Goal: Transaction & Acquisition: Purchase product/service

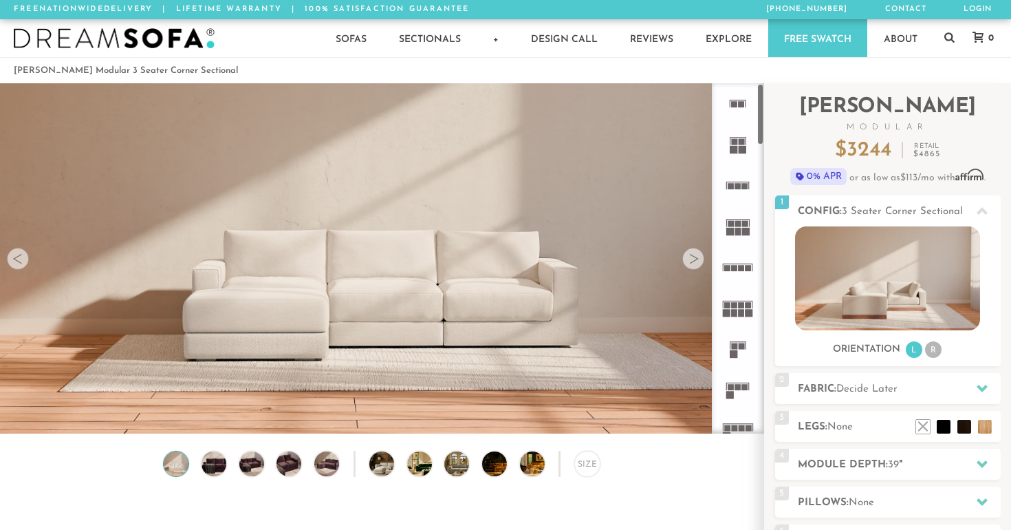
click at [702, 264] on div at bounding box center [694, 259] width 22 height 22
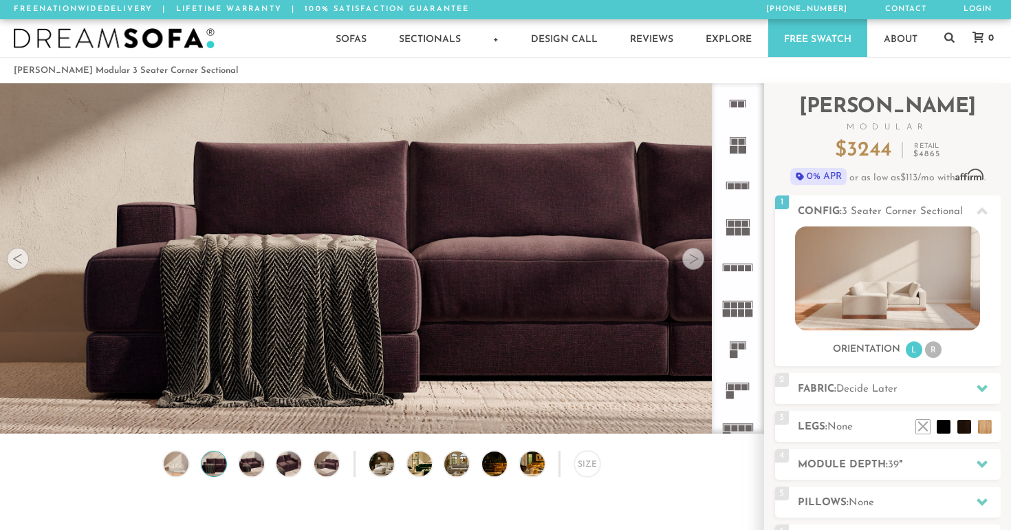
click at [702, 264] on div at bounding box center [694, 259] width 22 height 22
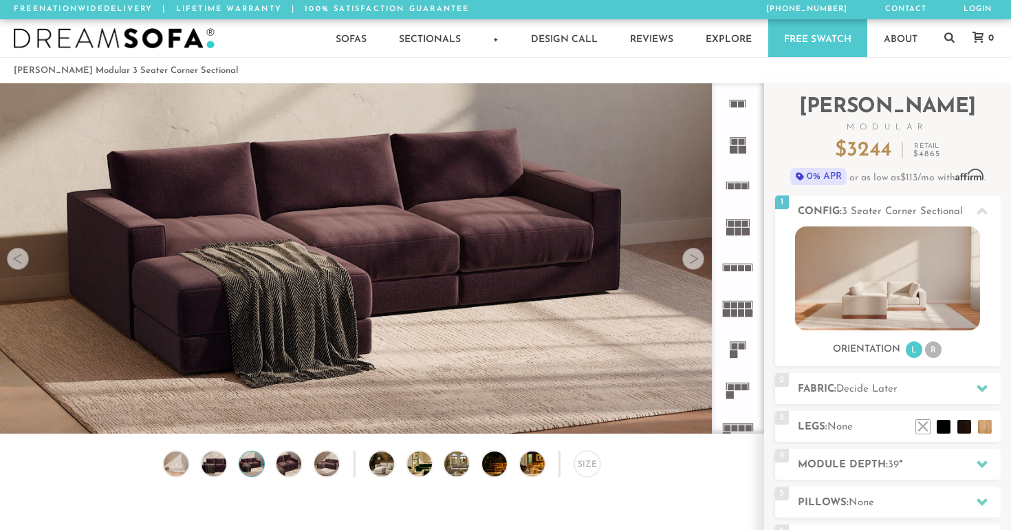
click at [702, 264] on div at bounding box center [694, 259] width 22 height 22
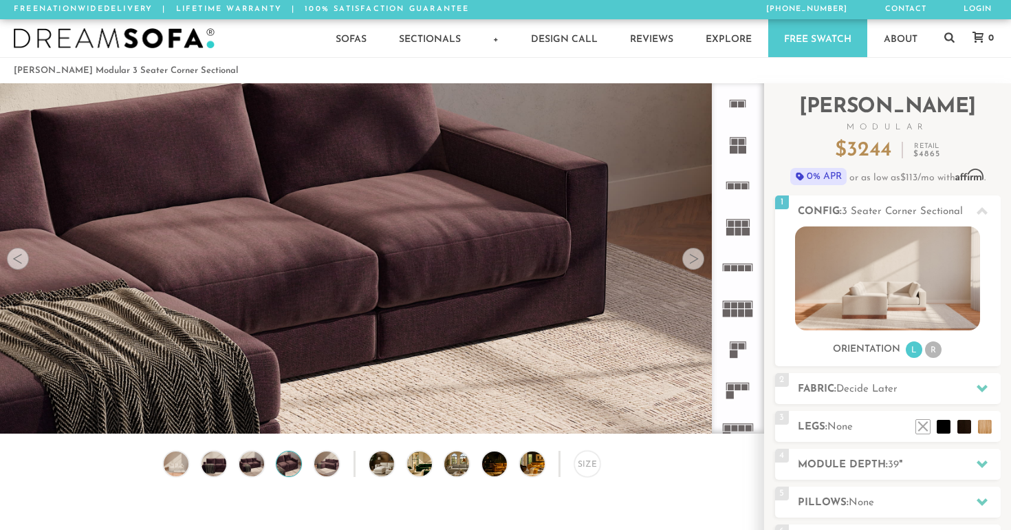
click at [702, 264] on div at bounding box center [694, 259] width 22 height 22
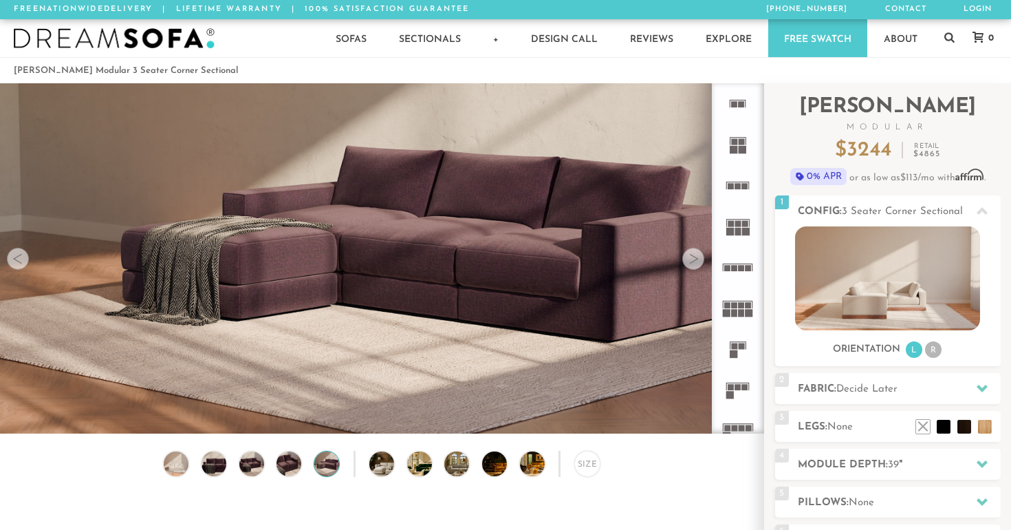
click at [702, 264] on div at bounding box center [694, 259] width 22 height 22
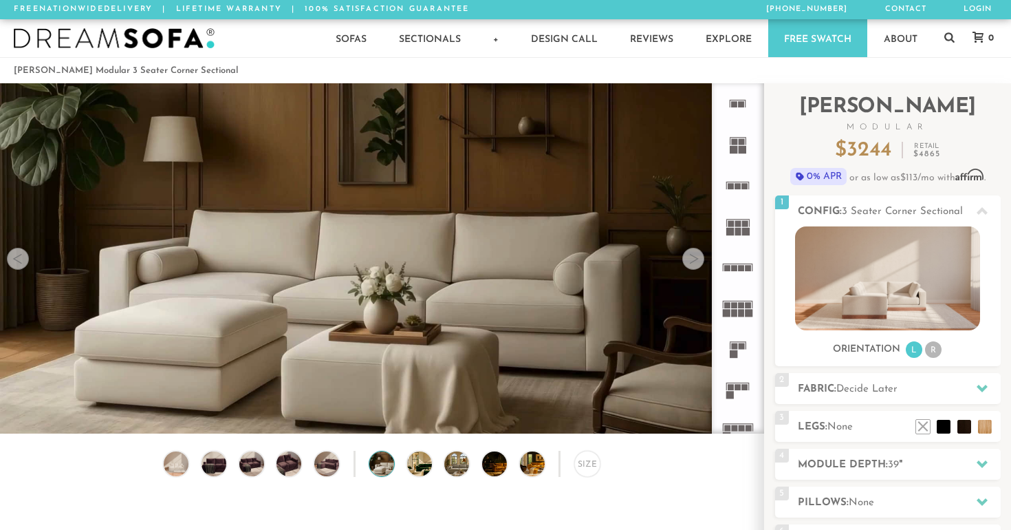
click at [702, 264] on div at bounding box center [694, 259] width 22 height 22
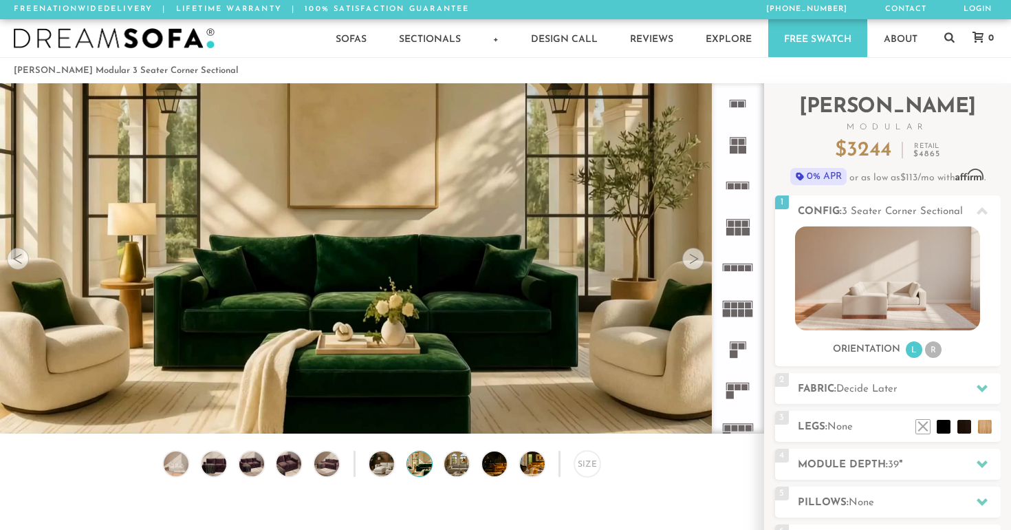
click at [702, 264] on div at bounding box center [694, 259] width 22 height 22
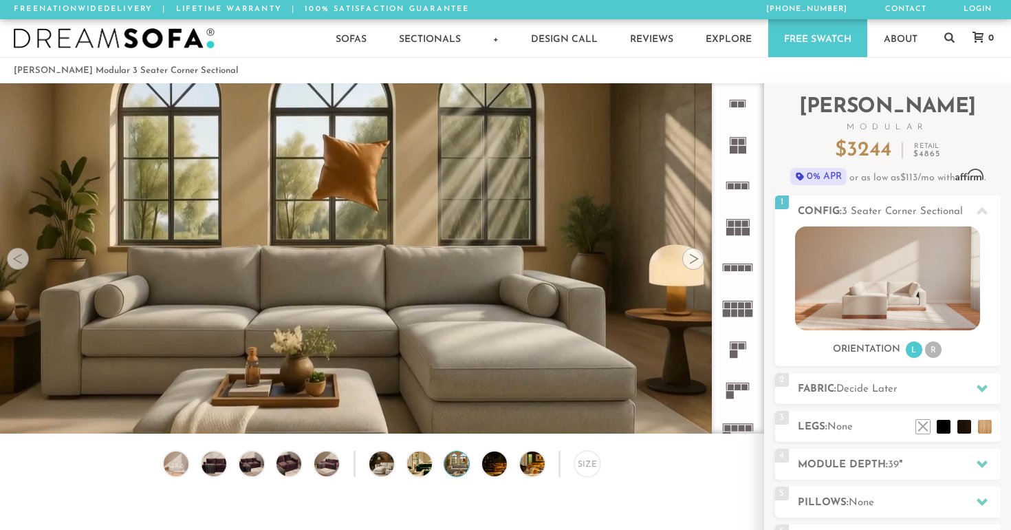
click at [702, 264] on div at bounding box center [694, 259] width 22 height 22
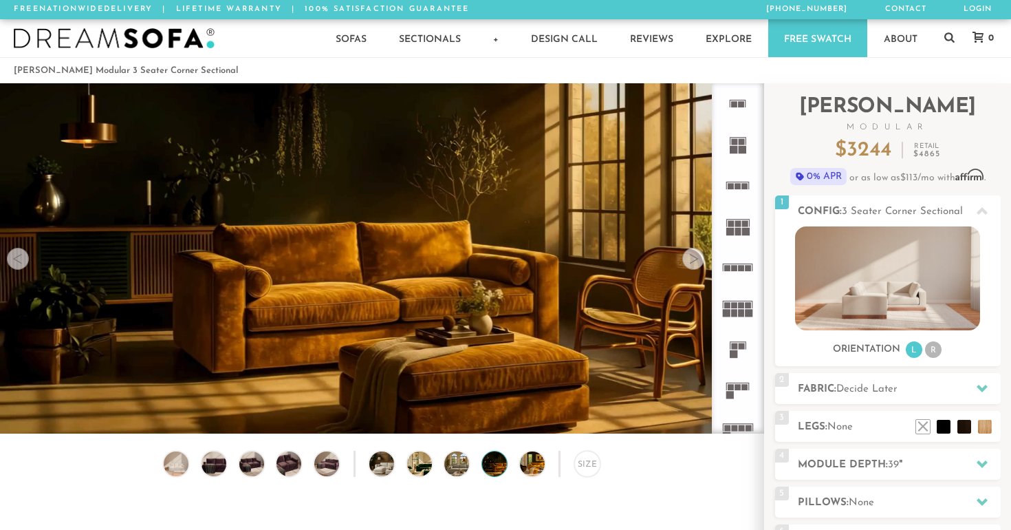
click at [702, 264] on div at bounding box center [694, 259] width 22 height 22
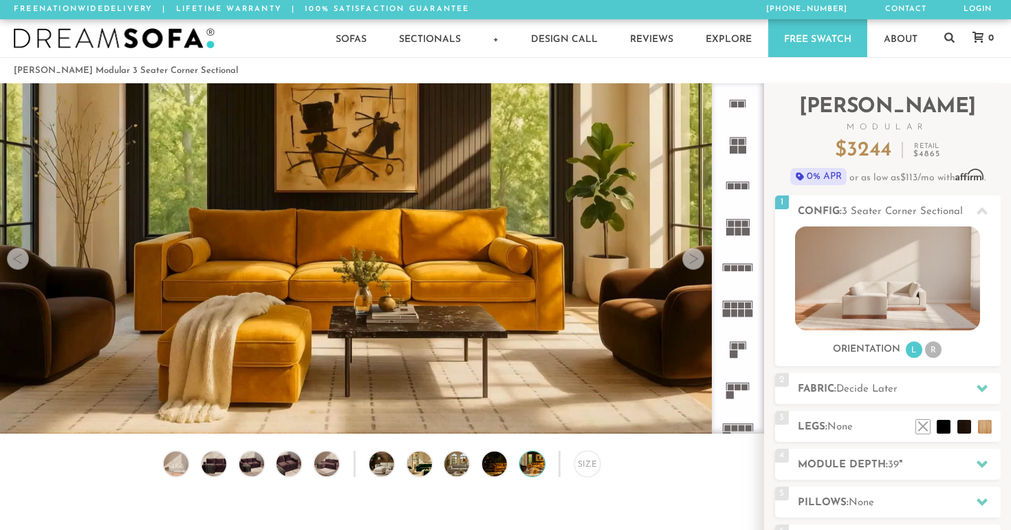
click at [702, 264] on div at bounding box center [694, 259] width 22 height 22
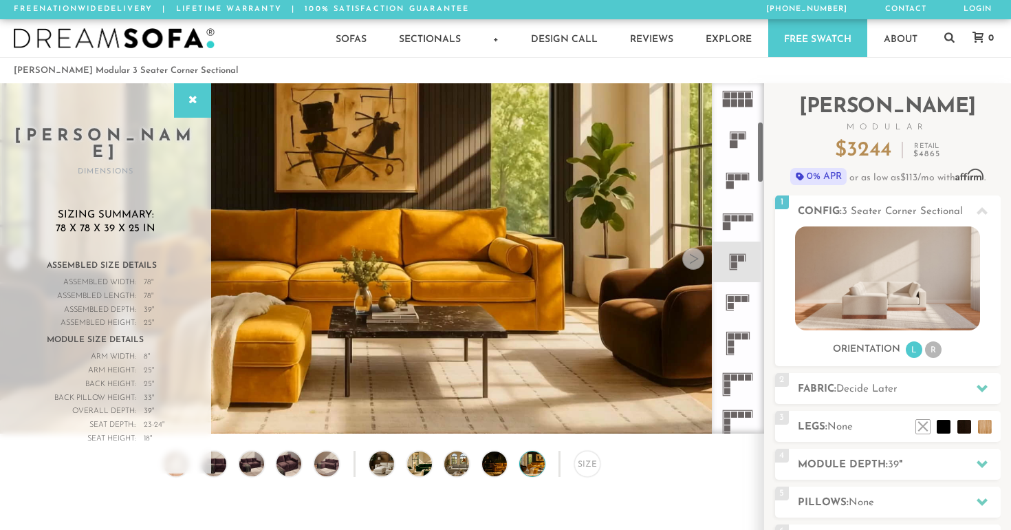
scroll to position [213, 0]
click at [742, 252] on icon at bounding box center [738, 259] width 41 height 41
click at [693, 262] on div at bounding box center [694, 259] width 22 height 22
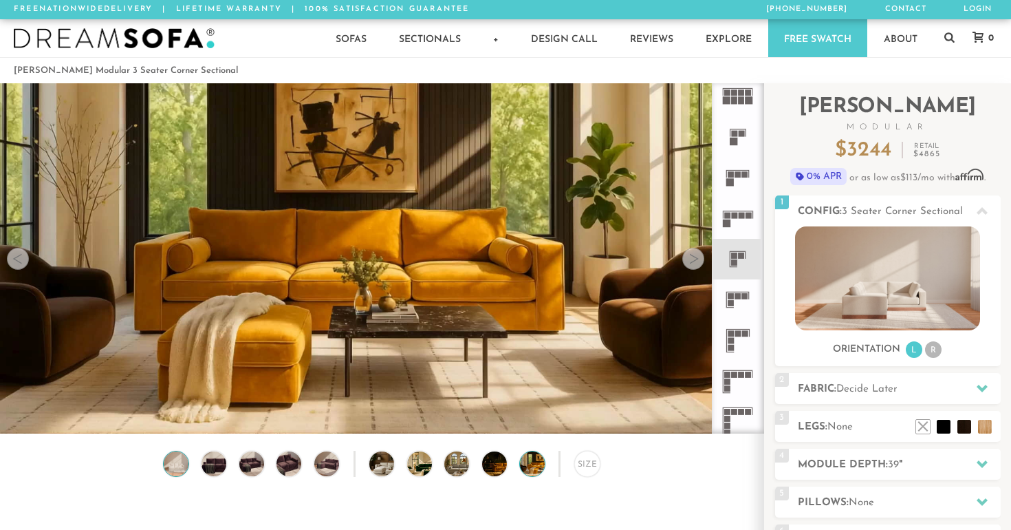
click at [171, 466] on img at bounding box center [177, 463] width 30 height 25
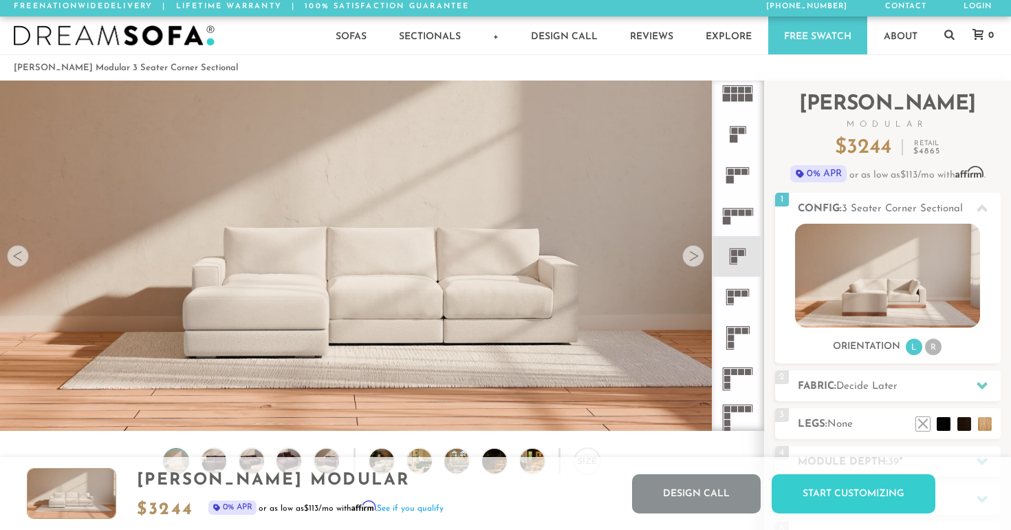
scroll to position [0, 0]
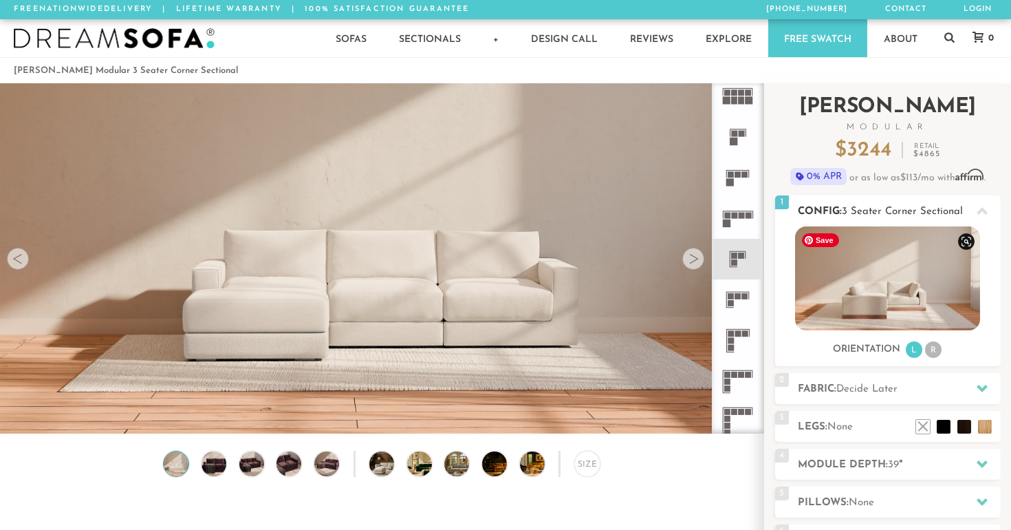
click at [906, 297] on img at bounding box center [887, 278] width 185 height 104
click at [936, 357] on li "R" at bounding box center [933, 349] width 17 height 17
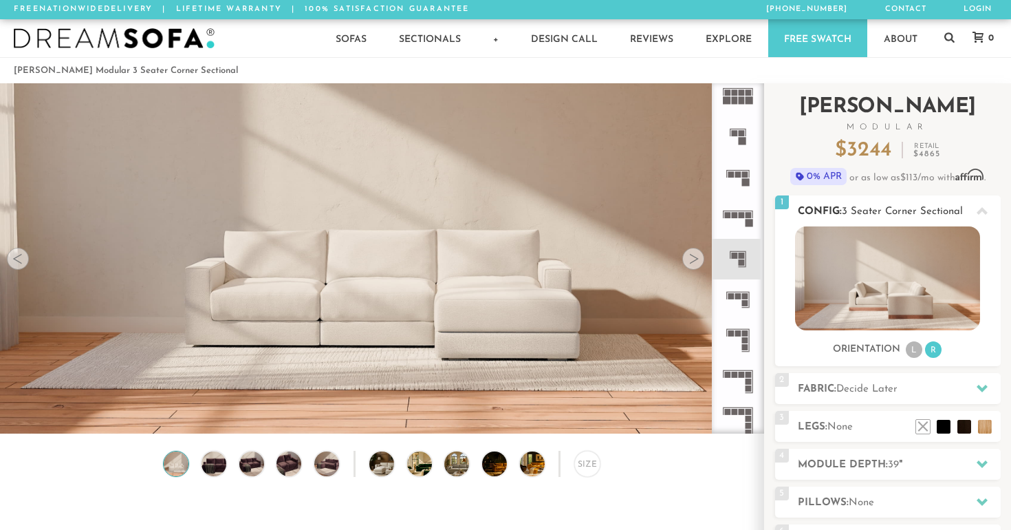
click at [916, 351] on li "L" at bounding box center [914, 349] width 17 height 17
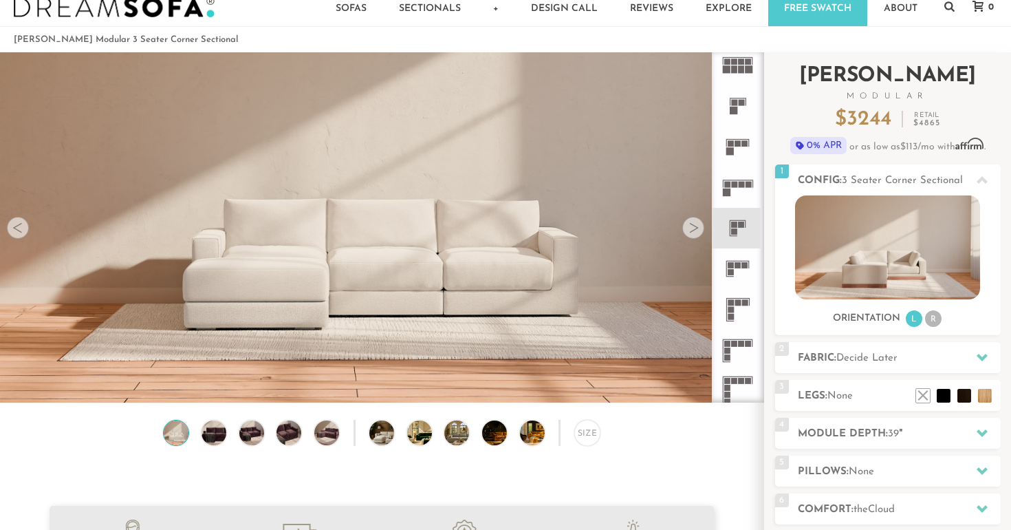
scroll to position [34, 0]
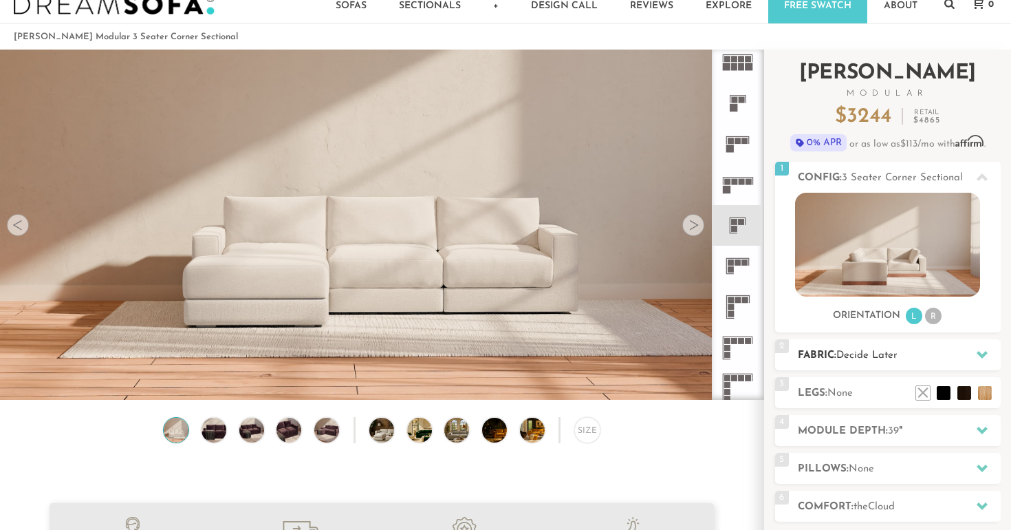
click at [910, 358] on h2 "Fabric: Decide Later" at bounding box center [899, 355] width 203 height 16
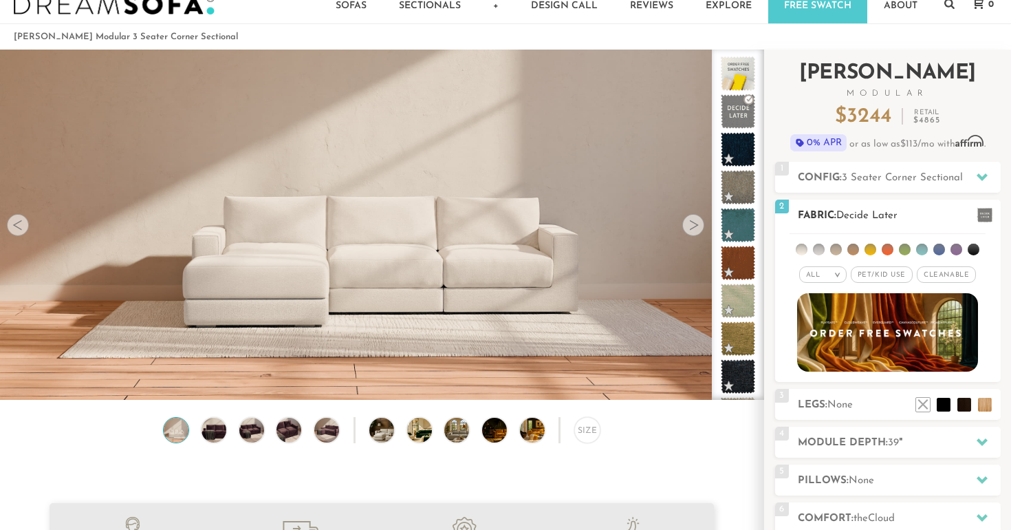
click at [824, 275] on div "All >" at bounding box center [822, 274] width 47 height 17
click at [817, 309] on li "Tier" at bounding box center [822, 311] width 47 height 19
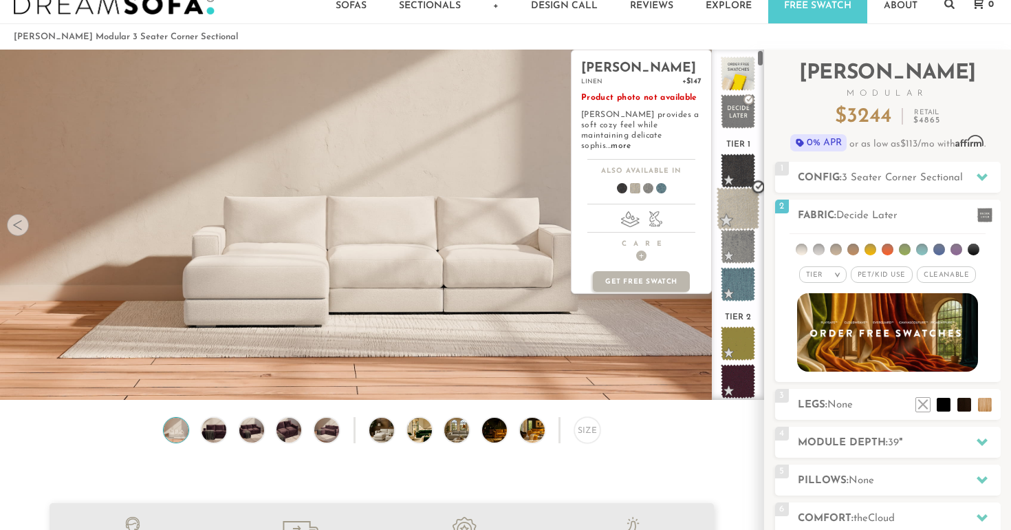
click at [742, 215] on span at bounding box center [738, 208] width 43 height 43
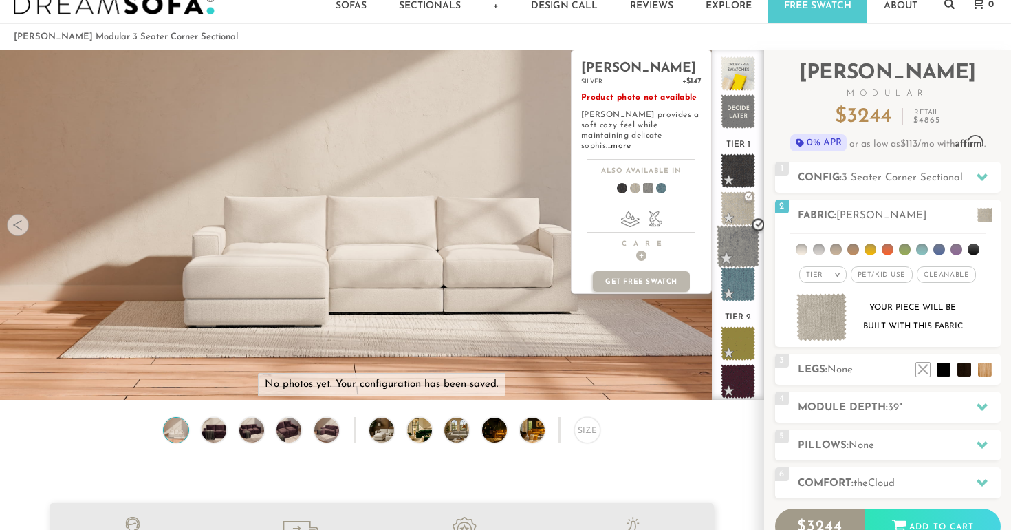
click at [735, 244] on span at bounding box center [738, 246] width 43 height 43
click at [733, 276] on span at bounding box center [738, 284] width 43 height 43
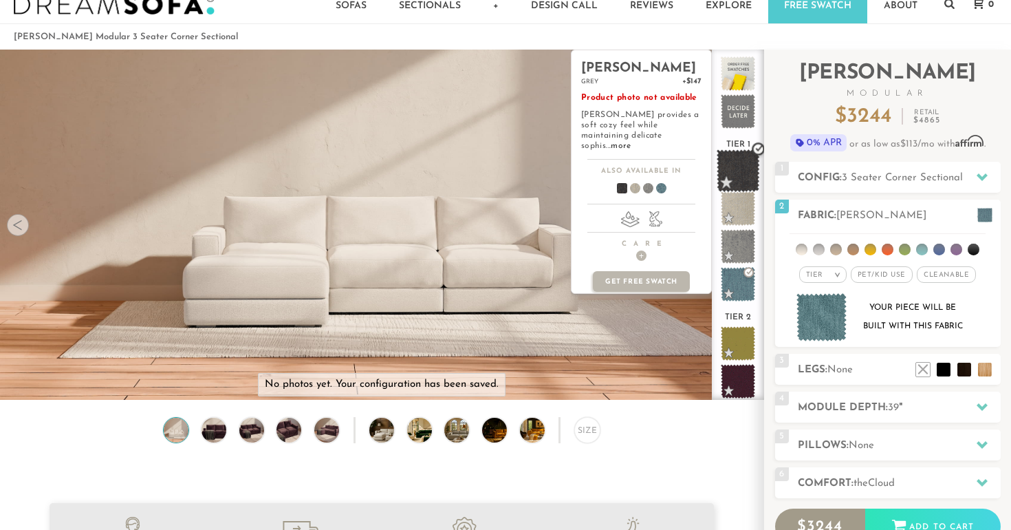
click at [738, 184] on span at bounding box center [738, 170] width 43 height 43
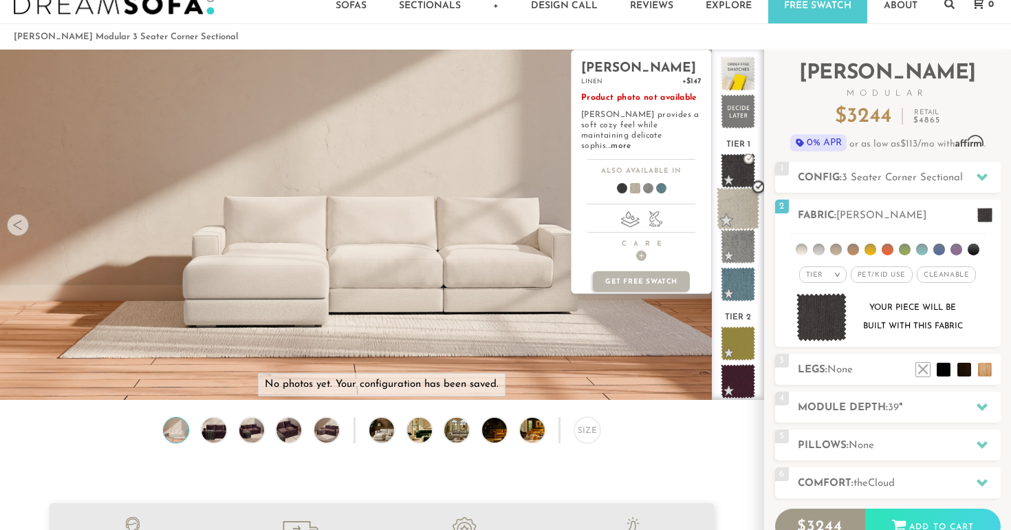
click at [734, 220] on span at bounding box center [738, 208] width 43 height 43
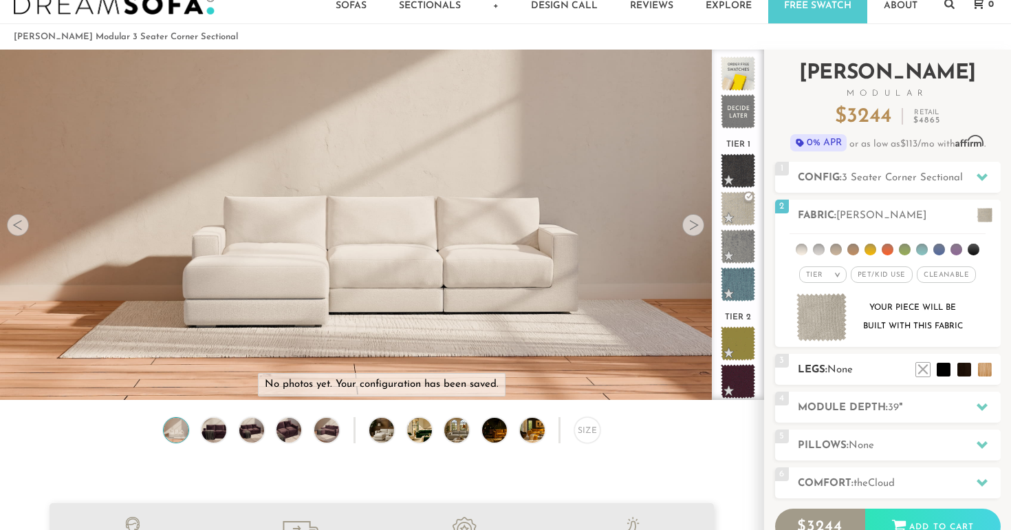
click at [808, 361] on div "3 Legs: None $0 $199 Nailheads:" at bounding box center [888, 369] width 226 height 31
click at [950, 371] on li at bounding box center [923, 348] width 55 height 55
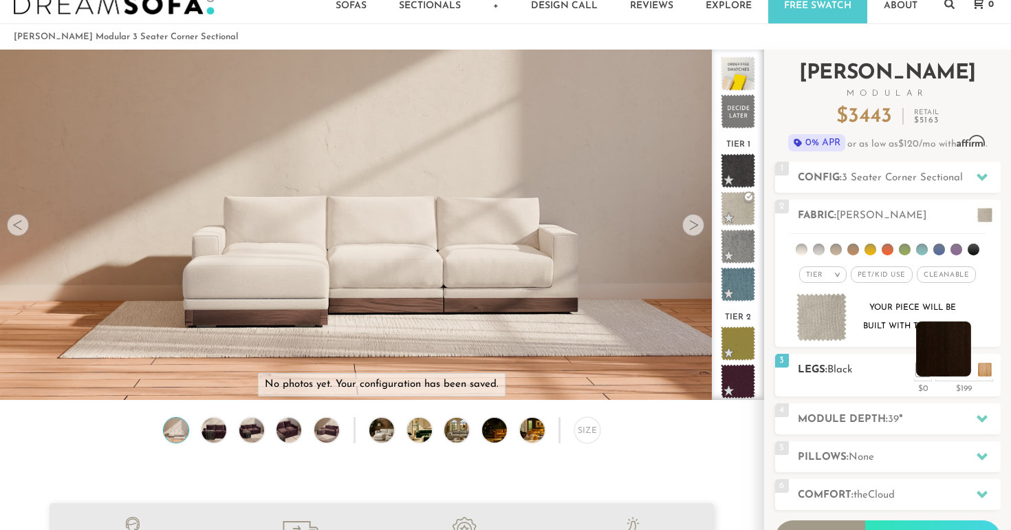
click at [974, 368] on ul at bounding box center [954, 366] width 83 height 21
click at [967, 370] on li at bounding box center [943, 348] width 55 height 55
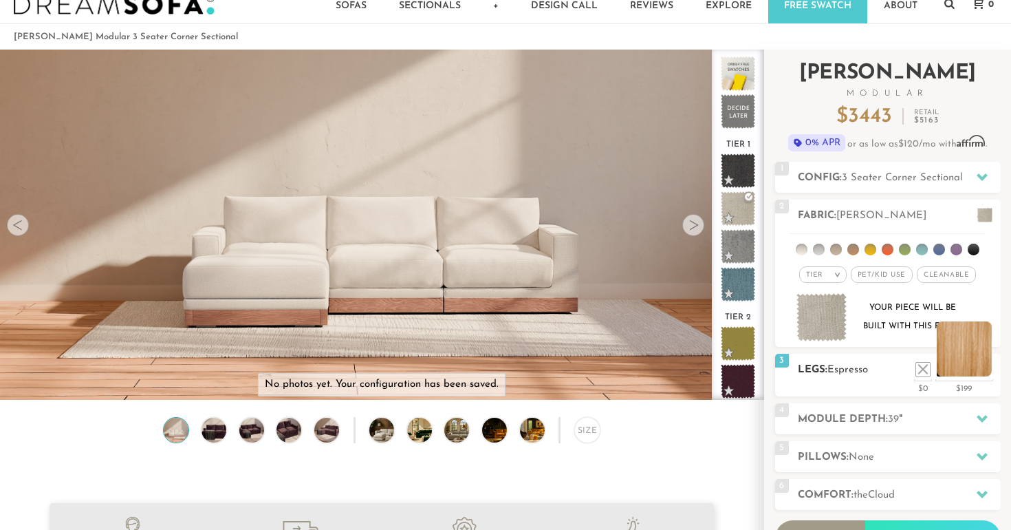
click at [984, 372] on li at bounding box center [964, 348] width 55 height 55
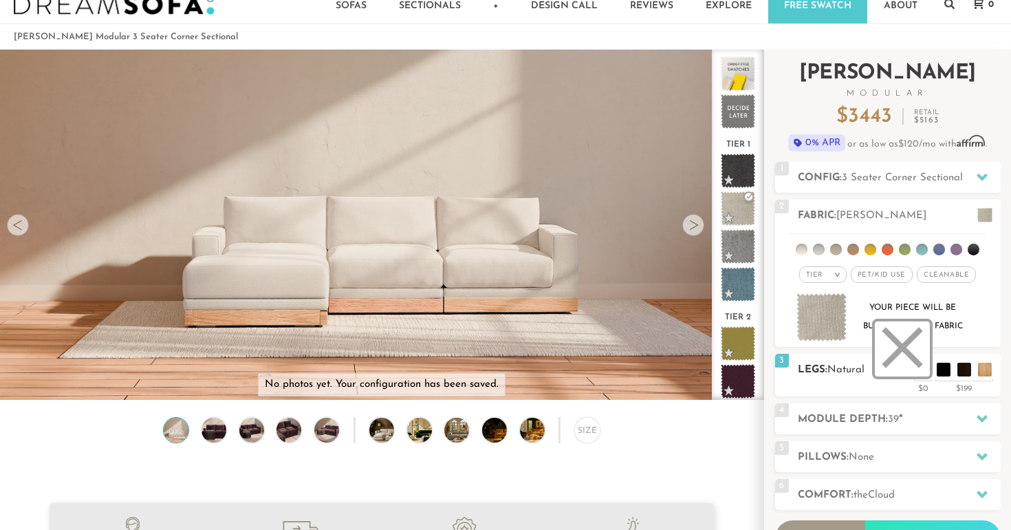
click at [919, 371] on li at bounding box center [902, 348] width 55 height 55
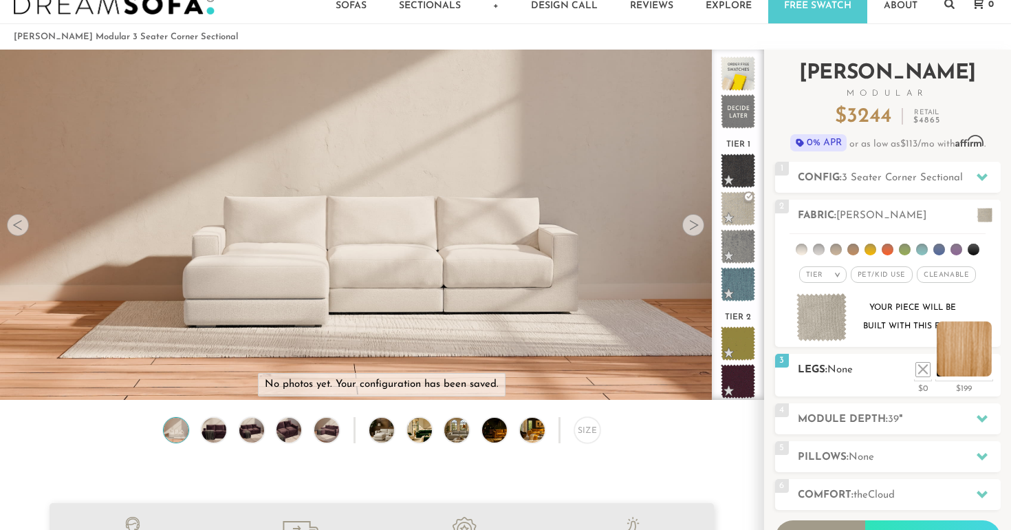
click at [990, 373] on li at bounding box center [964, 348] width 55 height 55
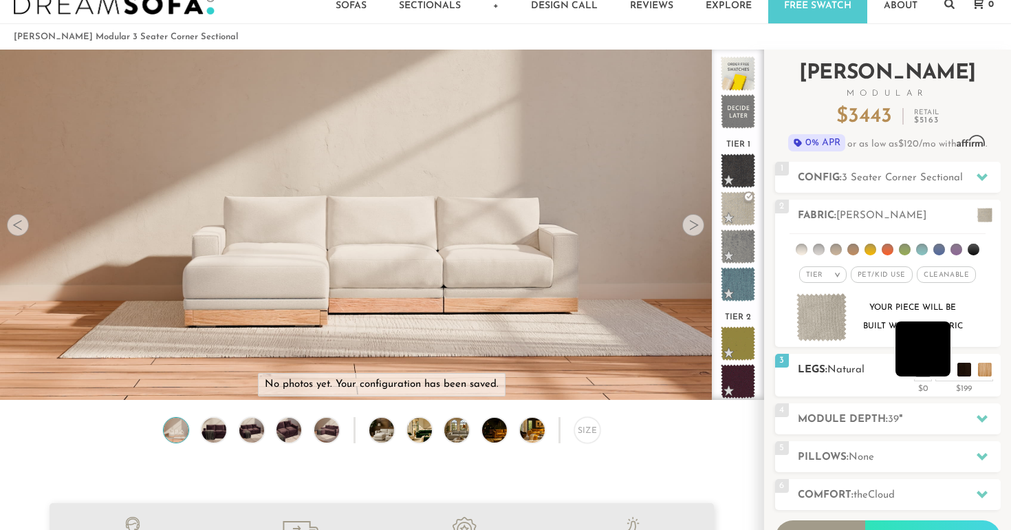
click at [952, 370] on ul at bounding box center [954, 366] width 83 height 21
click at [925, 369] on li at bounding box center [902, 348] width 55 height 55
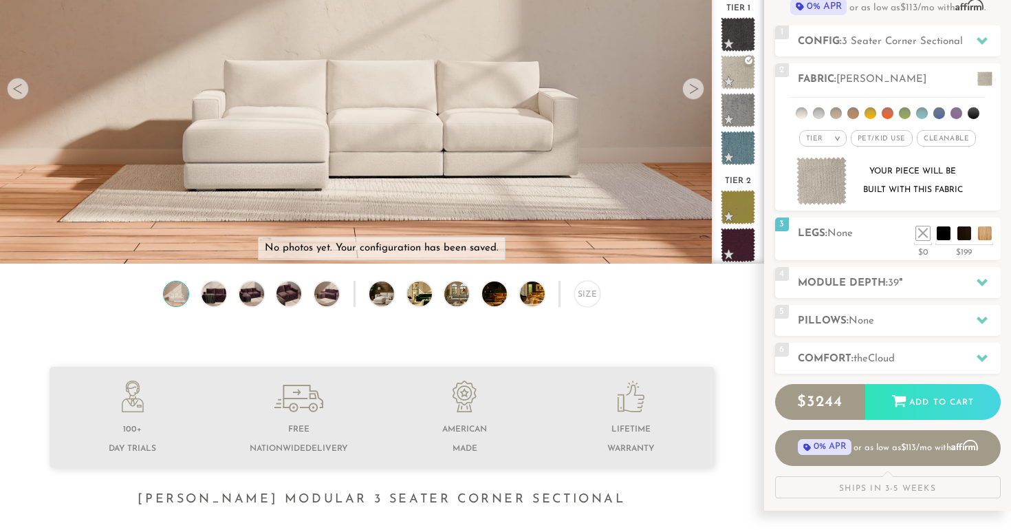
scroll to position [180, 0]
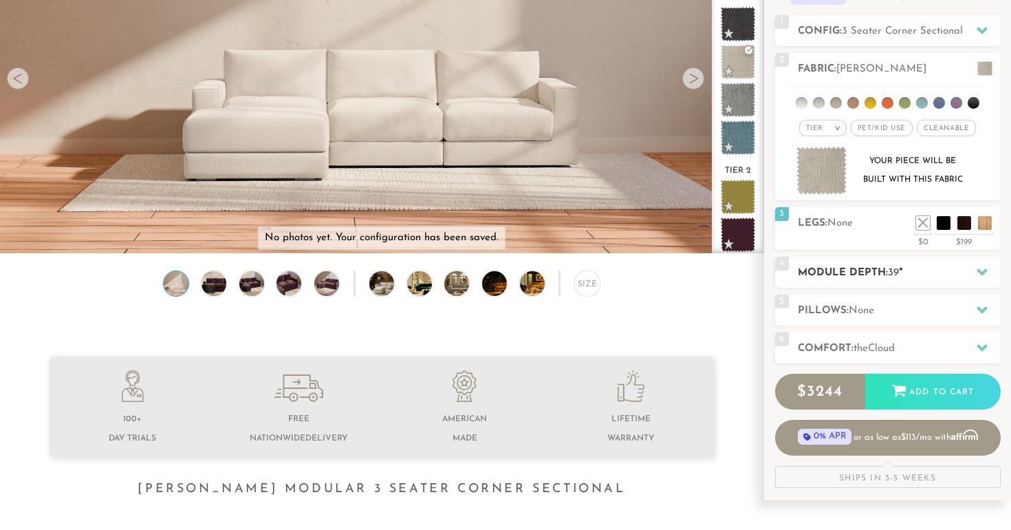
click at [901, 273] on h2 "Module Depth: 39 "" at bounding box center [899, 273] width 203 height 16
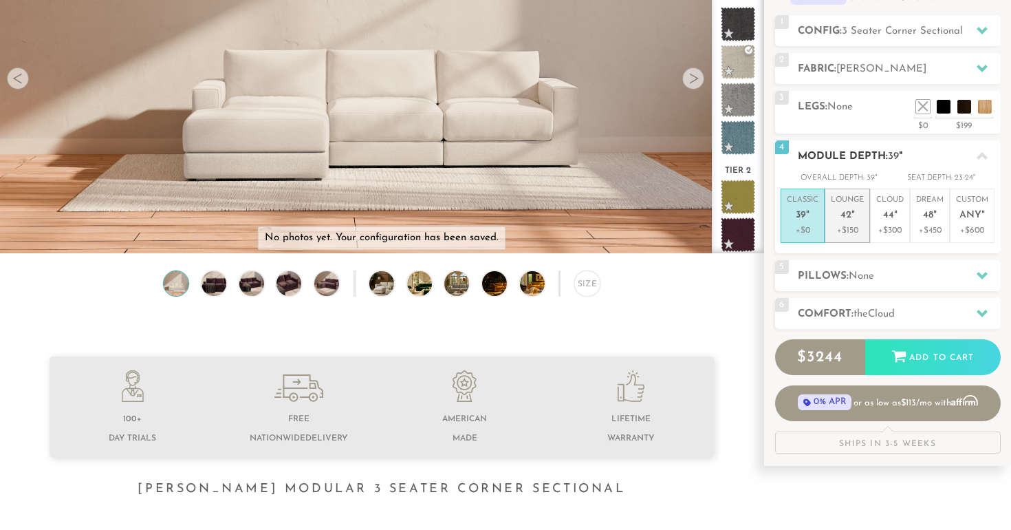
click at [863, 229] on p "+$150" at bounding box center [847, 230] width 33 height 12
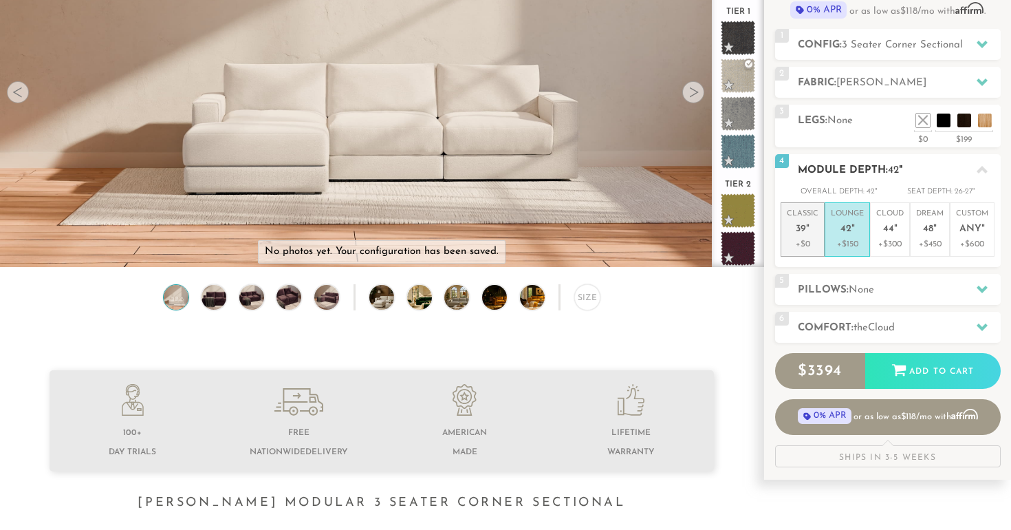
click at [793, 239] on p "+$0" at bounding box center [803, 244] width 32 height 12
click at [844, 237] on p "Lounge 42 "" at bounding box center [847, 223] width 33 height 30
click at [813, 230] on p "Classic 39 "" at bounding box center [803, 223] width 32 height 30
click at [834, 282] on h2 "Pillows: None" at bounding box center [899, 290] width 203 height 16
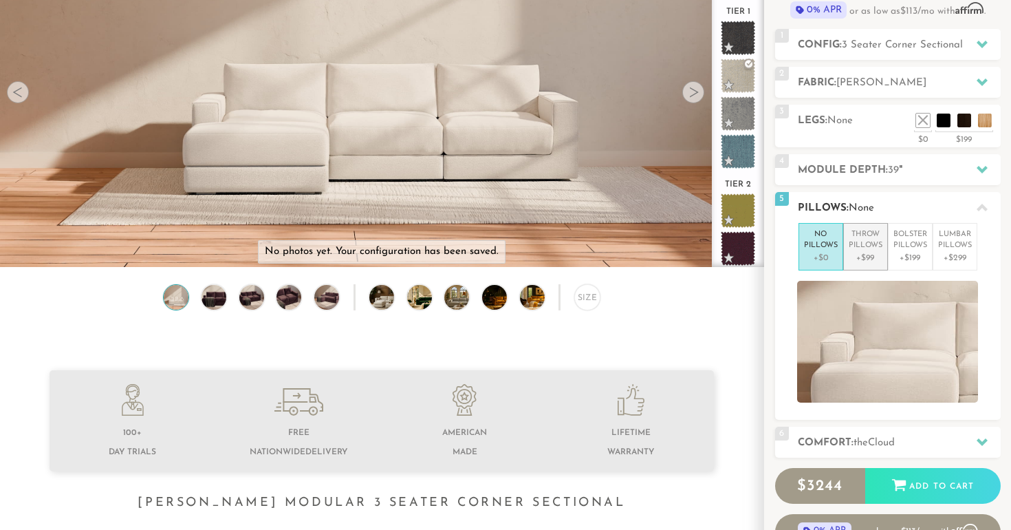
click at [873, 243] on p "Throw Pillows" at bounding box center [866, 240] width 34 height 23
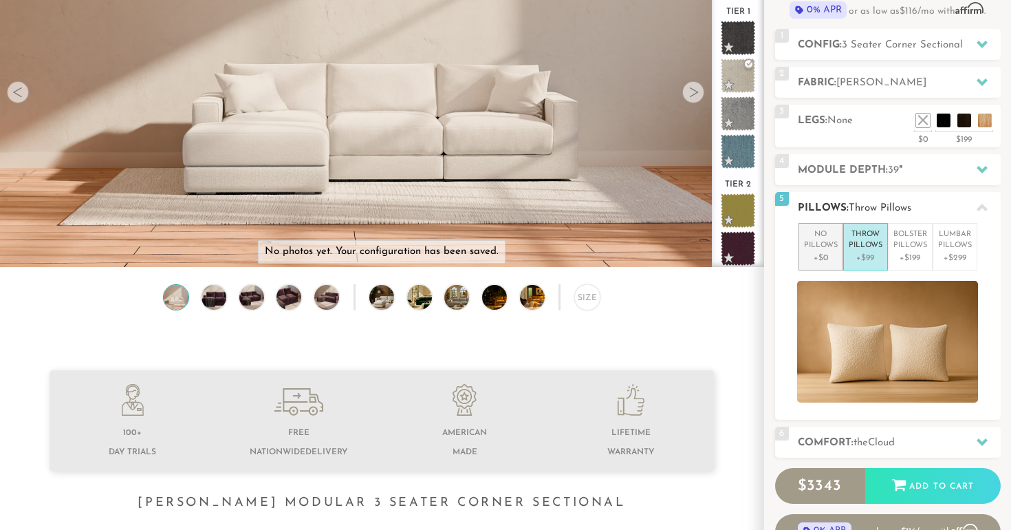
click at [826, 257] on p "+$0" at bounding box center [821, 258] width 34 height 12
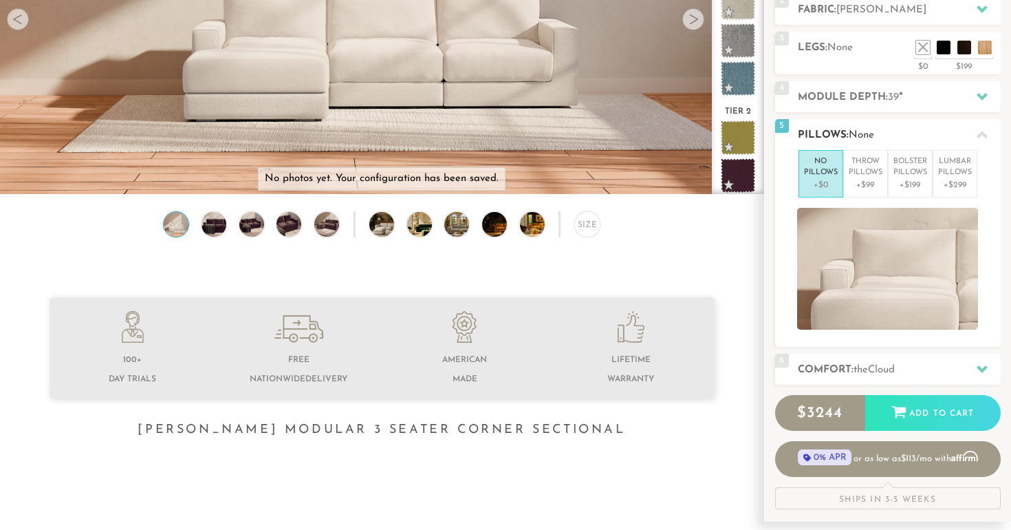
scroll to position [251, 0]
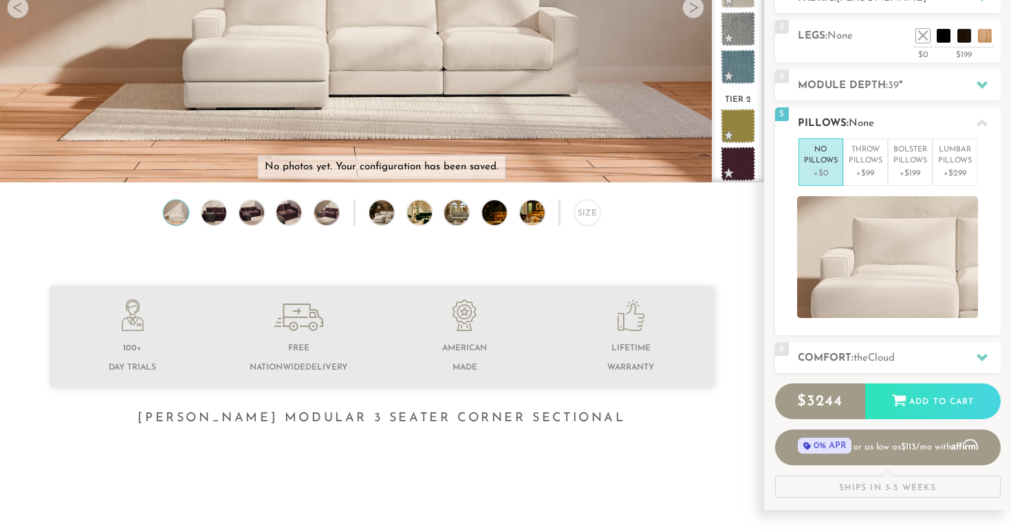
click at [886, 125] on h2 "Pillows: None" at bounding box center [899, 124] width 203 height 16
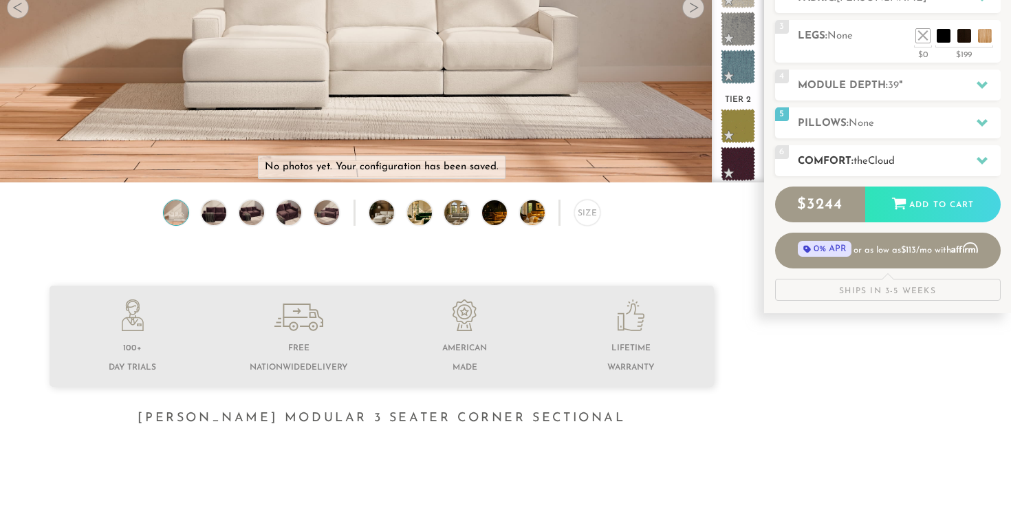
click at [875, 164] on span "Cloud" at bounding box center [881, 161] width 27 height 10
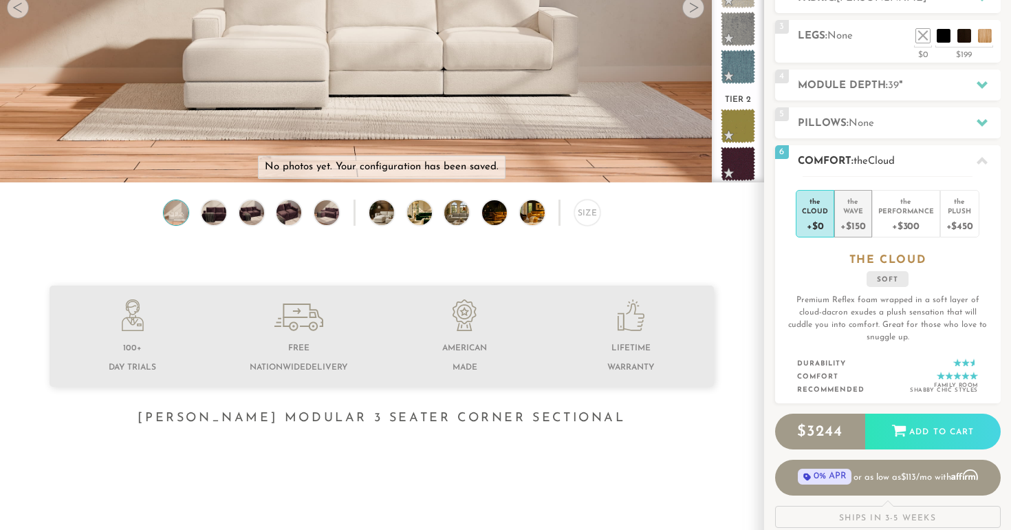
click at [855, 219] on div "+$150" at bounding box center [853, 225] width 25 height 20
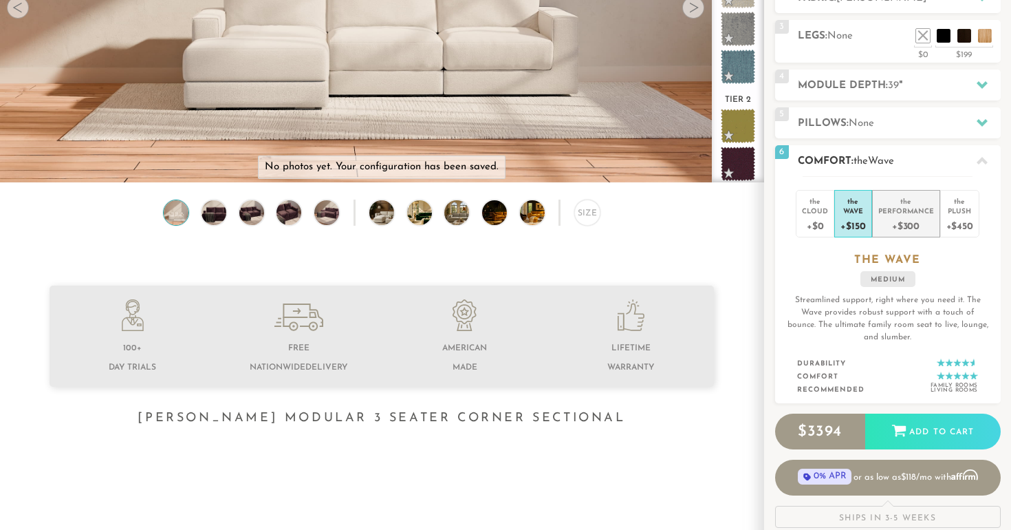
click at [928, 227] on div "+$300" at bounding box center [907, 225] width 56 height 20
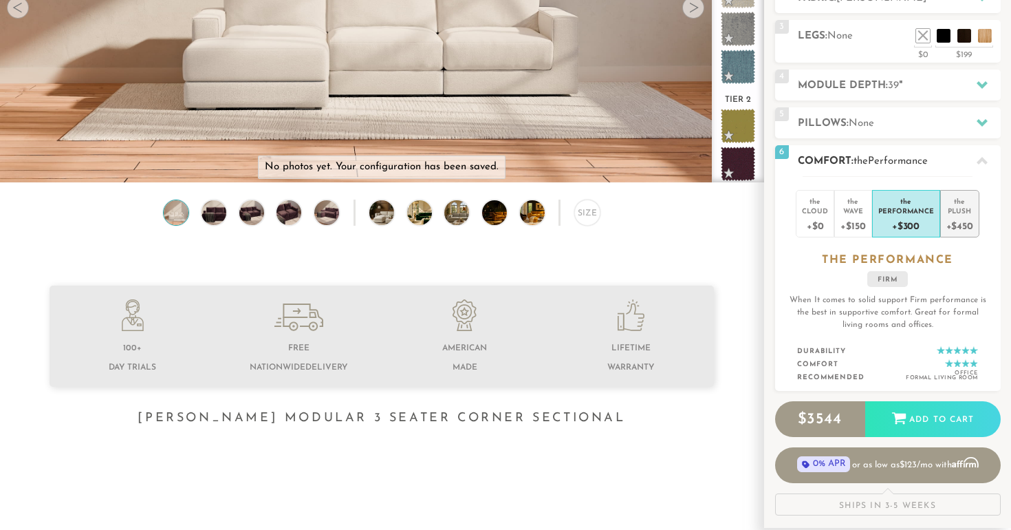
click at [963, 222] on div "+$450" at bounding box center [960, 225] width 27 height 20
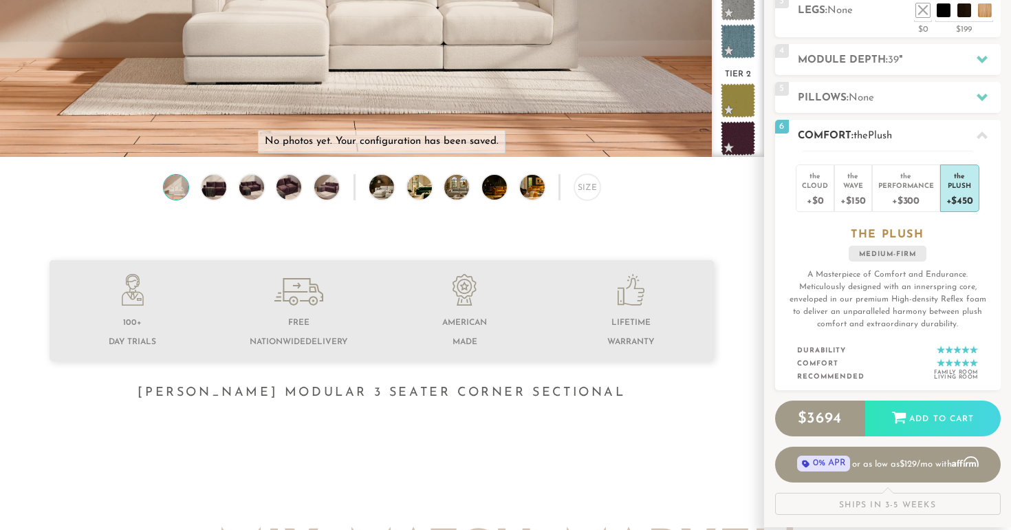
scroll to position [277, 0]
click at [861, 199] on div "+$150" at bounding box center [853, 199] width 25 height 20
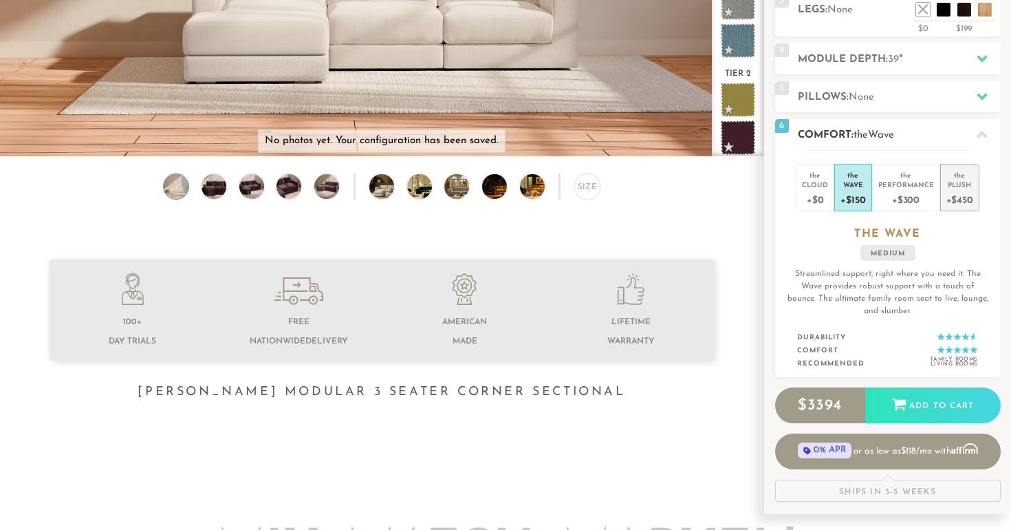
click at [954, 188] on div "Plush" at bounding box center [960, 185] width 27 height 10
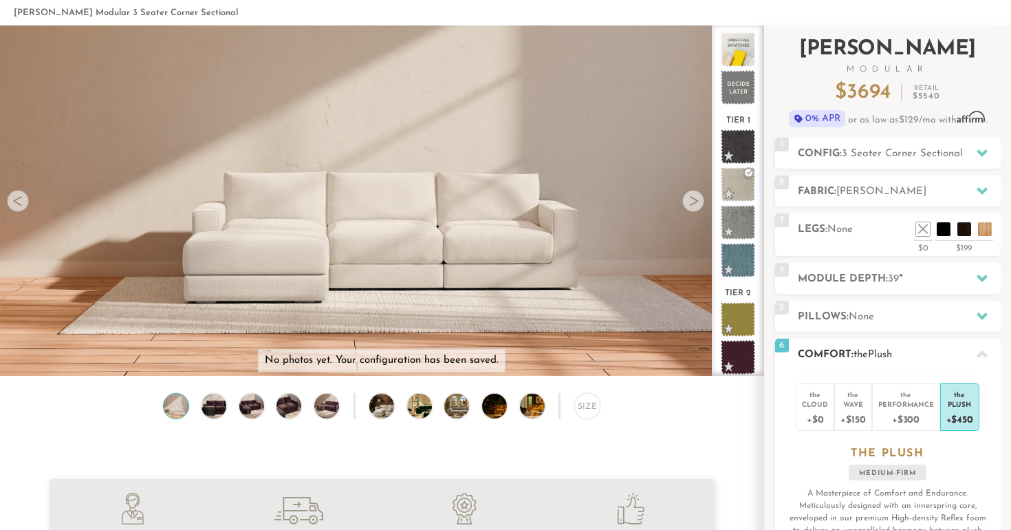
scroll to position [0, 0]
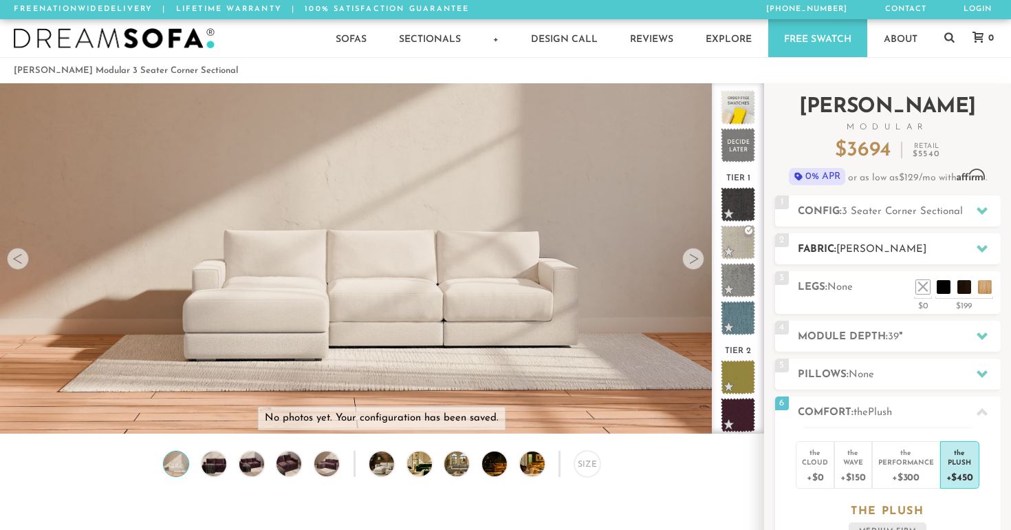
click at [925, 255] on h2 "Fabric: Sasha Linen" at bounding box center [899, 249] width 203 height 16
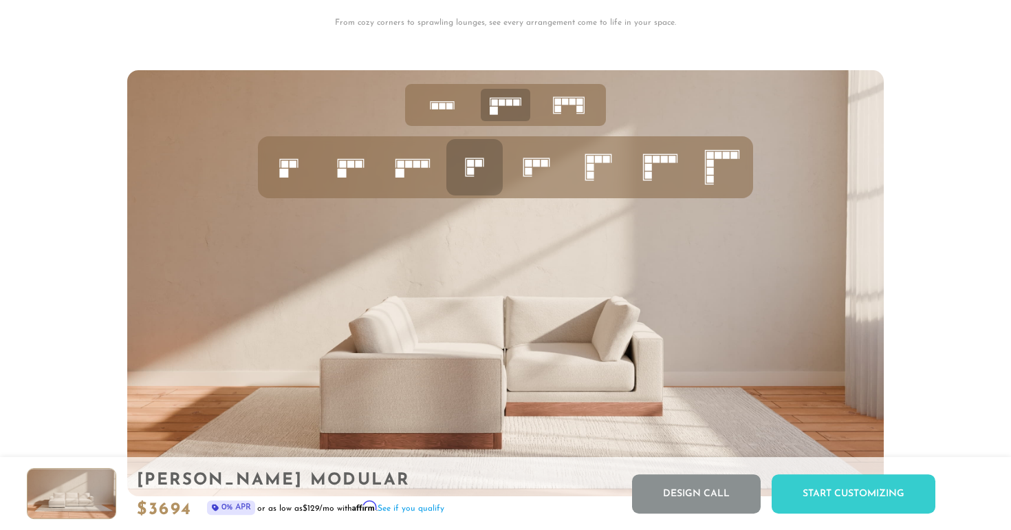
scroll to position [5350, 0]
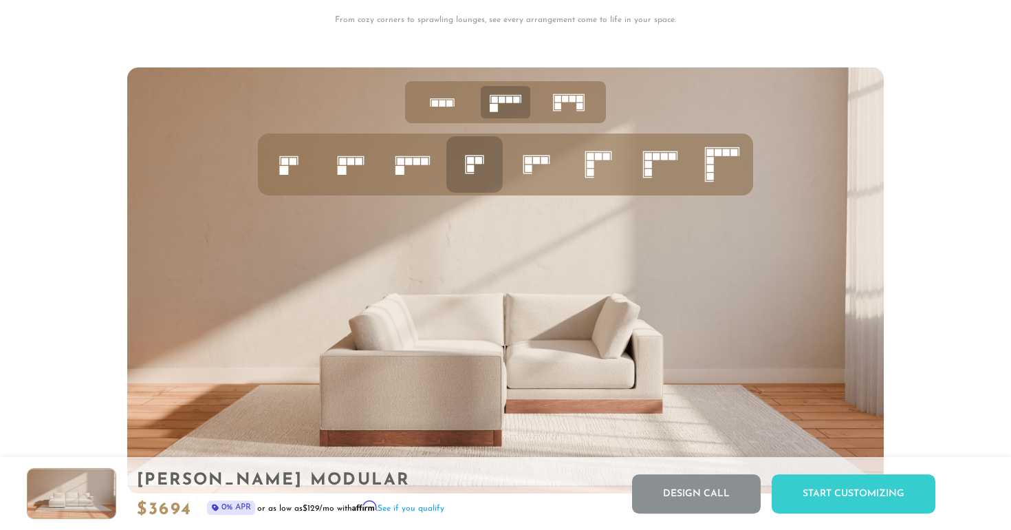
click at [277, 149] on icon at bounding box center [289, 164] width 47 height 47
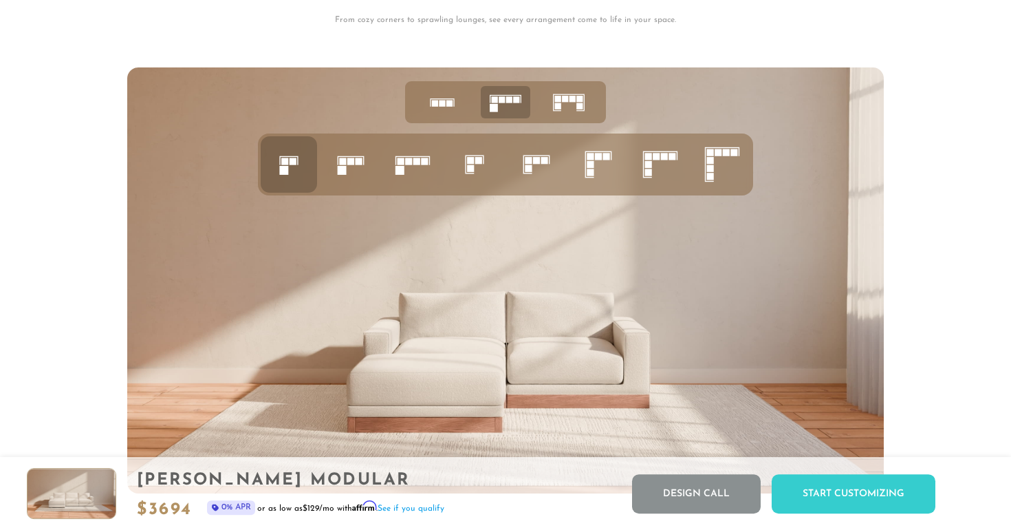
click at [365, 164] on icon at bounding box center [350, 164] width 47 height 47
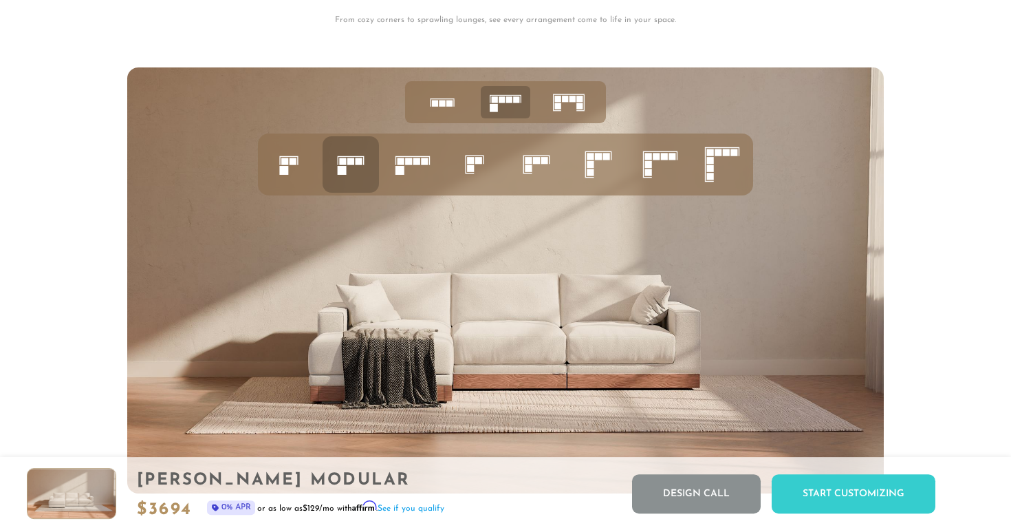
click at [401, 158] on icon at bounding box center [412, 164] width 47 height 47
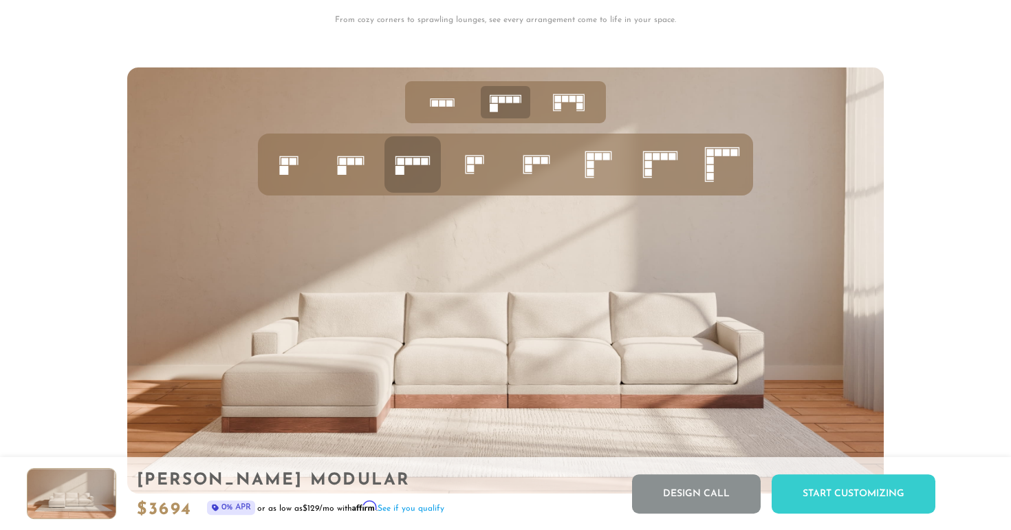
click at [477, 173] on icon at bounding box center [474, 164] width 47 height 47
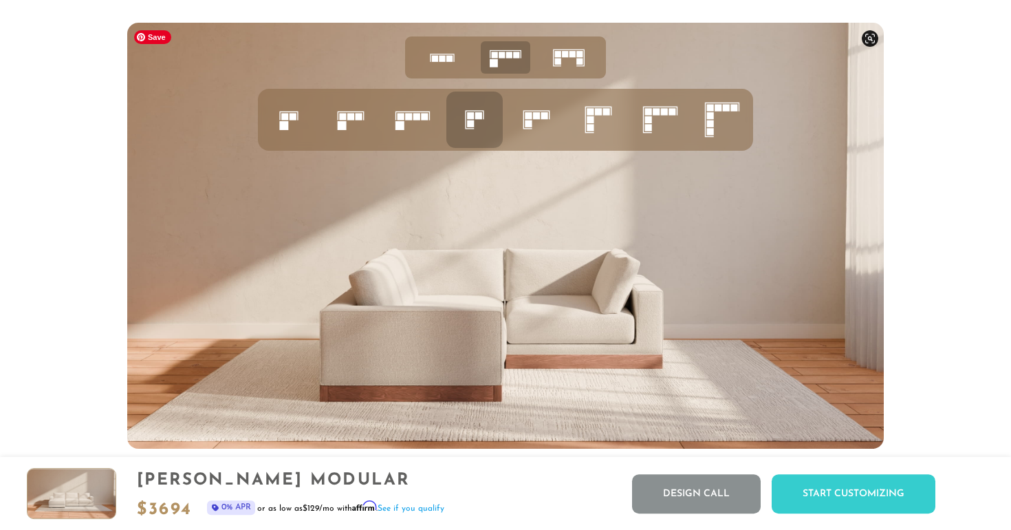
scroll to position [5405, 0]
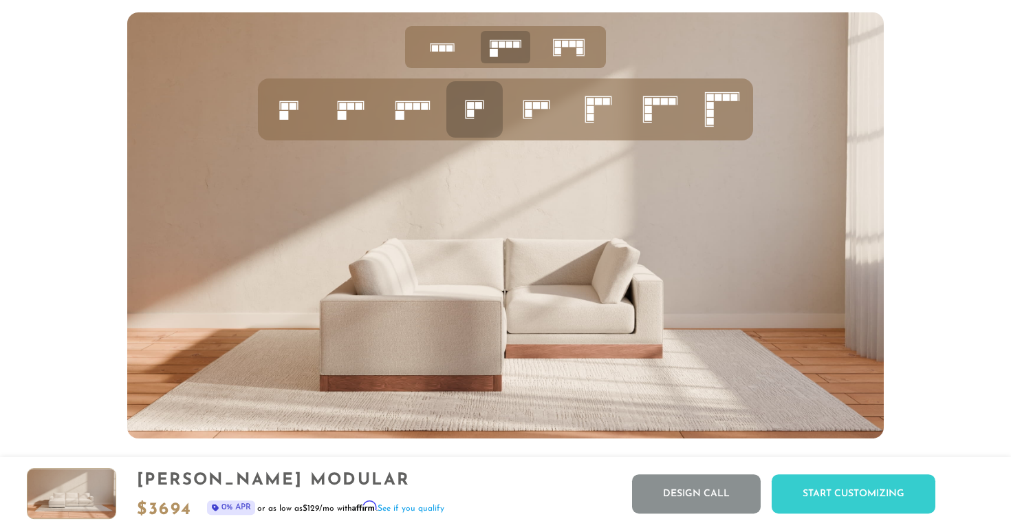
click at [537, 108] on rect at bounding box center [536, 105] width 7 height 7
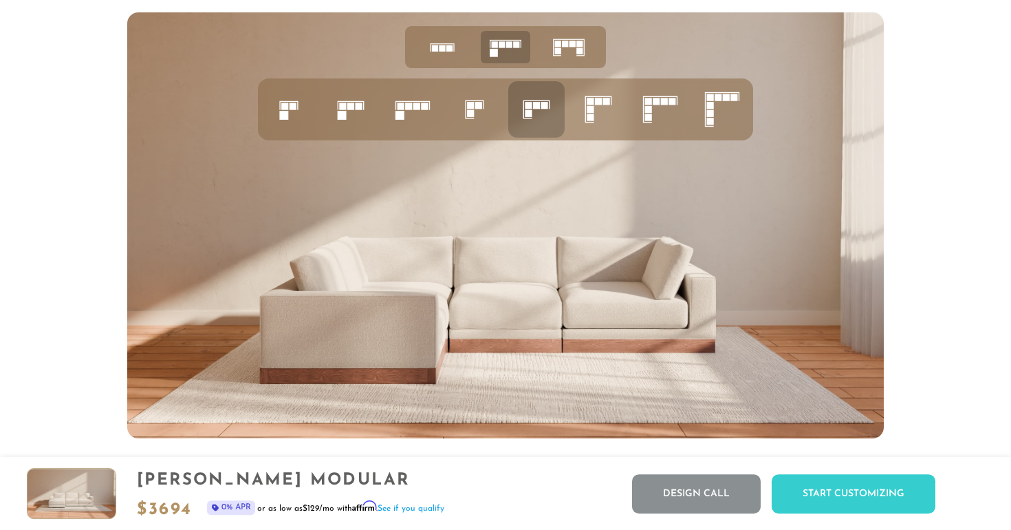
click at [463, 120] on icon at bounding box center [474, 109] width 47 height 47
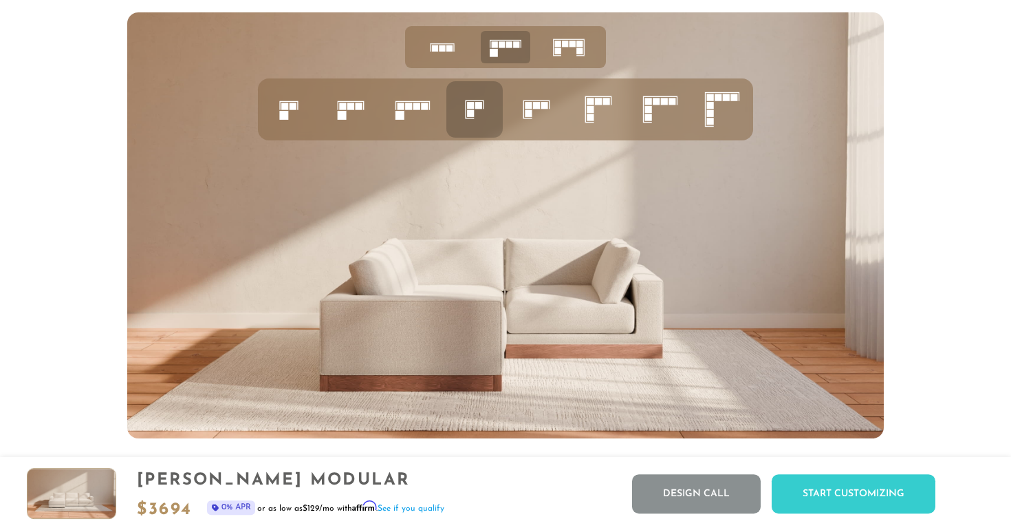
click at [559, 117] on icon at bounding box center [536, 109] width 47 height 47
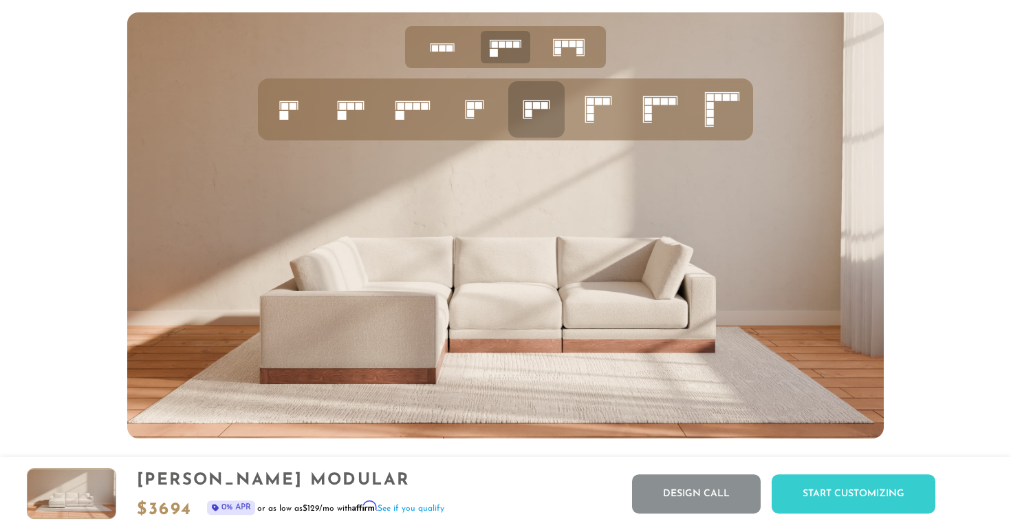
click at [603, 114] on icon at bounding box center [598, 109] width 47 height 47
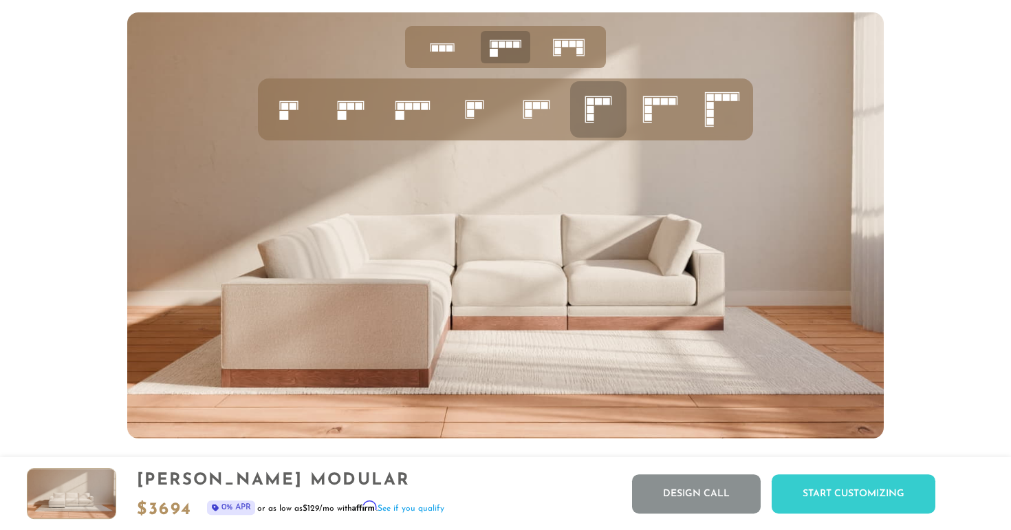
click at [656, 106] on icon at bounding box center [660, 109] width 47 height 47
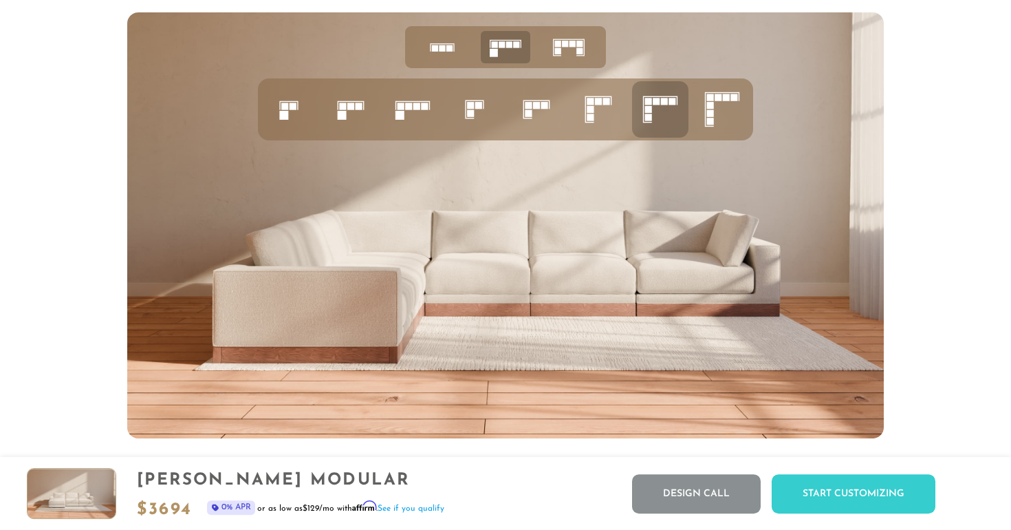
click at [713, 103] on rect at bounding box center [710, 105] width 7 height 7
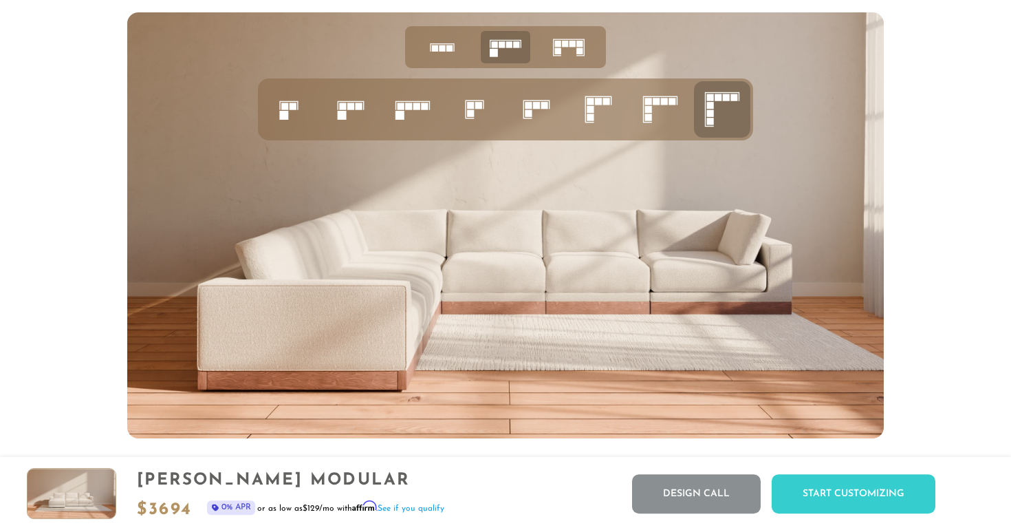
click at [462, 111] on icon at bounding box center [474, 109] width 47 height 47
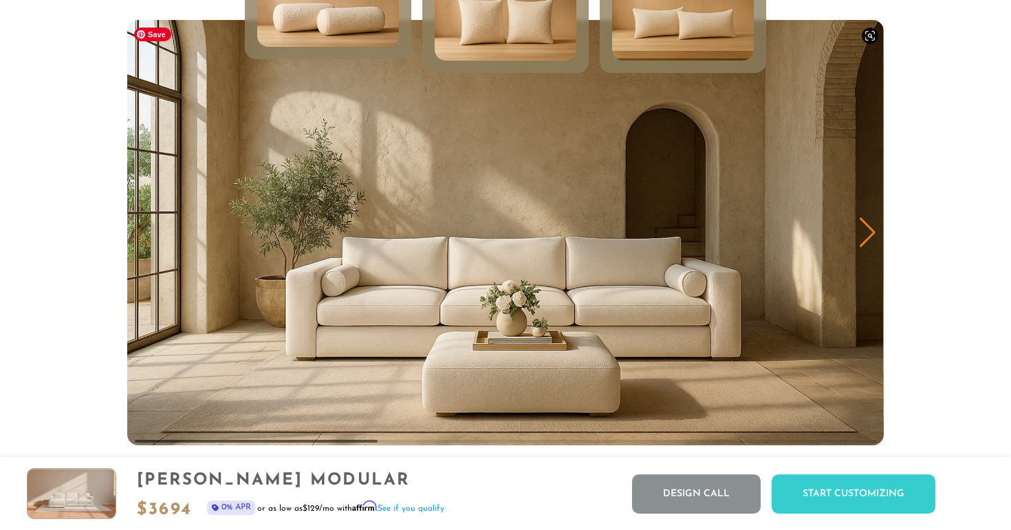
scroll to position [6785, 0]
click at [864, 237] on div "Next slide" at bounding box center [868, 232] width 19 height 30
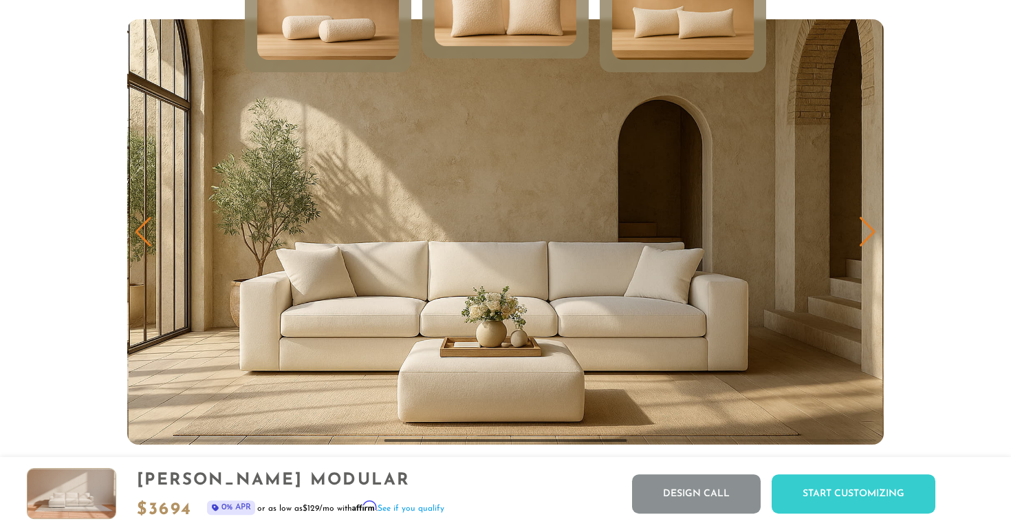
click at [864, 237] on div "Next slide" at bounding box center [868, 232] width 19 height 30
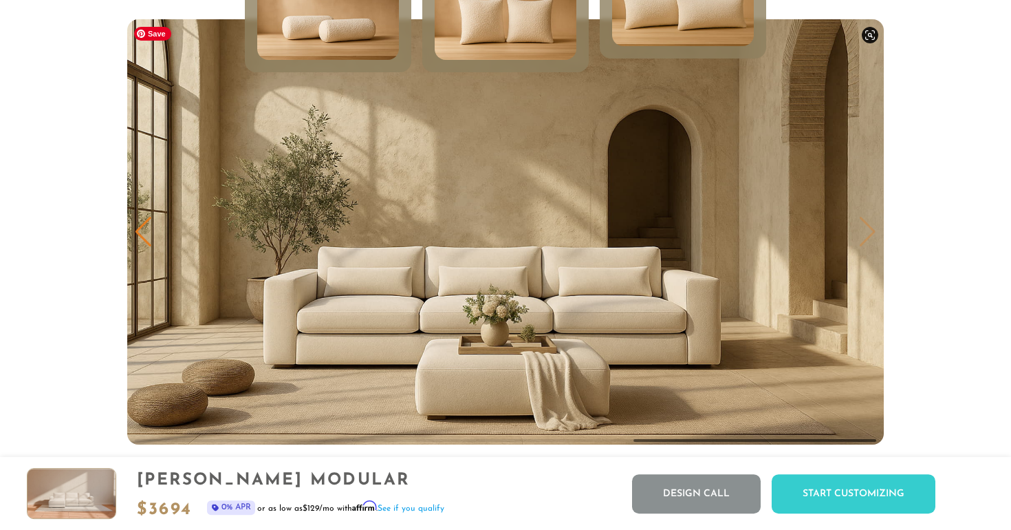
click at [864, 237] on img "3 / 3" at bounding box center [505, 231] width 757 height 425
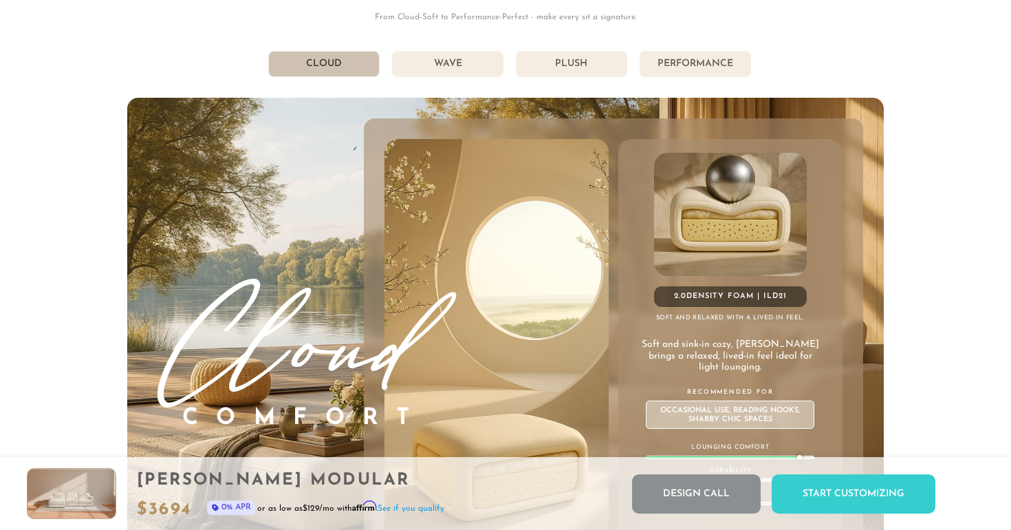
scroll to position [7354, 0]
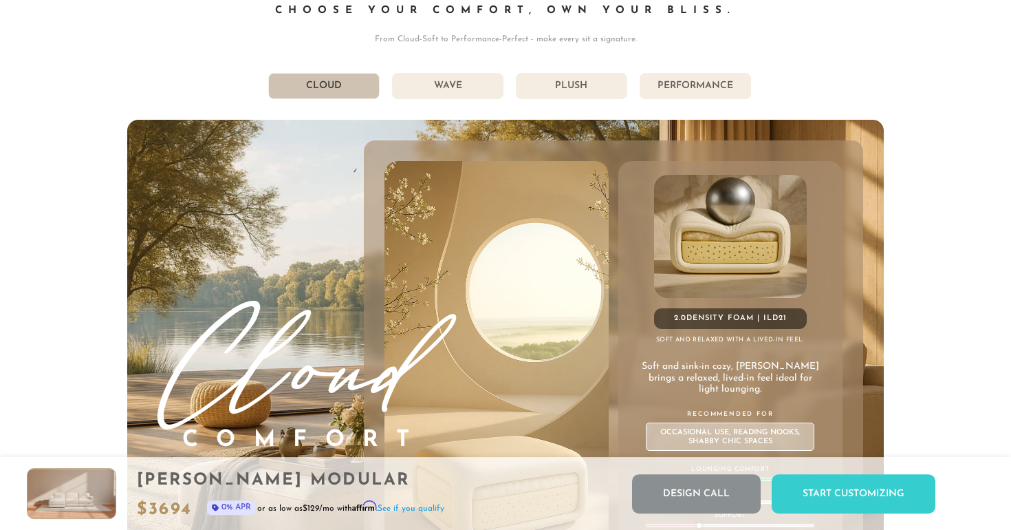
click at [469, 83] on li "Wave" at bounding box center [447, 86] width 111 height 26
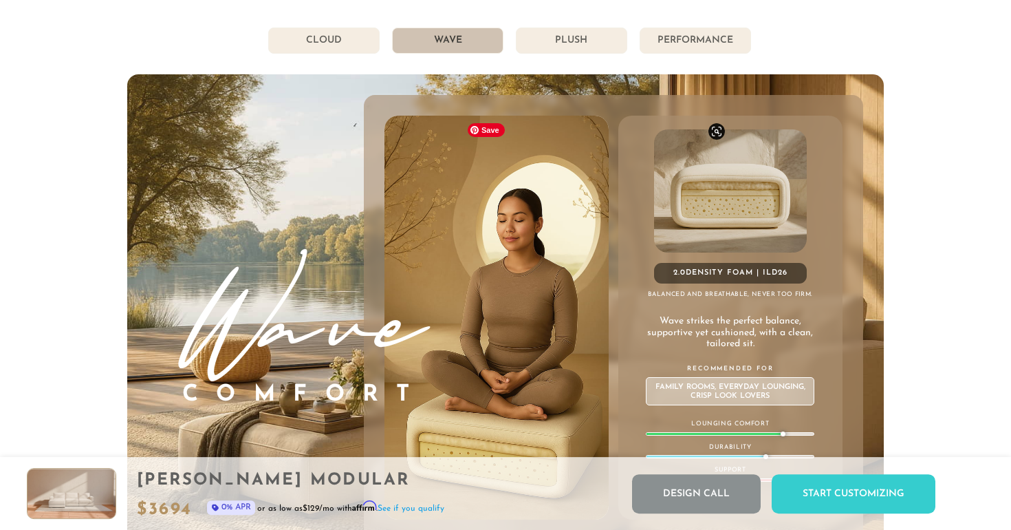
scroll to position [7380, 0]
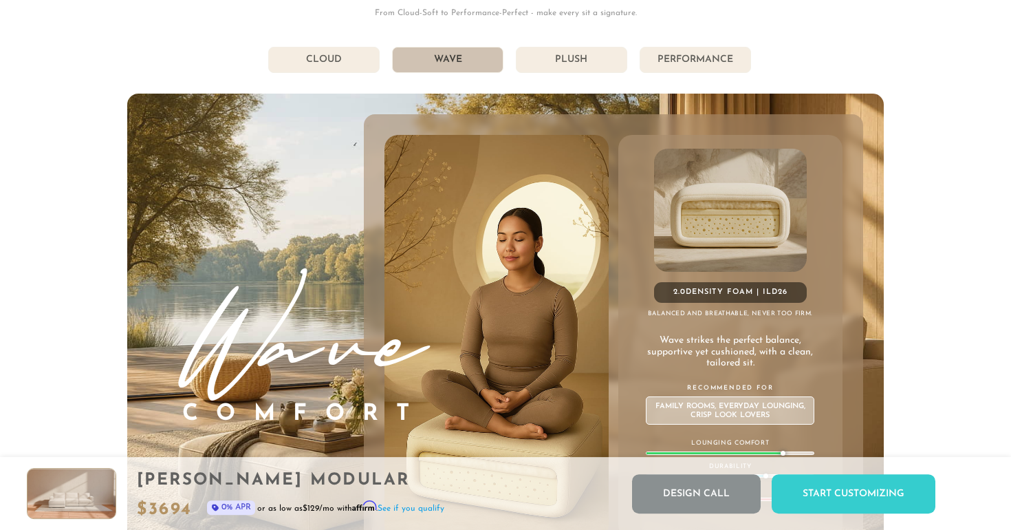
click at [554, 73] on li "Plush" at bounding box center [571, 60] width 111 height 26
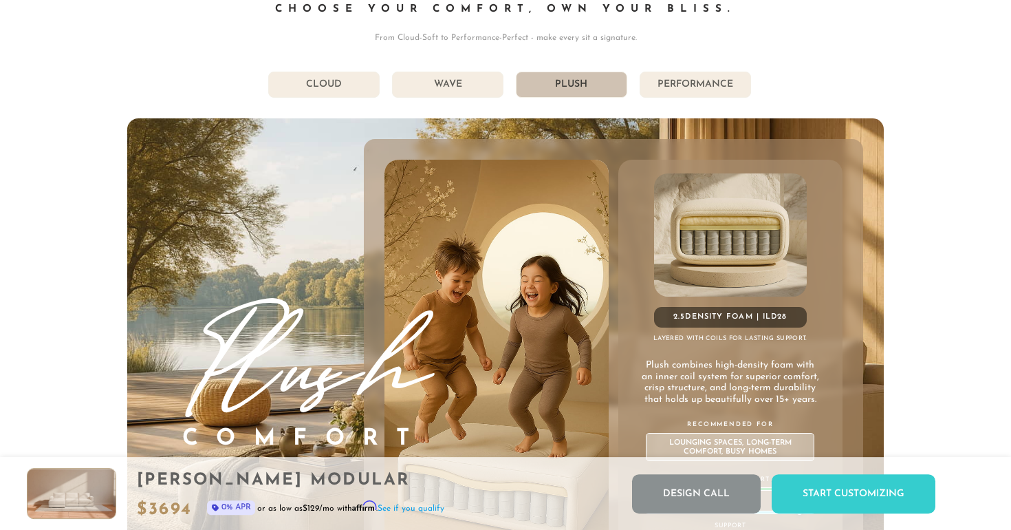
scroll to position [7326, 0]
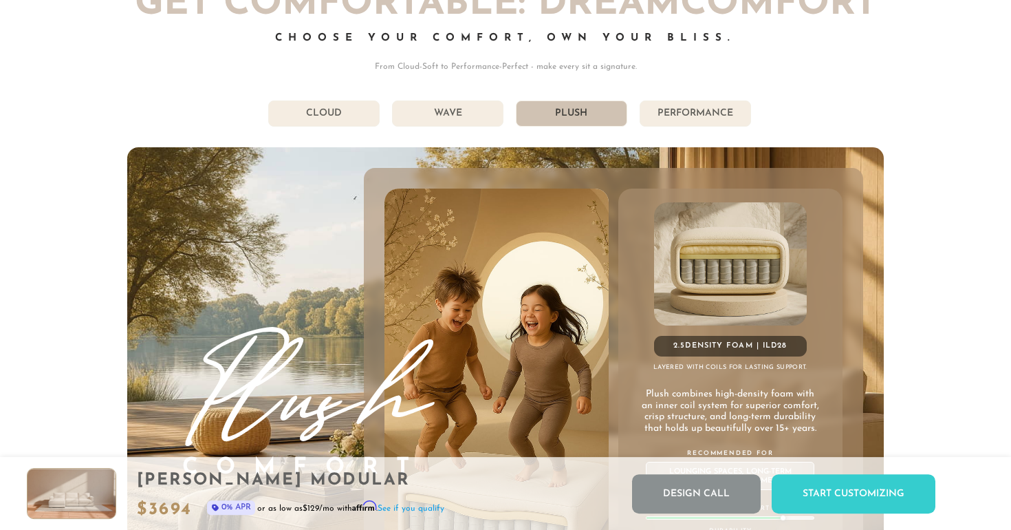
click at [700, 118] on li "Performance" at bounding box center [695, 113] width 111 height 26
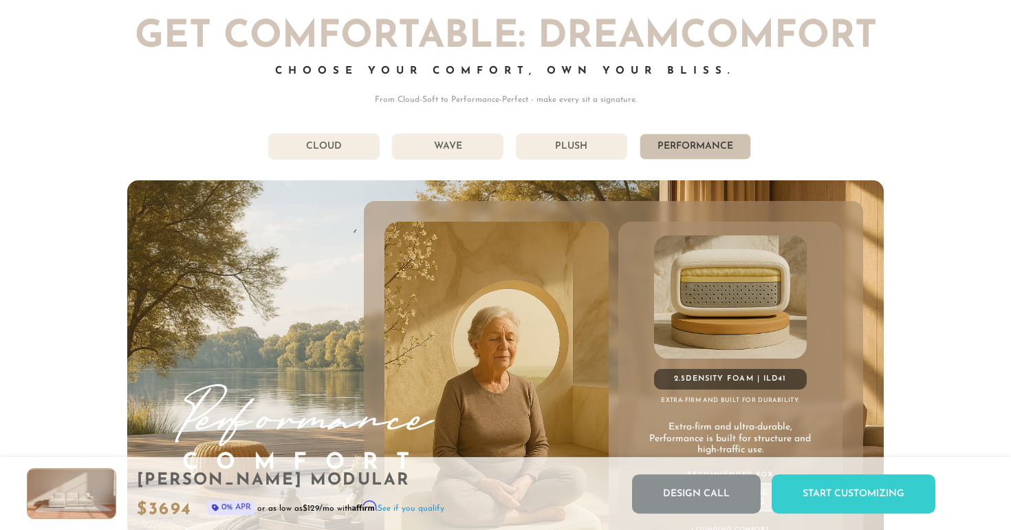
scroll to position [7272, 0]
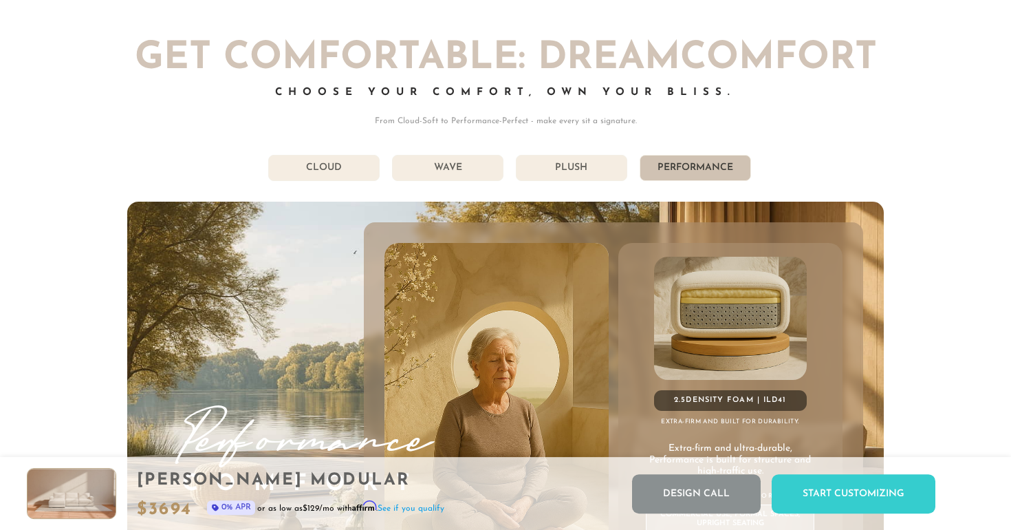
click at [592, 168] on li "Plush" at bounding box center [571, 168] width 111 height 26
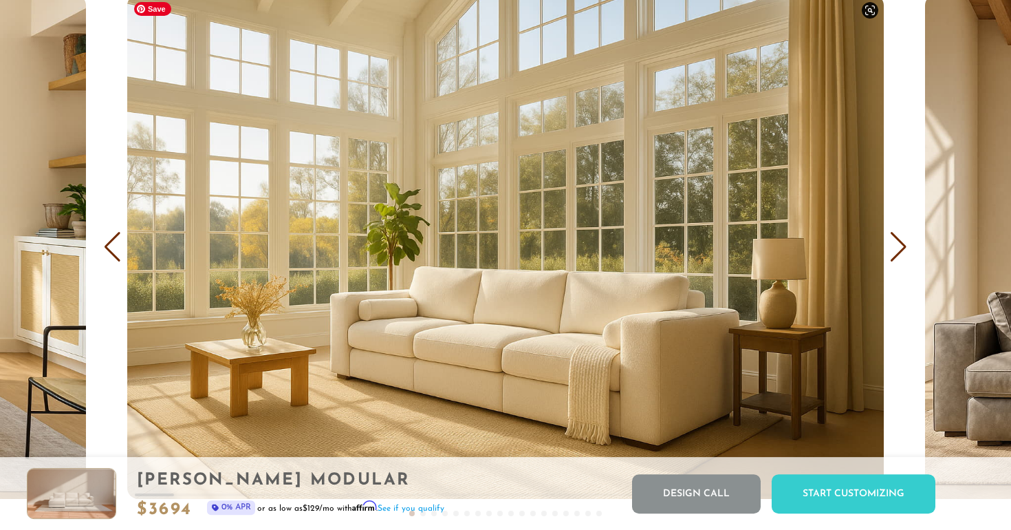
scroll to position [8160, 0]
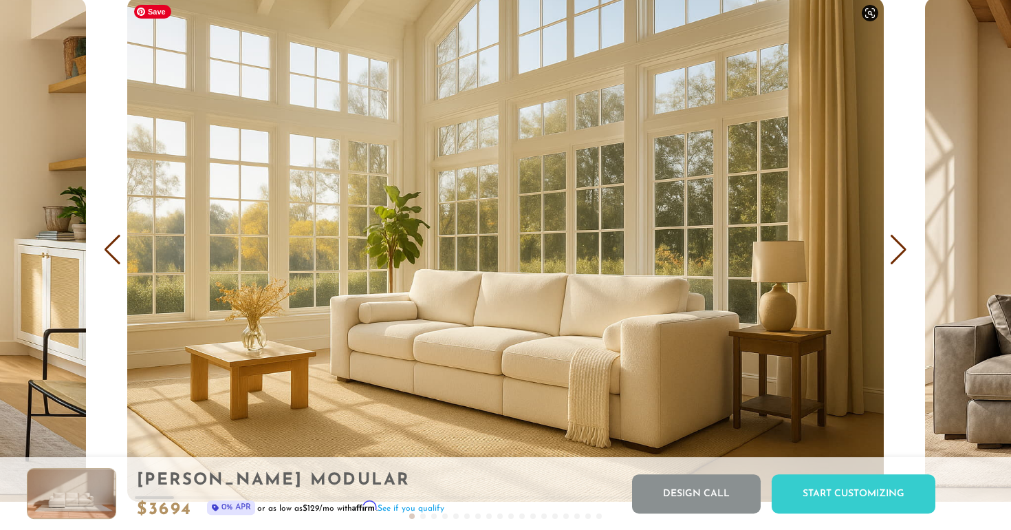
click at [897, 259] on div "Next slide" at bounding box center [899, 250] width 19 height 30
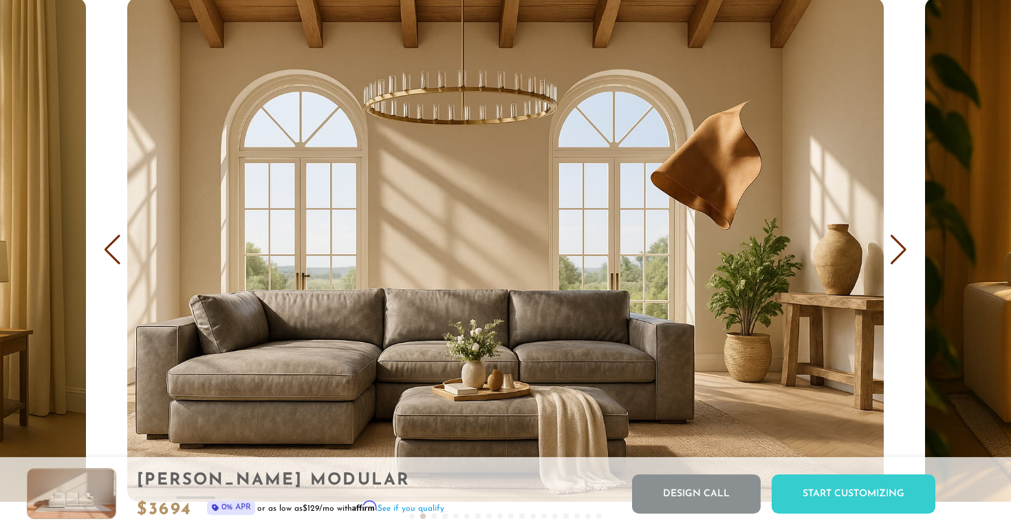
click at [897, 259] on div "Next slide" at bounding box center [899, 250] width 19 height 30
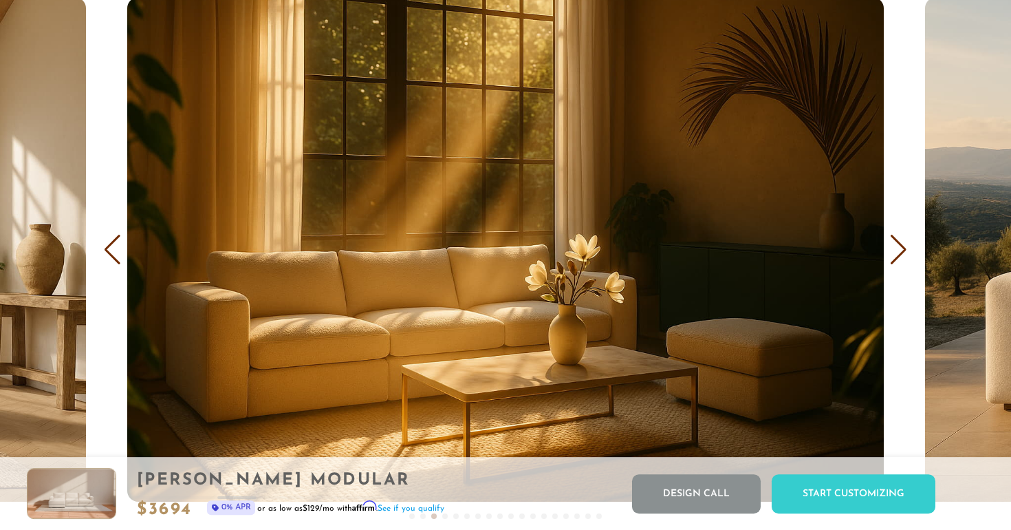
click at [897, 259] on div "Next slide" at bounding box center [899, 250] width 19 height 30
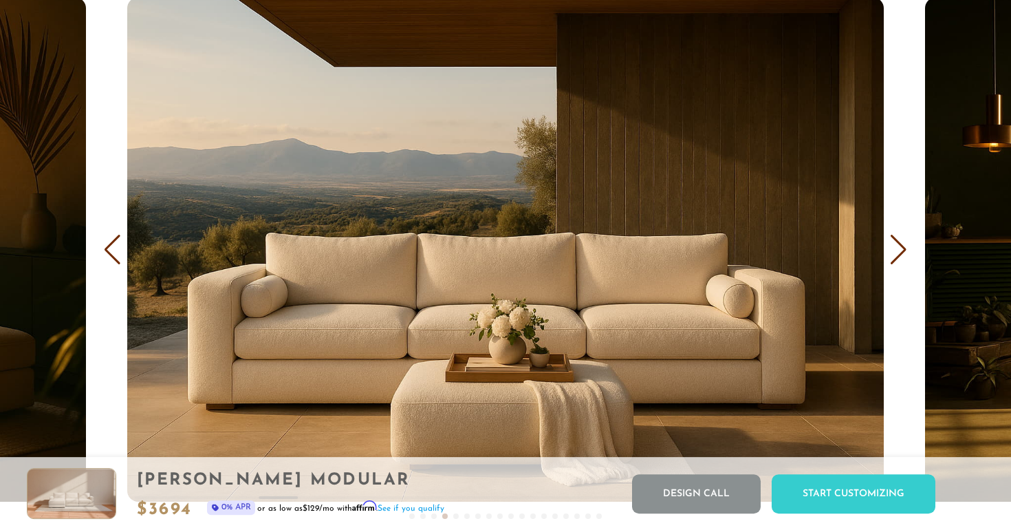
click at [897, 259] on div "Next slide" at bounding box center [899, 250] width 19 height 30
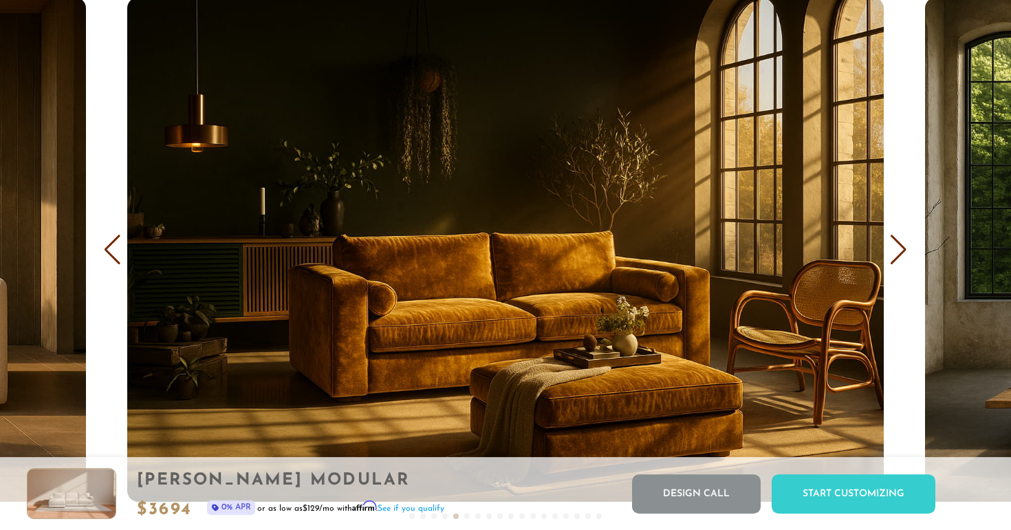
click at [897, 259] on div "Next slide" at bounding box center [899, 250] width 19 height 30
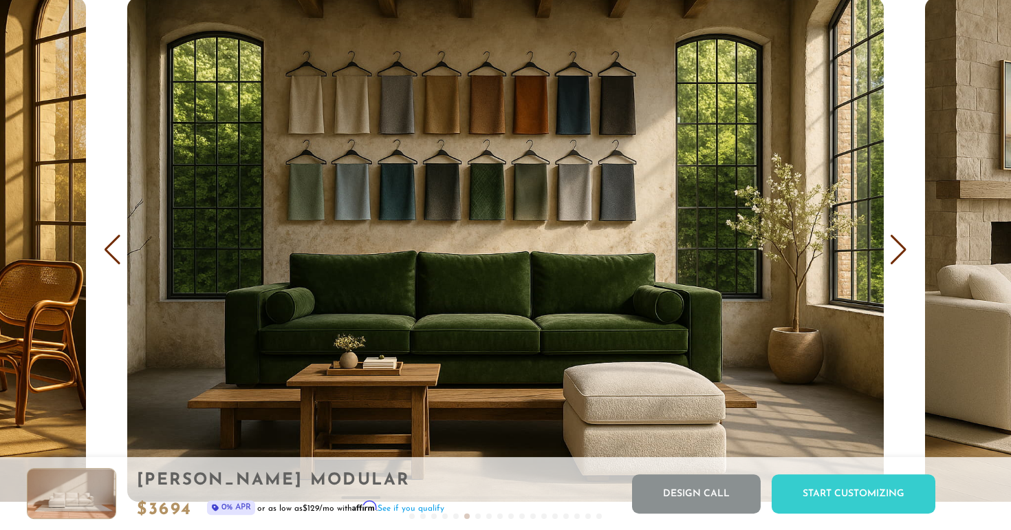
click at [897, 259] on div "Next slide" at bounding box center [899, 250] width 19 height 30
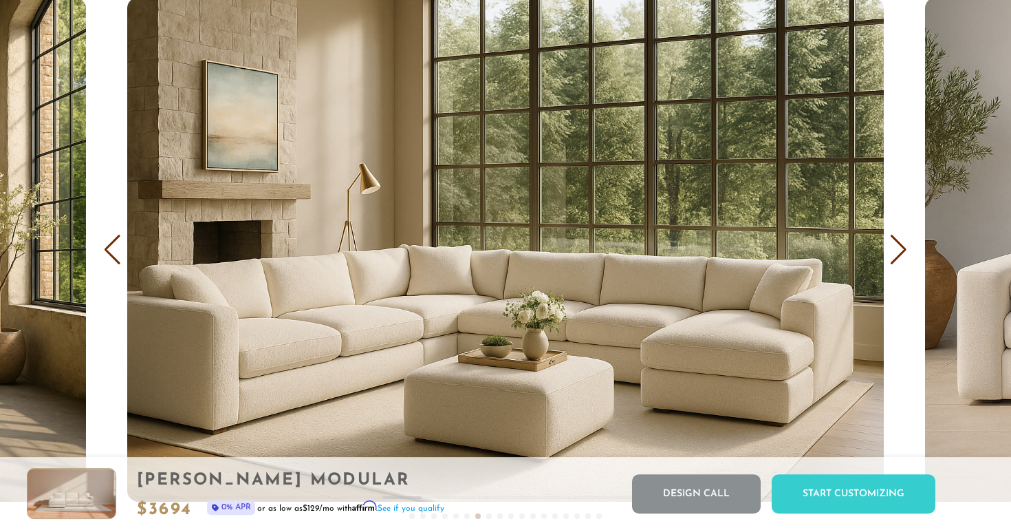
click at [897, 259] on div "Next slide" at bounding box center [899, 250] width 19 height 30
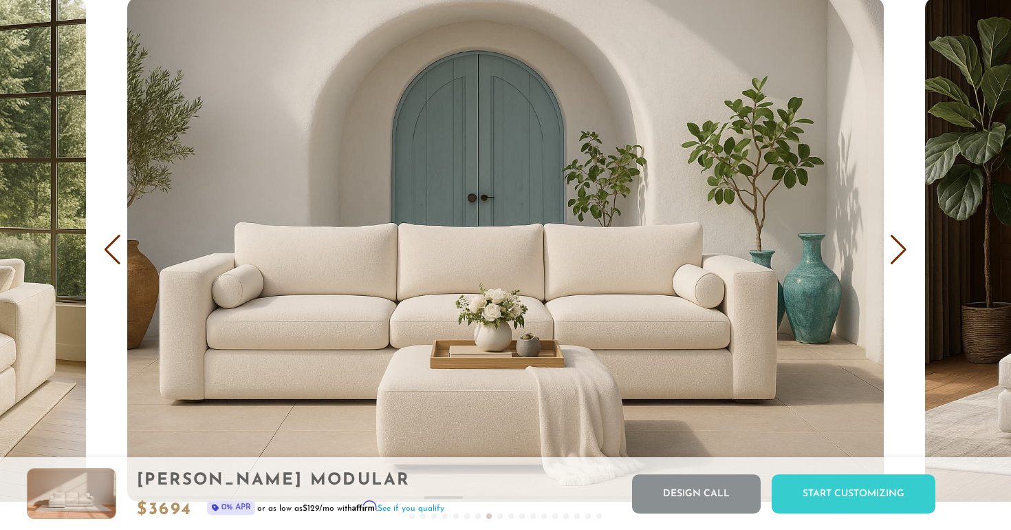
click at [897, 259] on div "Next slide" at bounding box center [899, 250] width 19 height 30
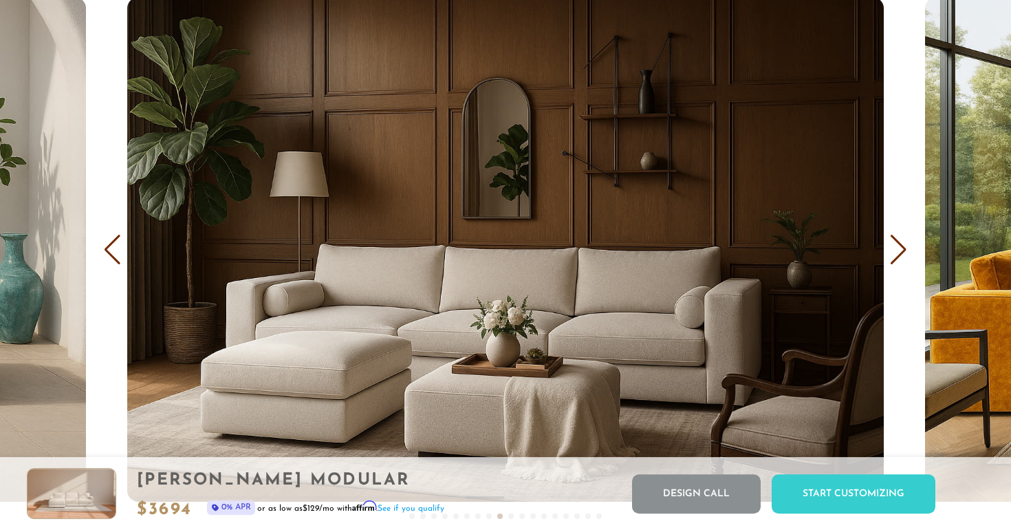
click at [897, 259] on div "Next slide" at bounding box center [899, 250] width 19 height 30
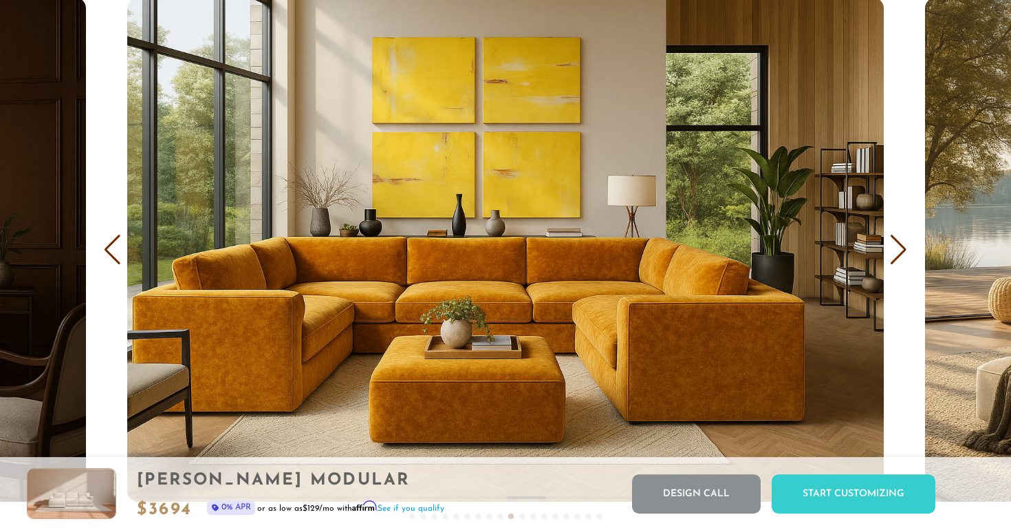
click at [897, 259] on div "Next slide" at bounding box center [899, 250] width 19 height 30
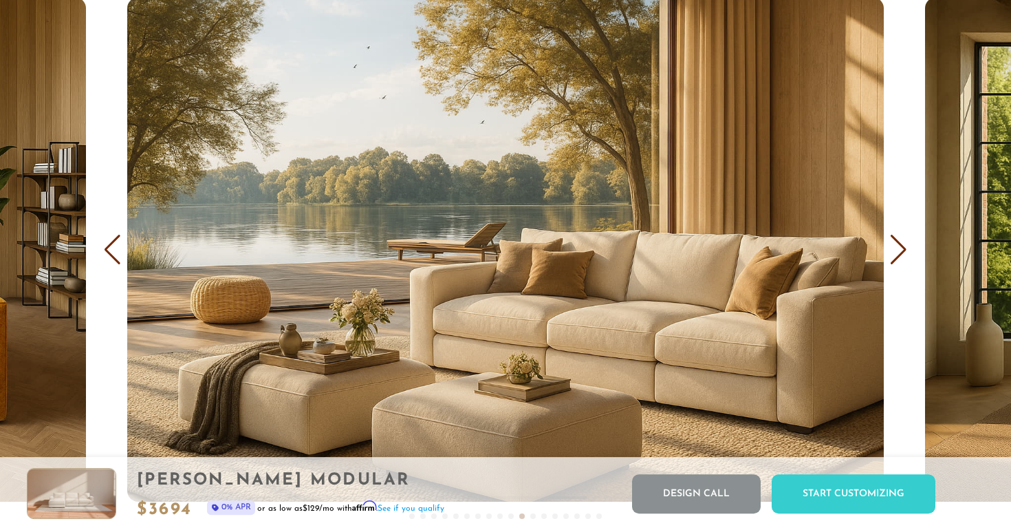
click at [897, 259] on div "Next slide" at bounding box center [899, 250] width 19 height 30
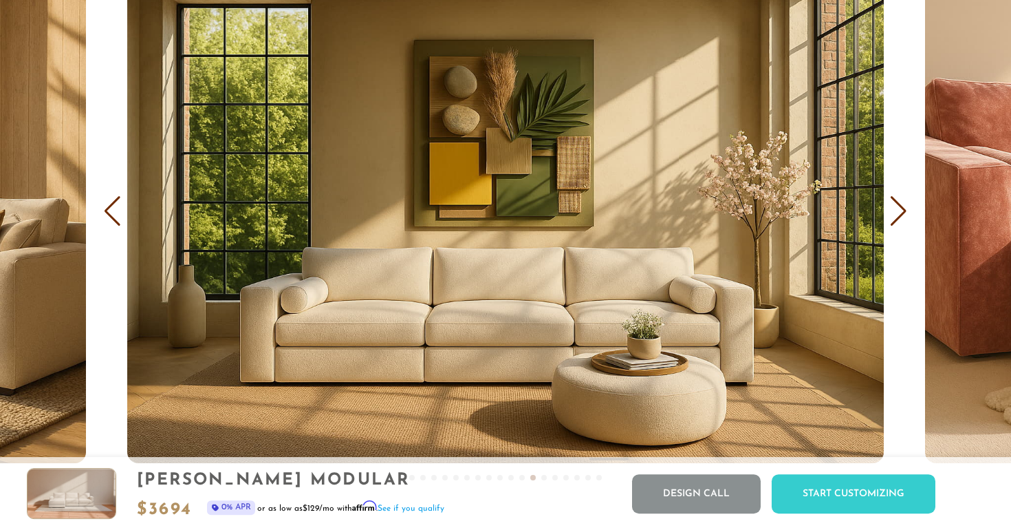
scroll to position [8201, 0]
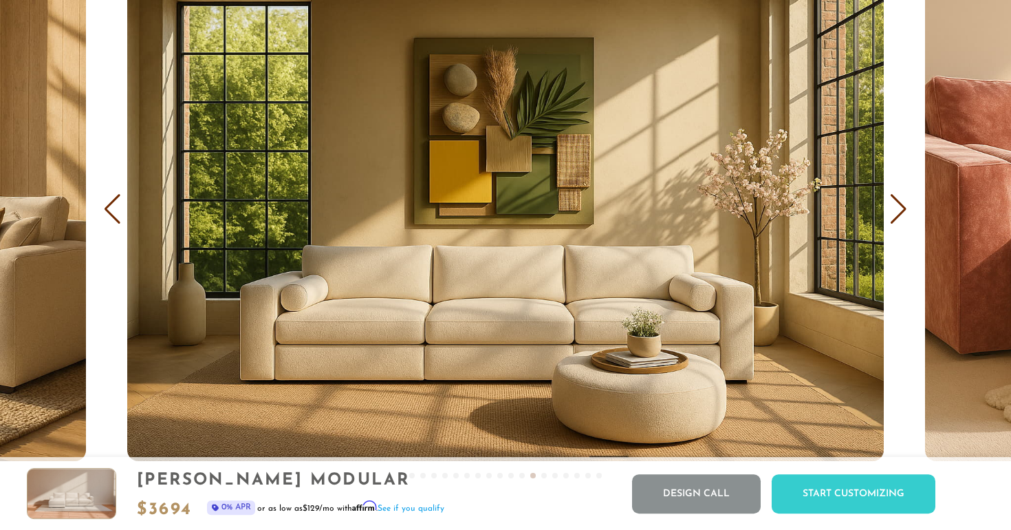
click at [899, 208] on div "Next slide" at bounding box center [899, 209] width 19 height 30
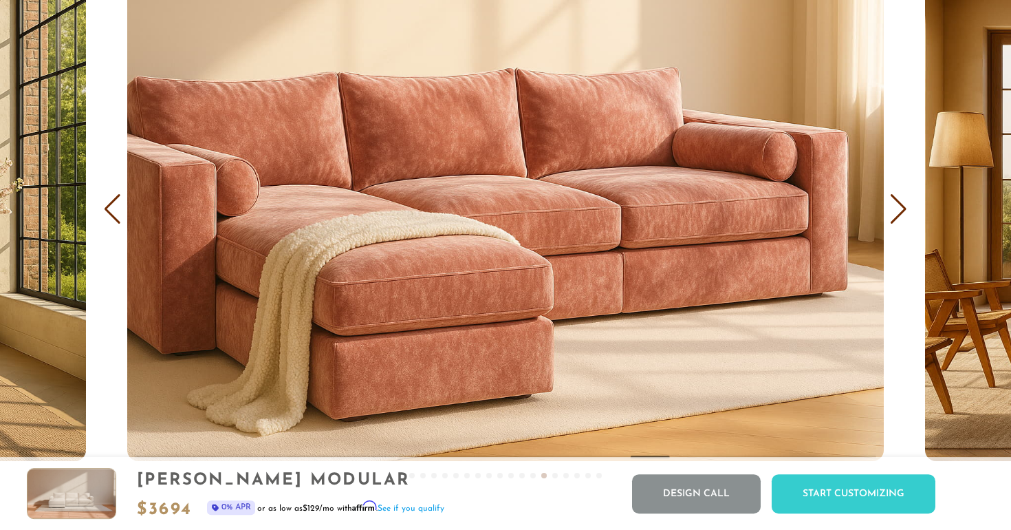
click at [899, 208] on div "Next slide" at bounding box center [899, 209] width 19 height 30
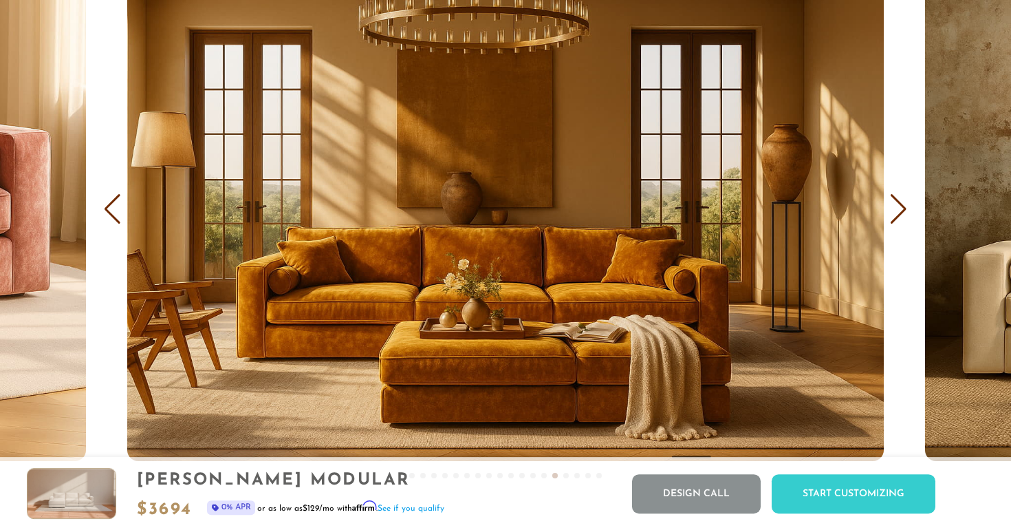
click at [899, 208] on div "Next slide" at bounding box center [899, 209] width 19 height 30
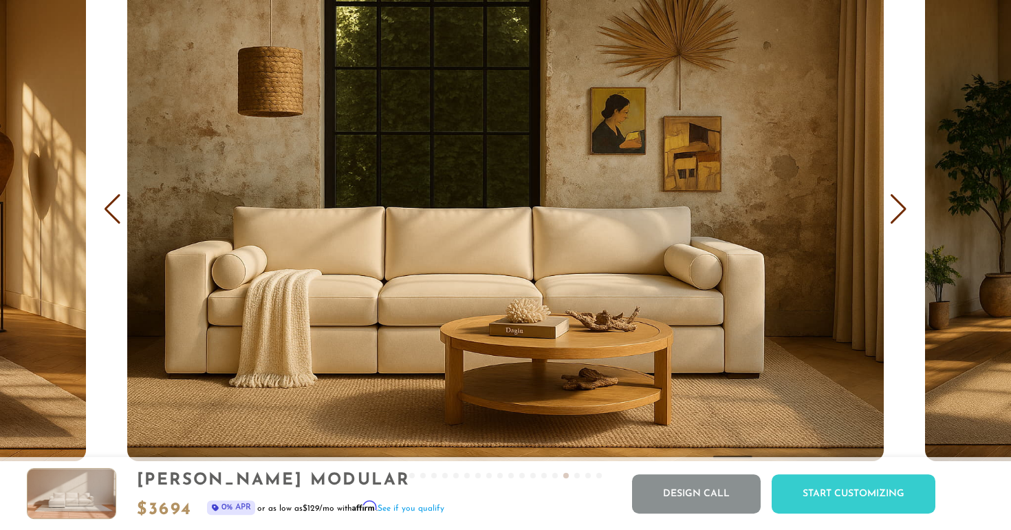
click at [899, 208] on div "Next slide" at bounding box center [899, 209] width 19 height 30
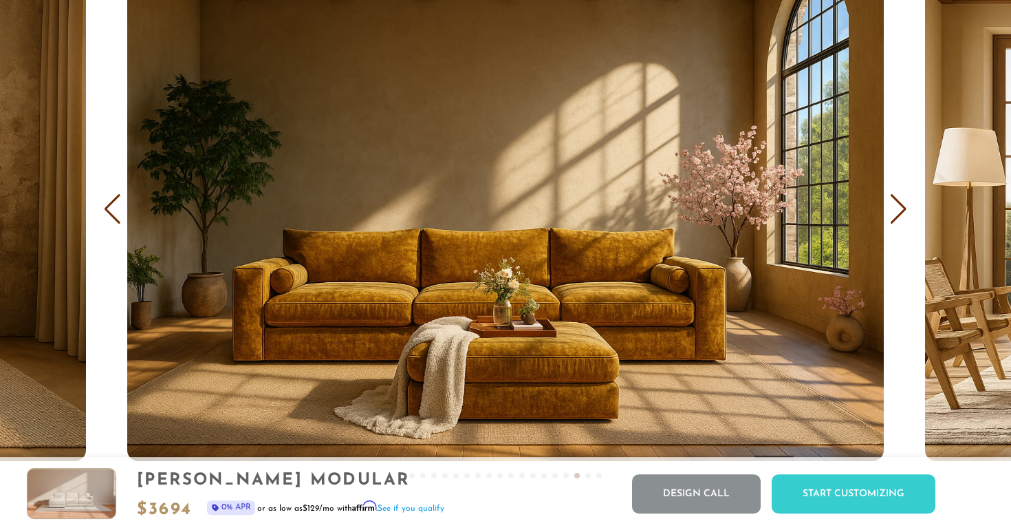
click at [899, 208] on div "Next slide" at bounding box center [899, 209] width 19 height 30
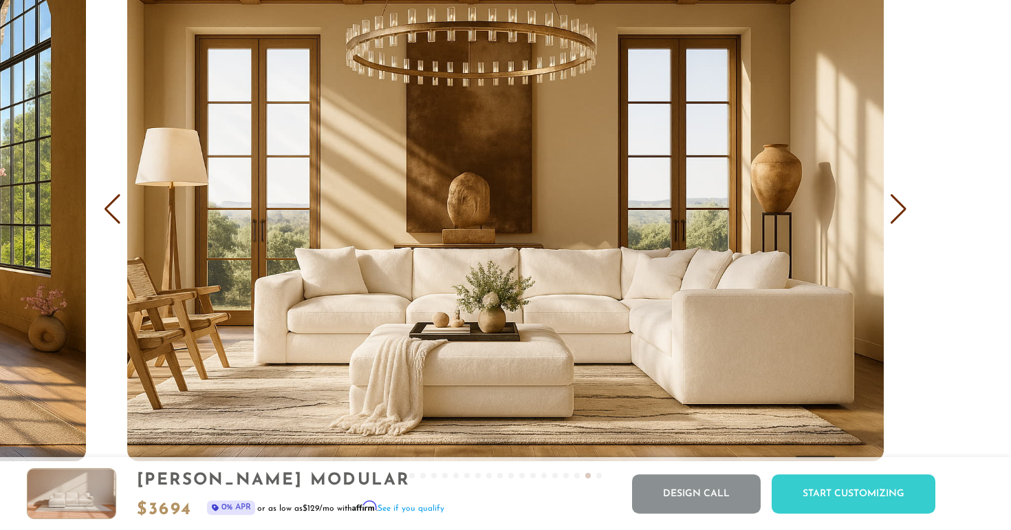
click at [899, 208] on div "Next slide" at bounding box center [899, 209] width 19 height 30
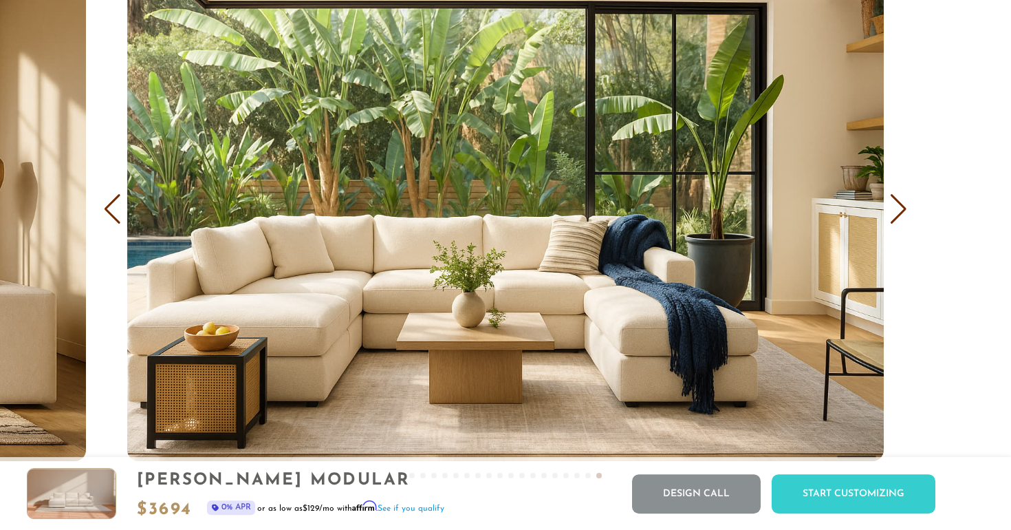
click at [901, 208] on div "Next slide" at bounding box center [899, 209] width 19 height 30
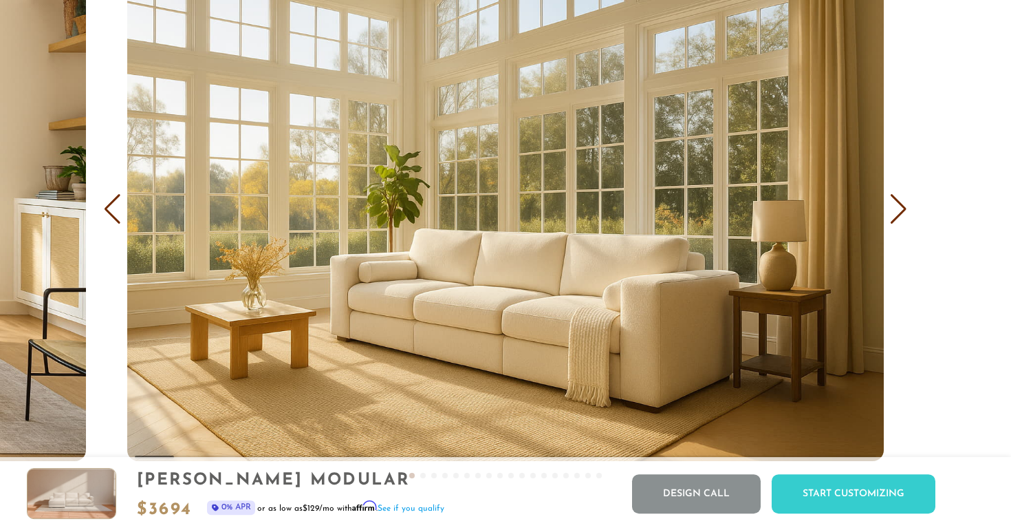
click at [901, 208] on div "Next slide" at bounding box center [899, 209] width 19 height 30
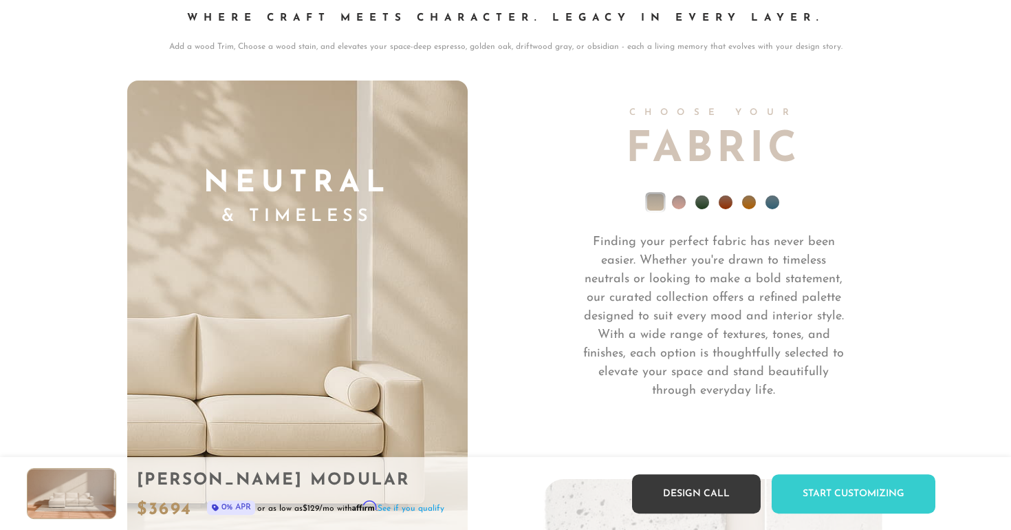
scroll to position [9486, 0]
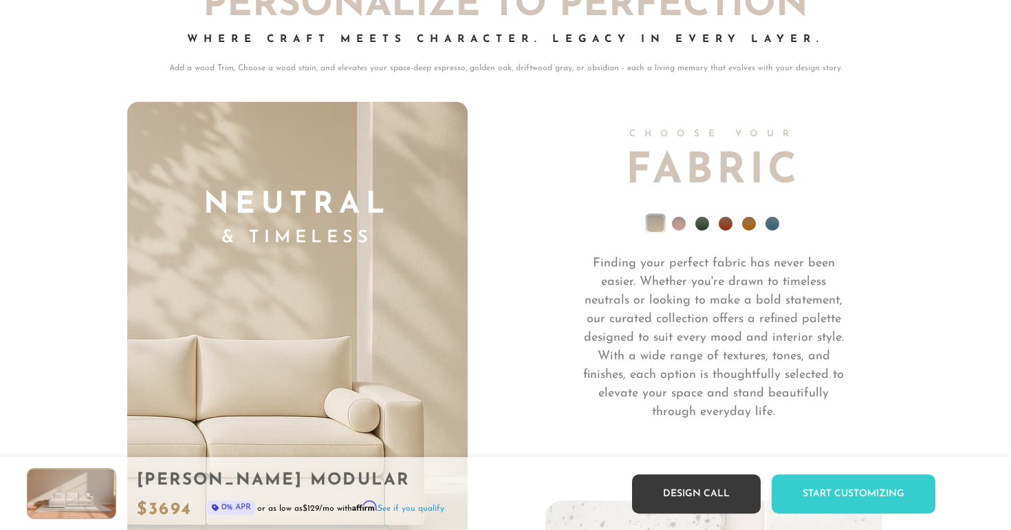
click at [681, 225] on li at bounding box center [679, 224] width 14 height 14
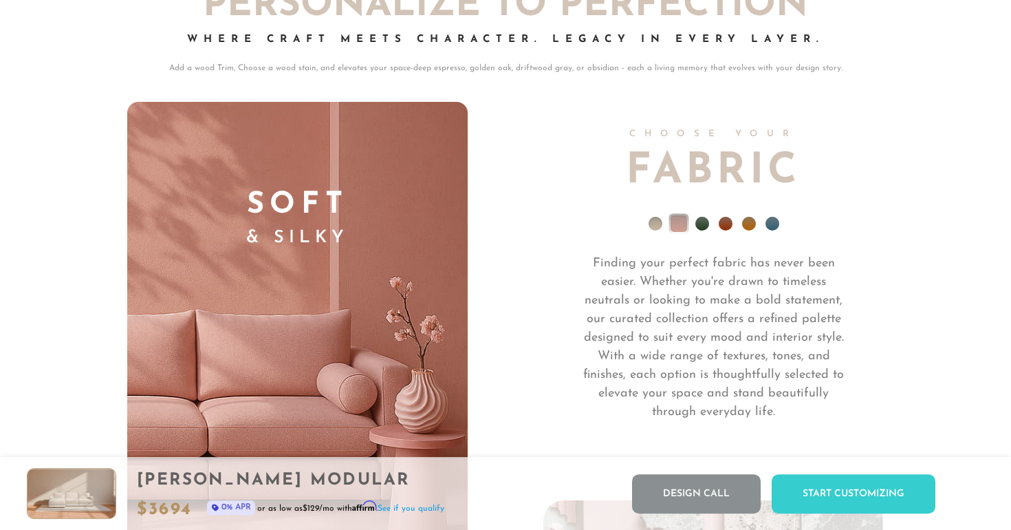
click at [704, 227] on li at bounding box center [703, 224] width 14 height 14
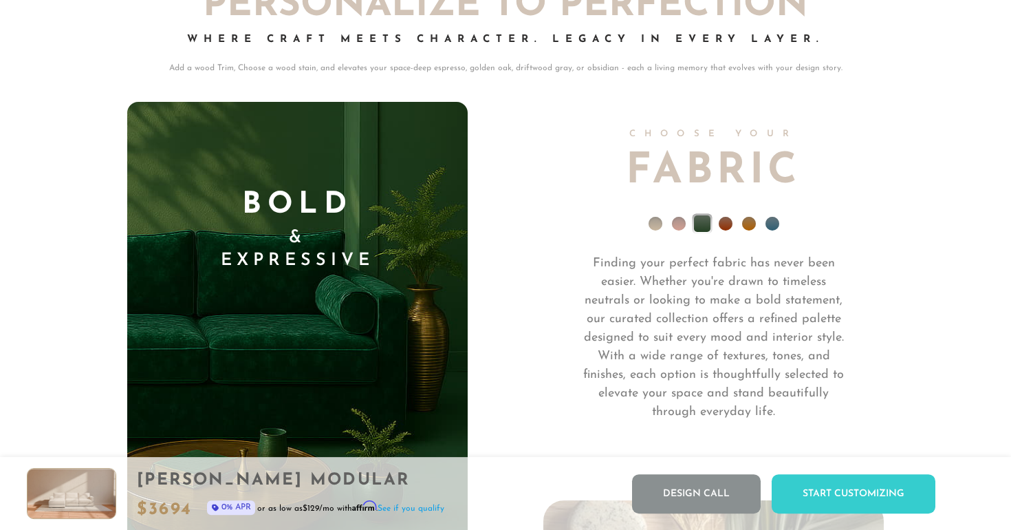
click at [727, 226] on li at bounding box center [726, 224] width 14 height 14
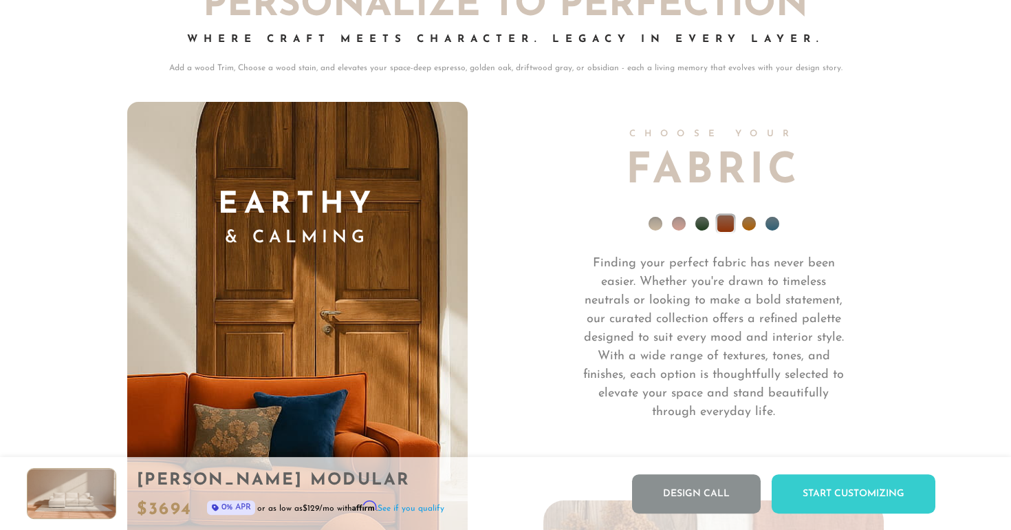
click at [755, 222] on li at bounding box center [749, 224] width 14 height 14
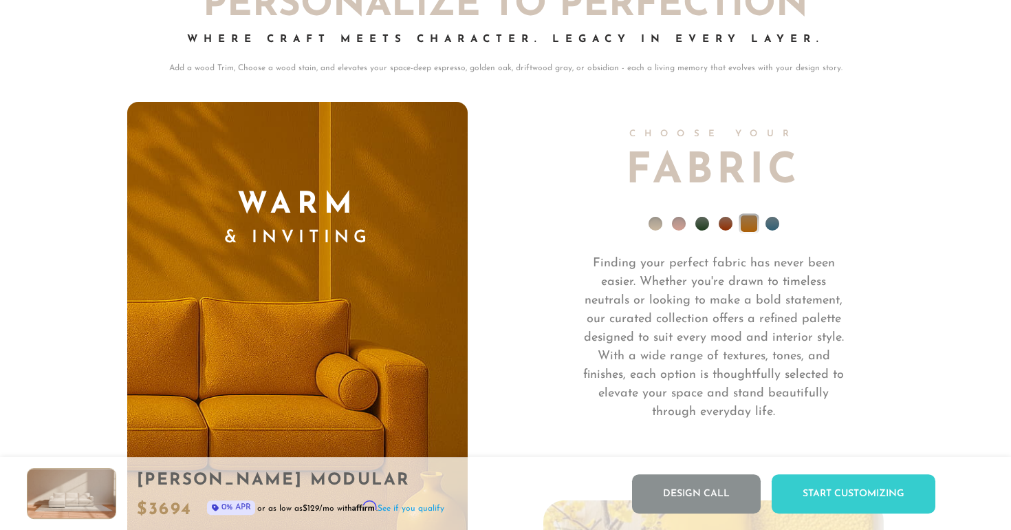
click at [771, 222] on li at bounding box center [773, 224] width 14 height 14
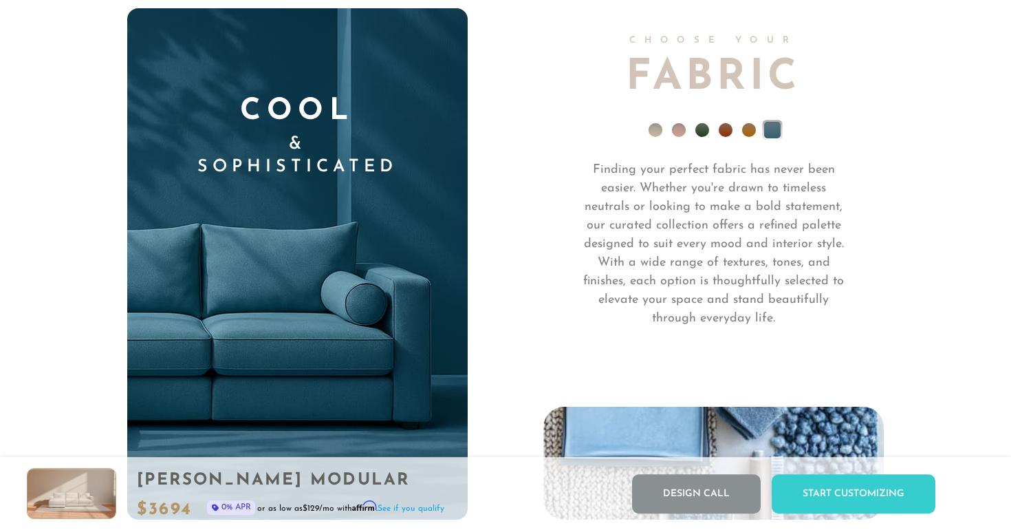
scroll to position [9557, 0]
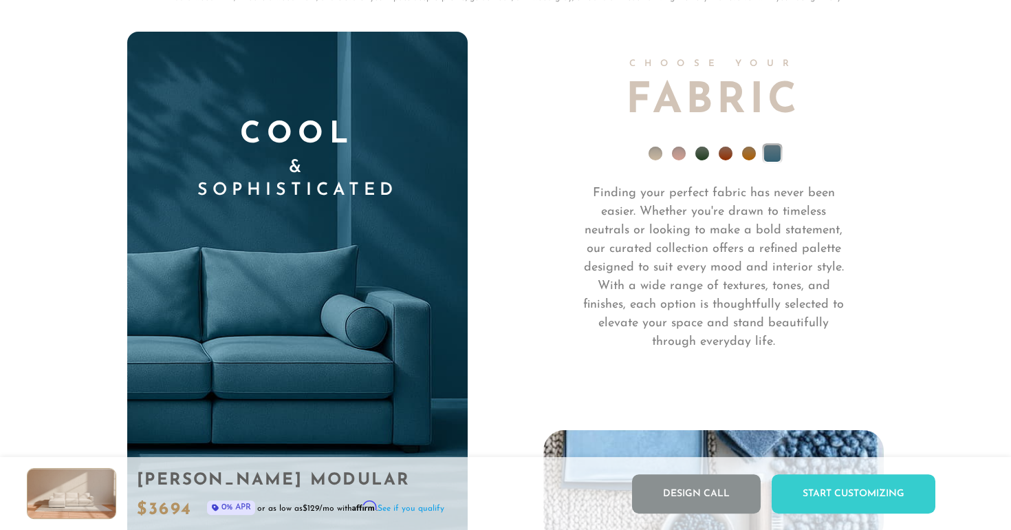
click at [749, 151] on li at bounding box center [749, 154] width 14 height 14
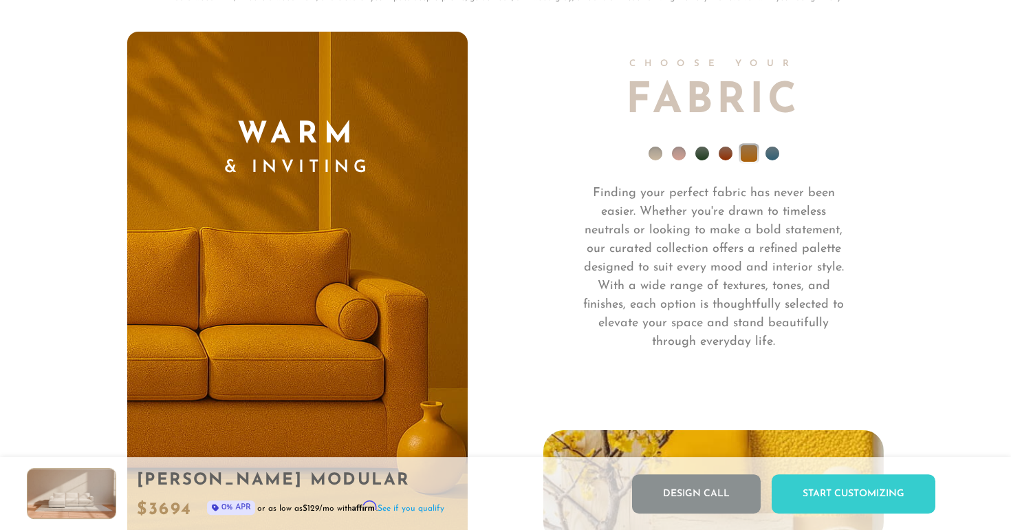
click at [721, 155] on li at bounding box center [726, 154] width 14 height 14
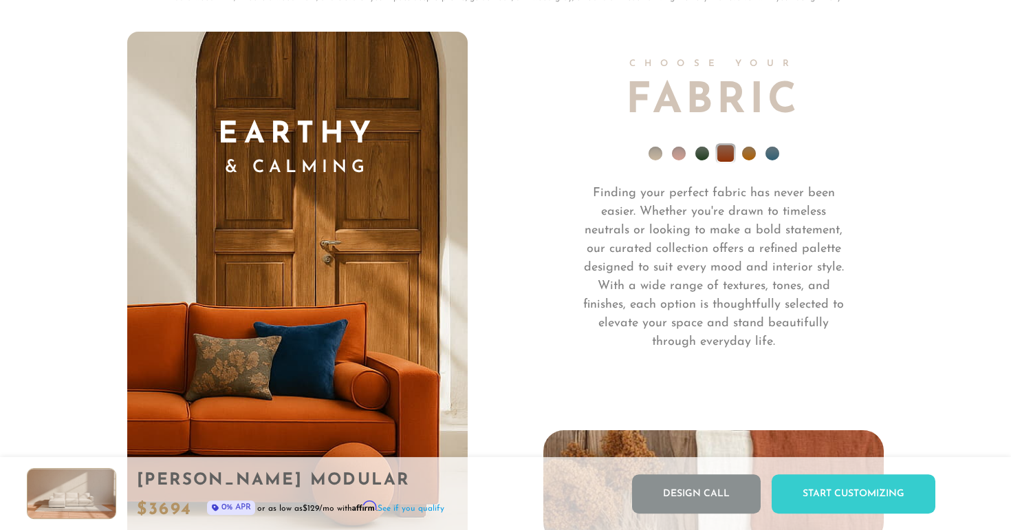
click at [703, 157] on li at bounding box center [703, 154] width 14 height 14
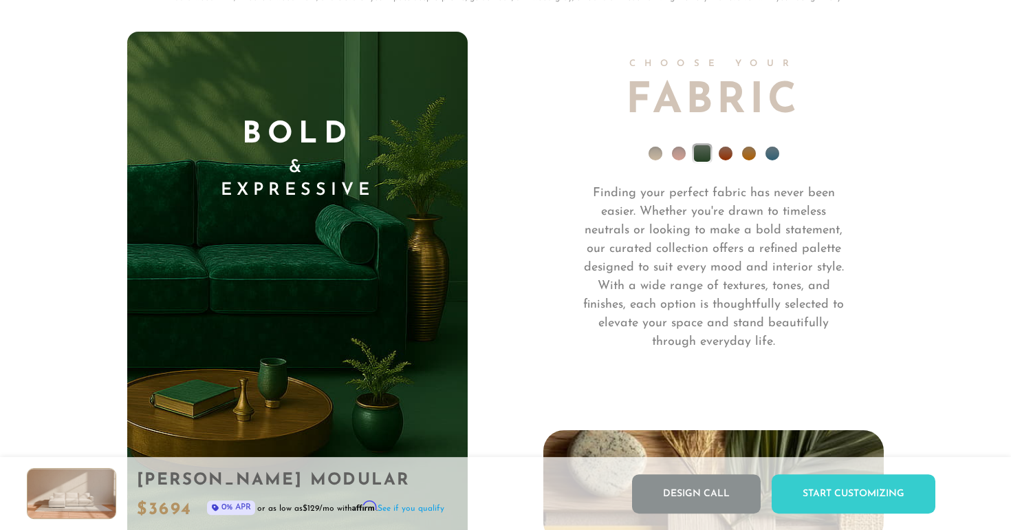
click at [689, 156] on ul at bounding box center [714, 156] width 341 height 55
click at [682, 155] on li at bounding box center [679, 154] width 14 height 14
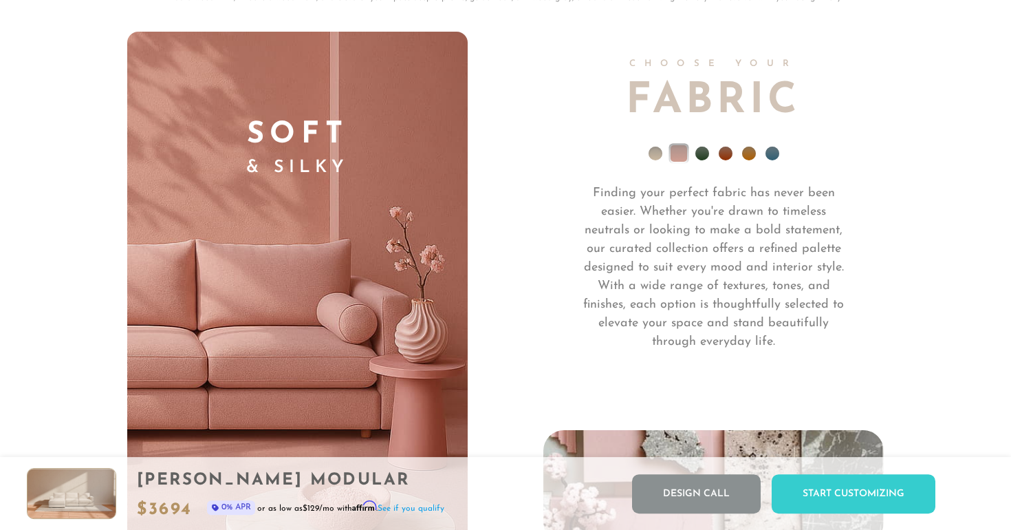
click at [661, 157] on li at bounding box center [656, 154] width 14 height 14
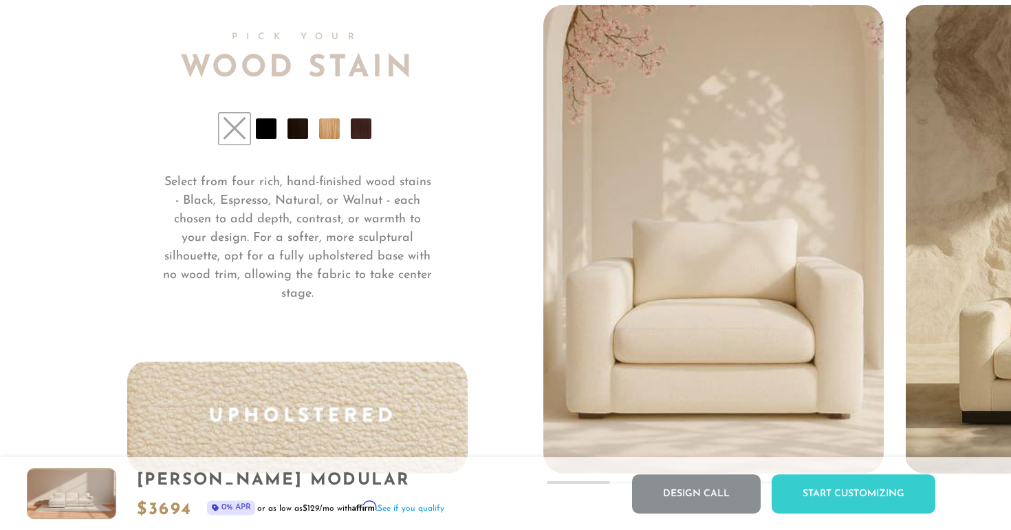
scroll to position [10247, 0]
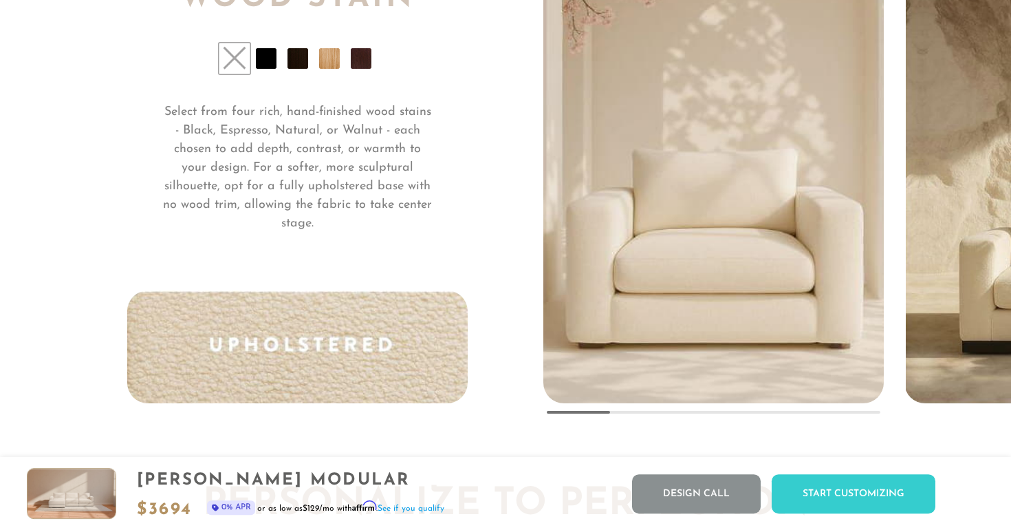
click at [271, 62] on li at bounding box center [266, 58] width 21 height 21
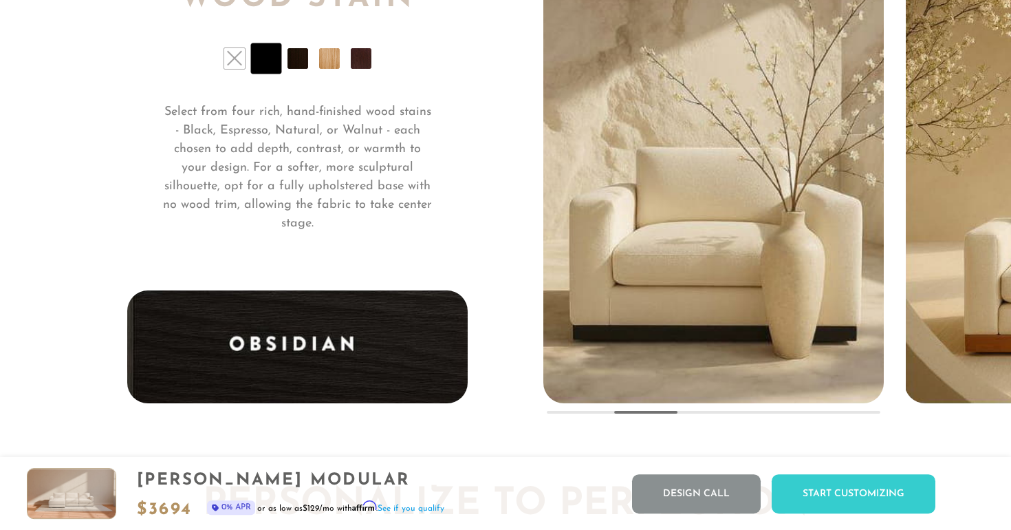
click at [292, 60] on li at bounding box center [298, 58] width 21 height 21
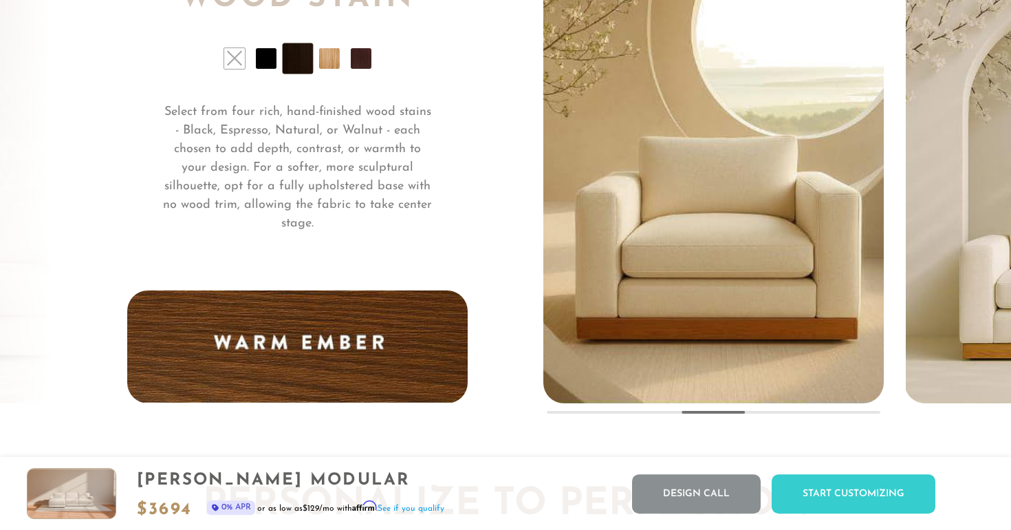
click at [315, 58] on ul at bounding box center [297, 58] width 341 height 21
click at [340, 58] on ul at bounding box center [297, 58] width 341 height 21
click at [325, 63] on li at bounding box center [329, 58] width 21 height 21
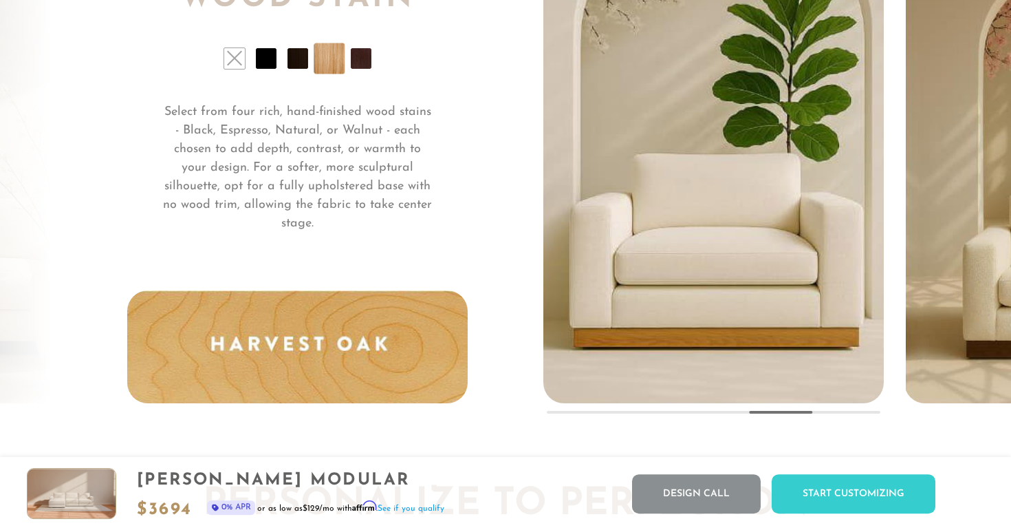
click at [358, 57] on li at bounding box center [361, 58] width 21 height 21
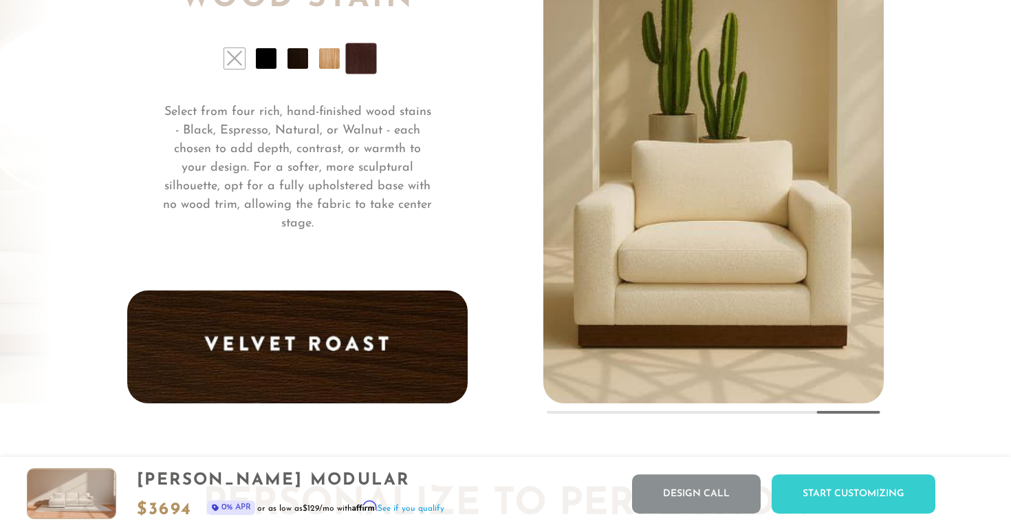
click at [228, 64] on li at bounding box center [234, 58] width 21 height 21
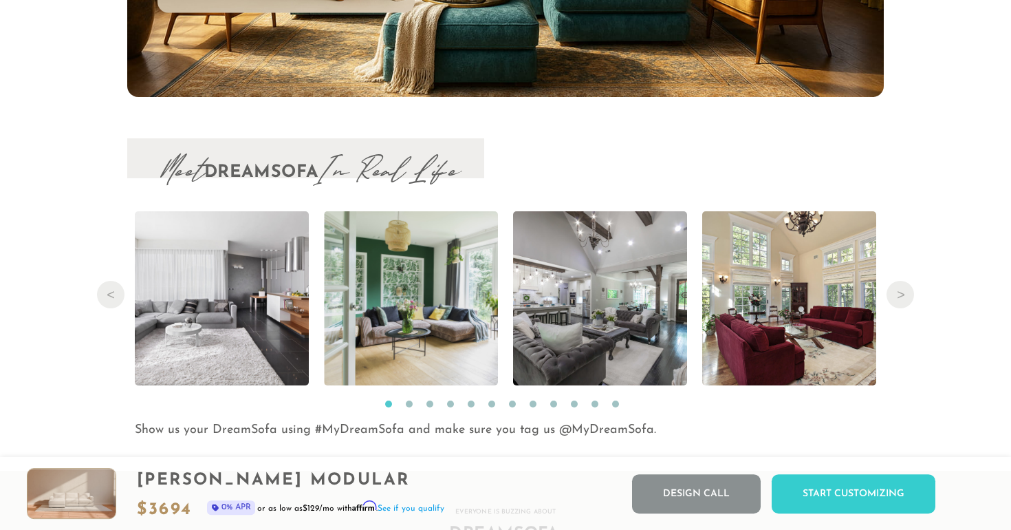
scroll to position [13952, 0]
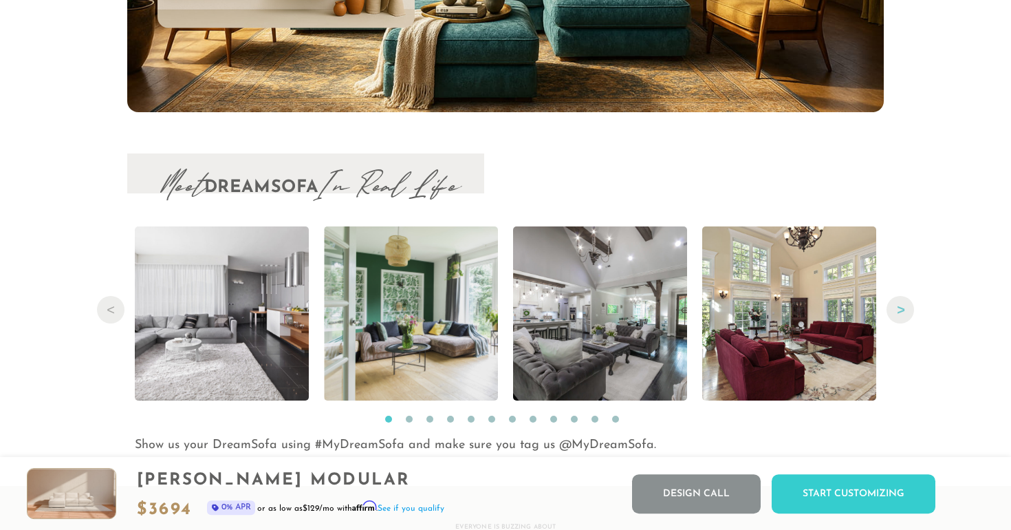
click at [903, 304] on button "Next" at bounding box center [901, 310] width 28 height 28
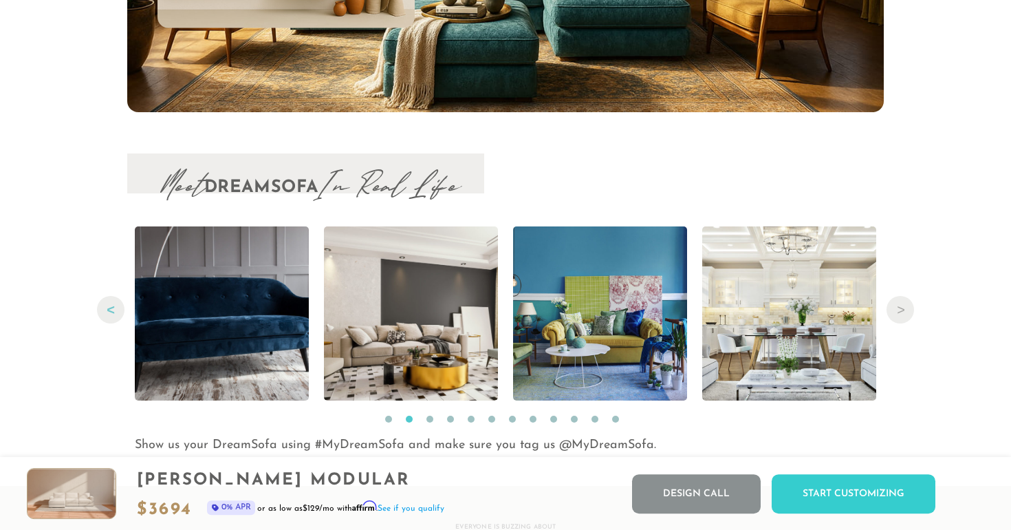
click at [111, 305] on button "Previous" at bounding box center [111, 310] width 28 height 28
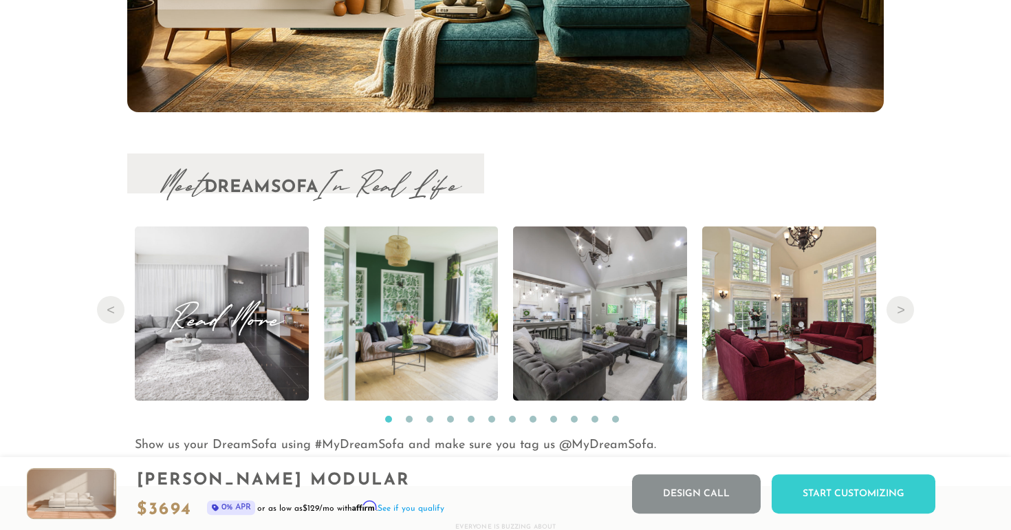
click at [208, 315] on span "Read More" at bounding box center [222, 313] width 174 height 19
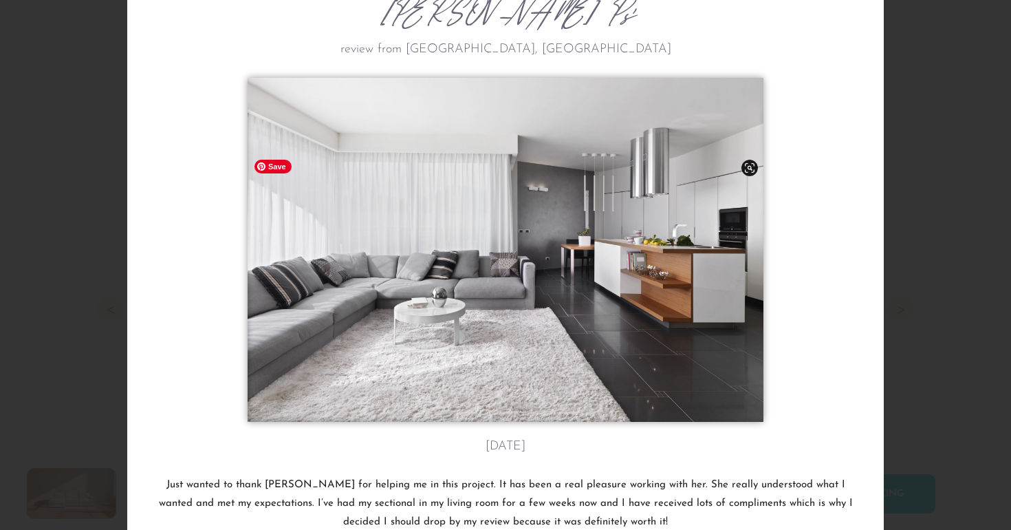
scroll to position [0, 0]
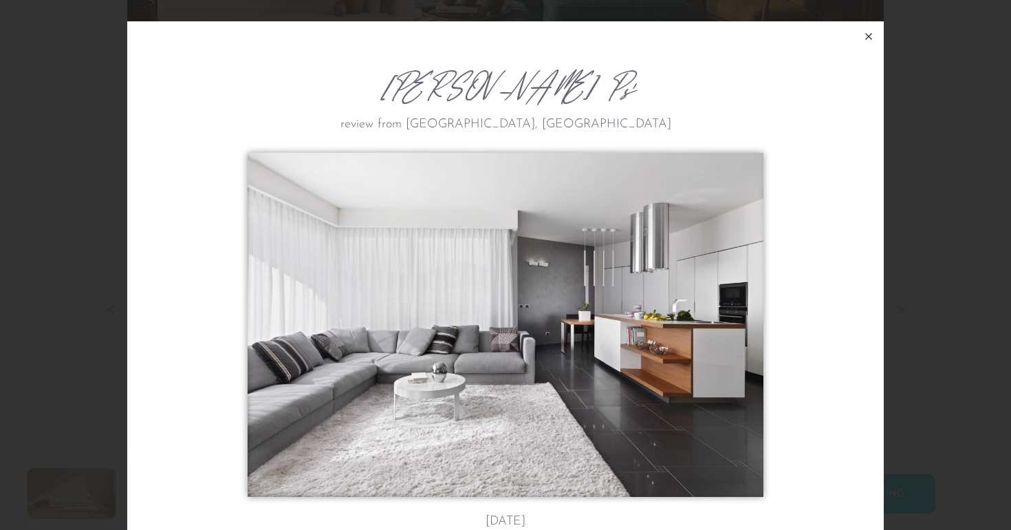
click at [874, 41] on icon at bounding box center [869, 36] width 17 height 17
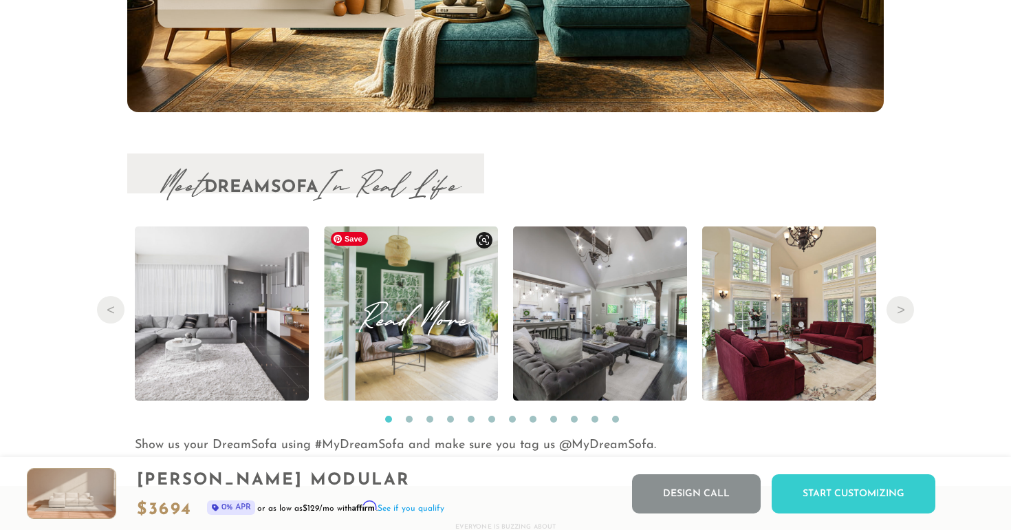
click at [413, 368] on img at bounding box center [411, 313] width 174 height 174
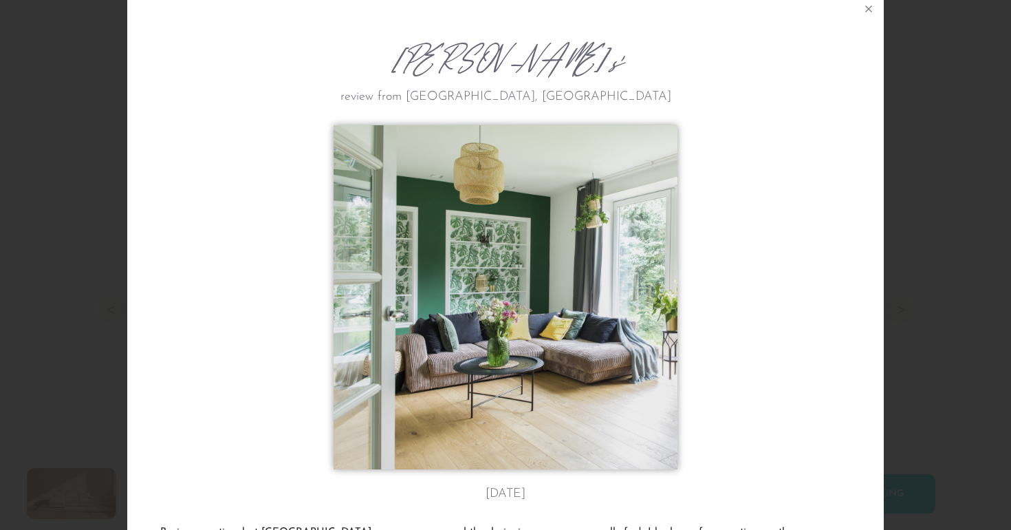
scroll to position [12, 0]
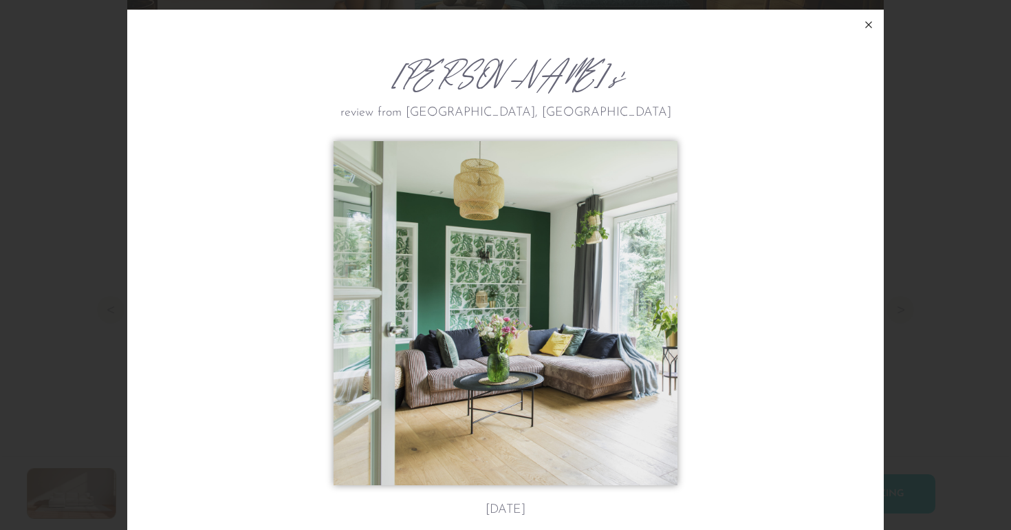
click at [868, 27] on icon at bounding box center [869, 25] width 6 height 6
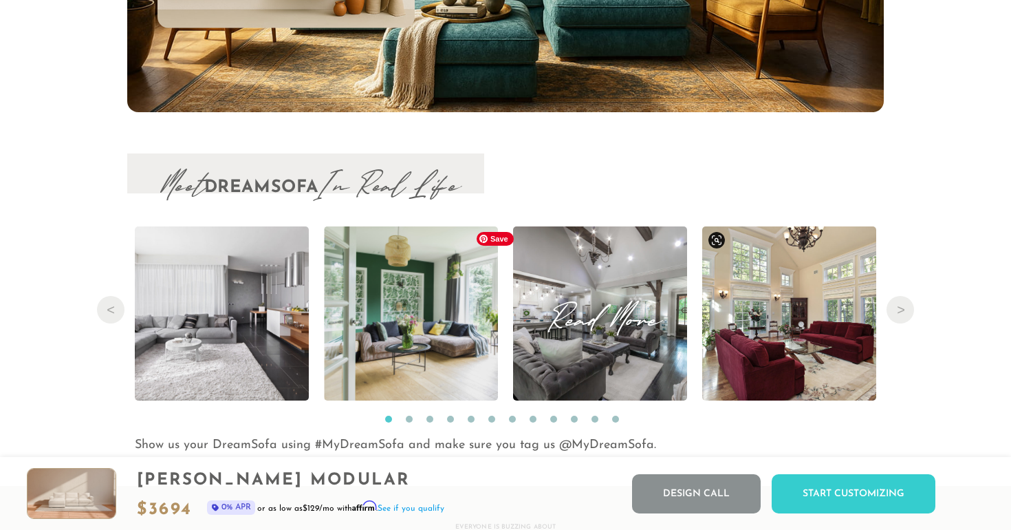
click at [631, 342] on img at bounding box center [600, 313] width 261 height 174
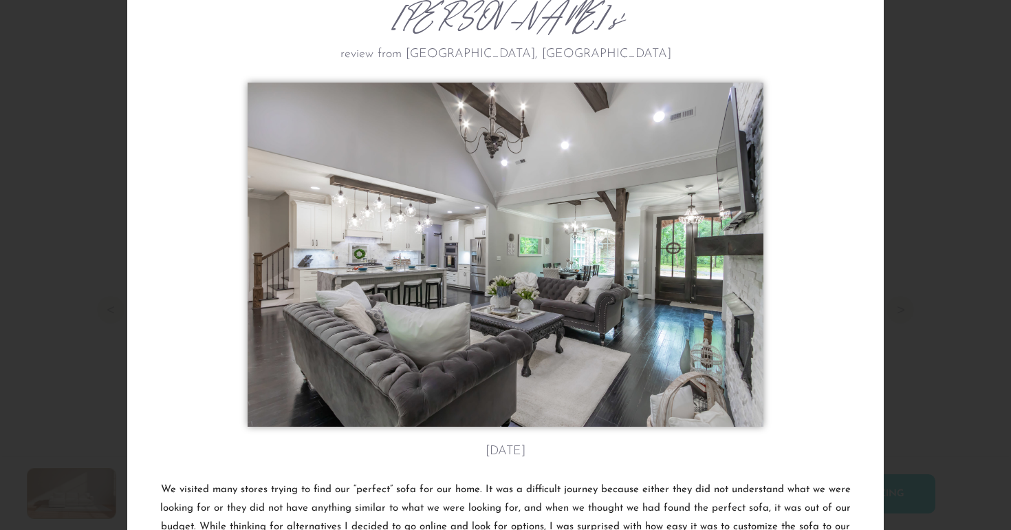
scroll to position [0, 0]
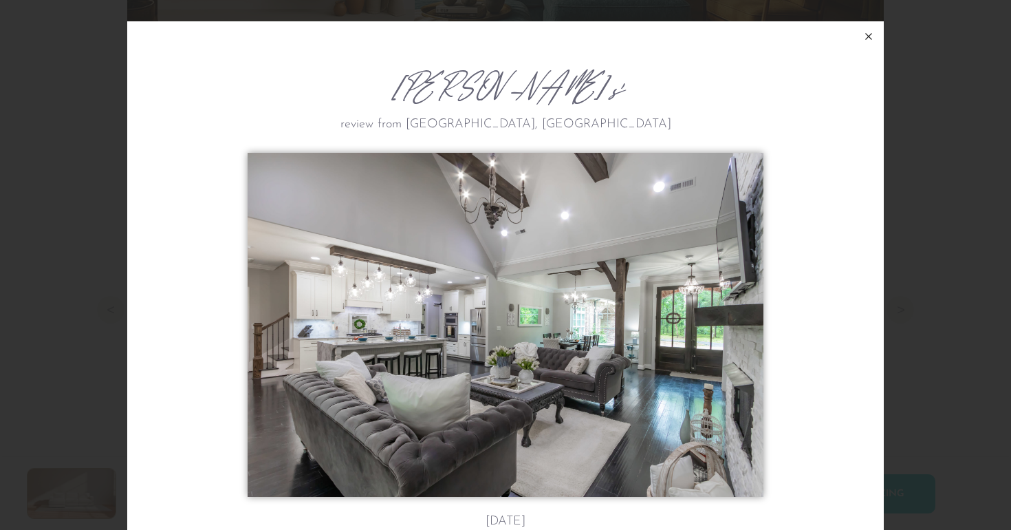
click at [870, 38] on icon at bounding box center [869, 37] width 6 height 6
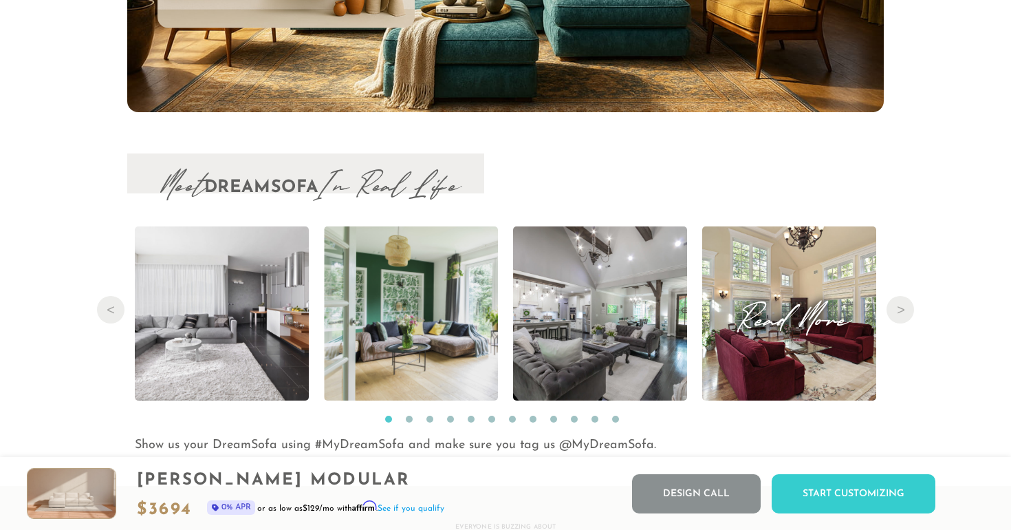
click at [769, 312] on span "Read More" at bounding box center [789, 313] width 174 height 19
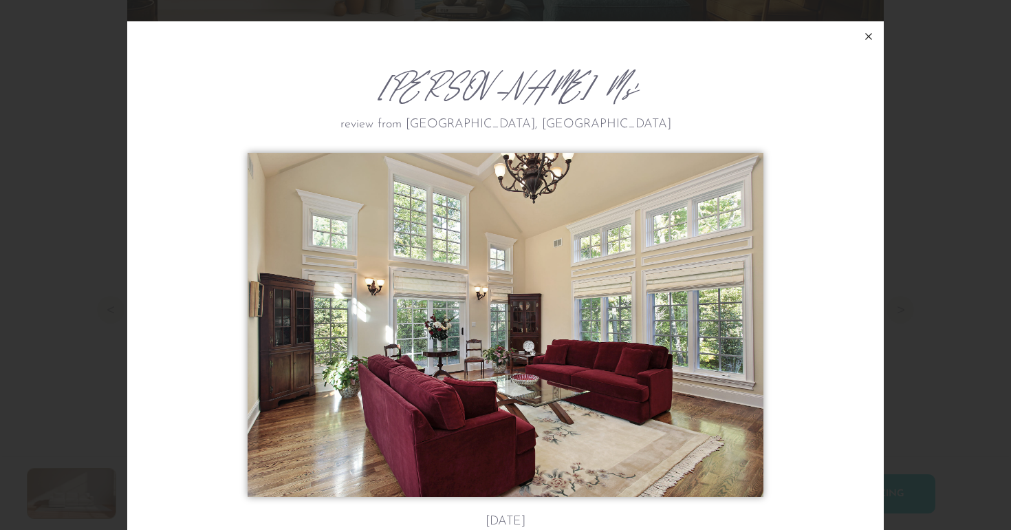
click at [871, 45] on button at bounding box center [869, 36] width 30 height 30
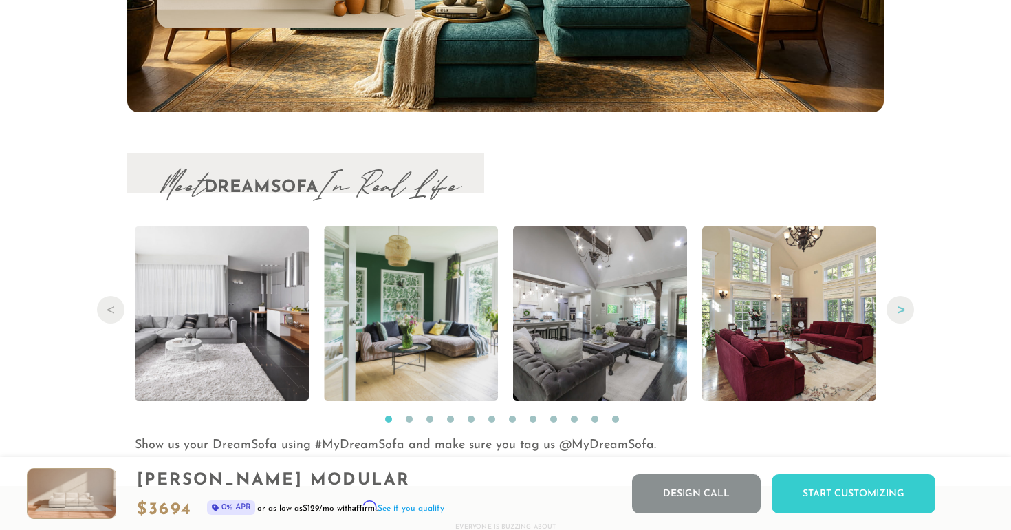
click at [904, 310] on button "Next" at bounding box center [901, 310] width 28 height 28
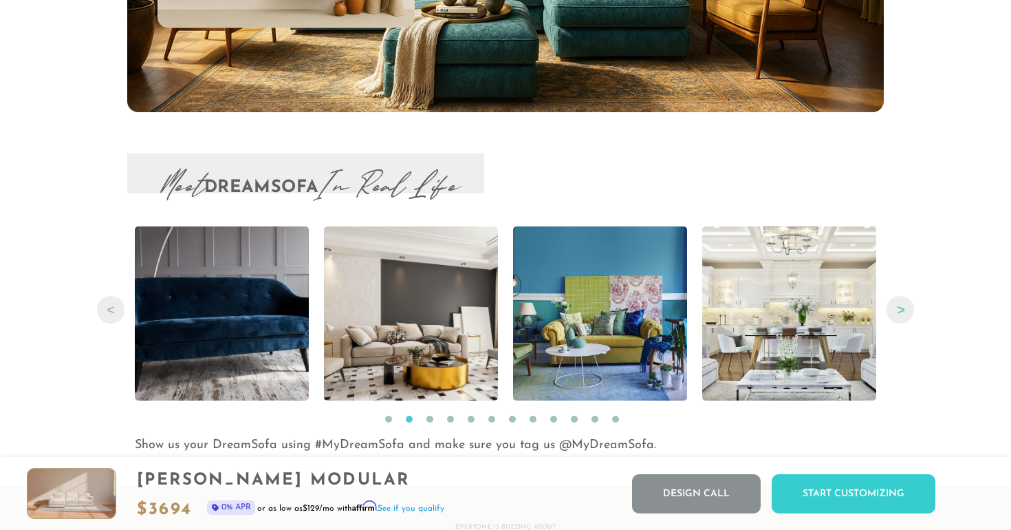
click at [901, 310] on button "Next" at bounding box center [901, 310] width 28 height 28
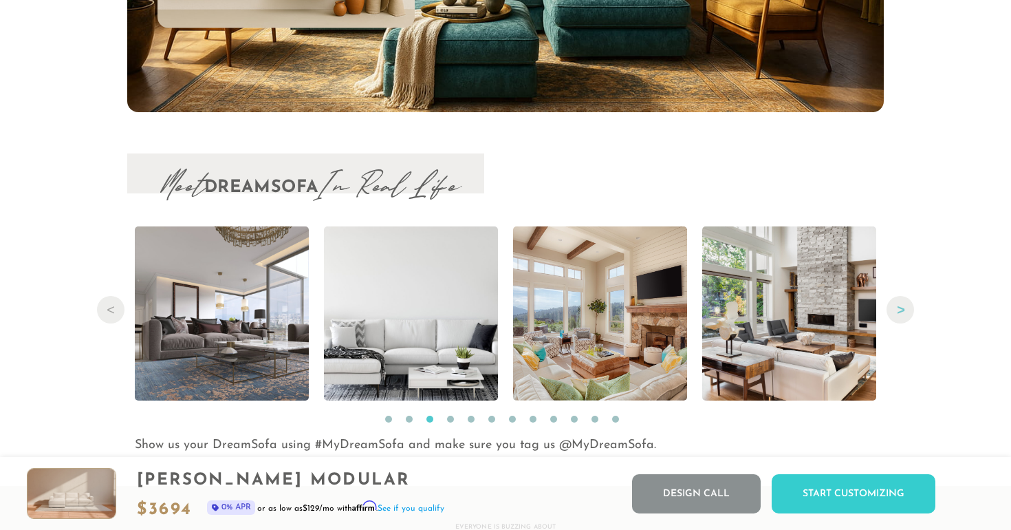
click at [901, 310] on button "Next" at bounding box center [901, 310] width 28 height 28
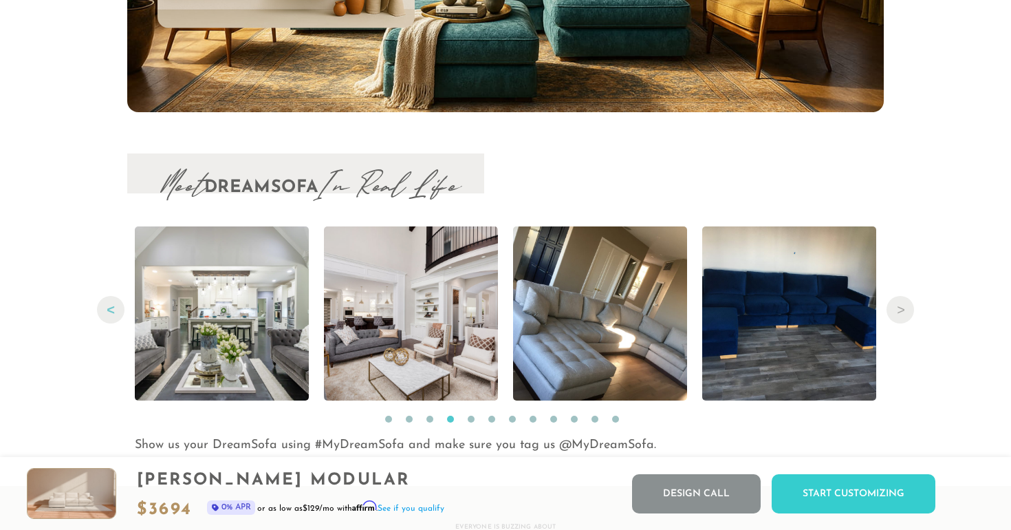
click at [117, 308] on button "Previous" at bounding box center [111, 310] width 28 height 28
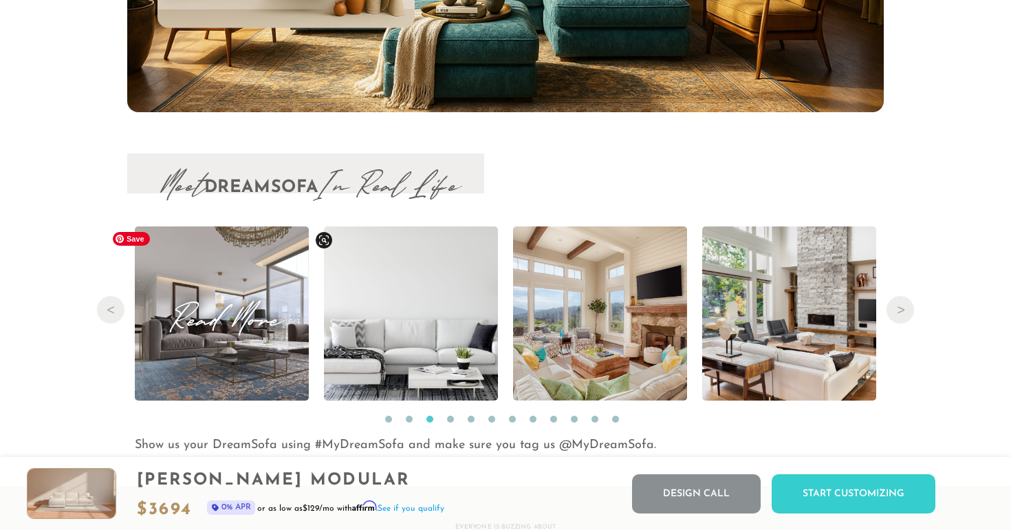
click at [246, 356] on img at bounding box center [222, 313] width 232 height 174
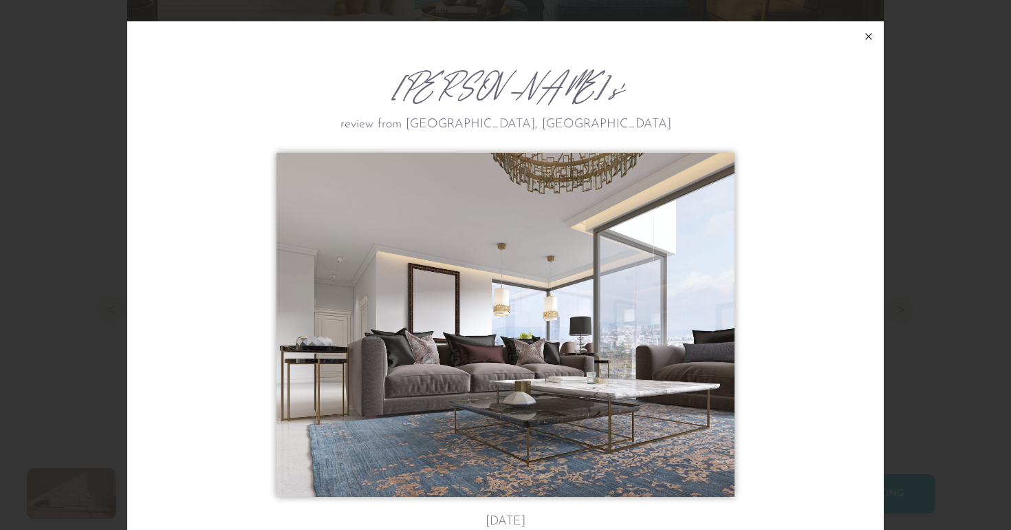
click at [872, 36] on icon at bounding box center [869, 36] width 17 height 17
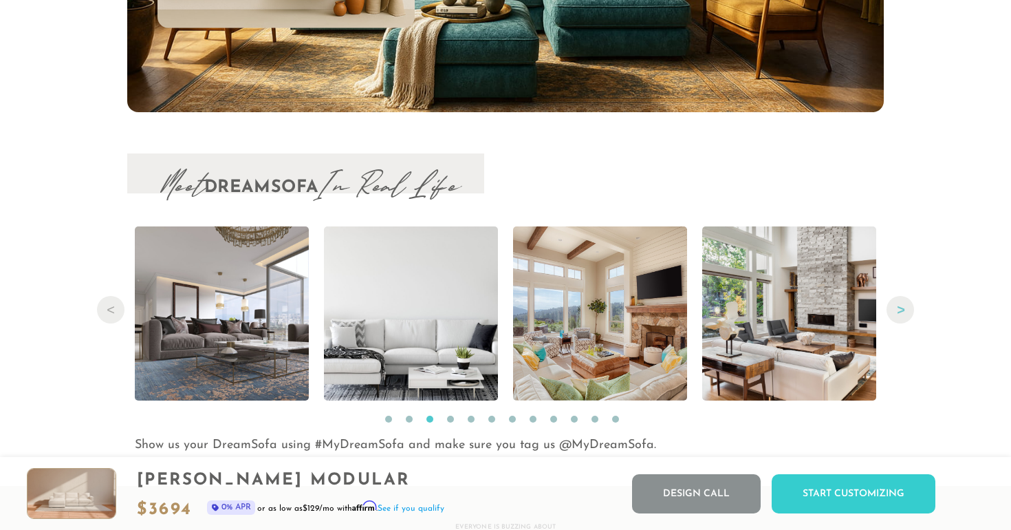
click at [904, 305] on button "Next" at bounding box center [901, 310] width 28 height 28
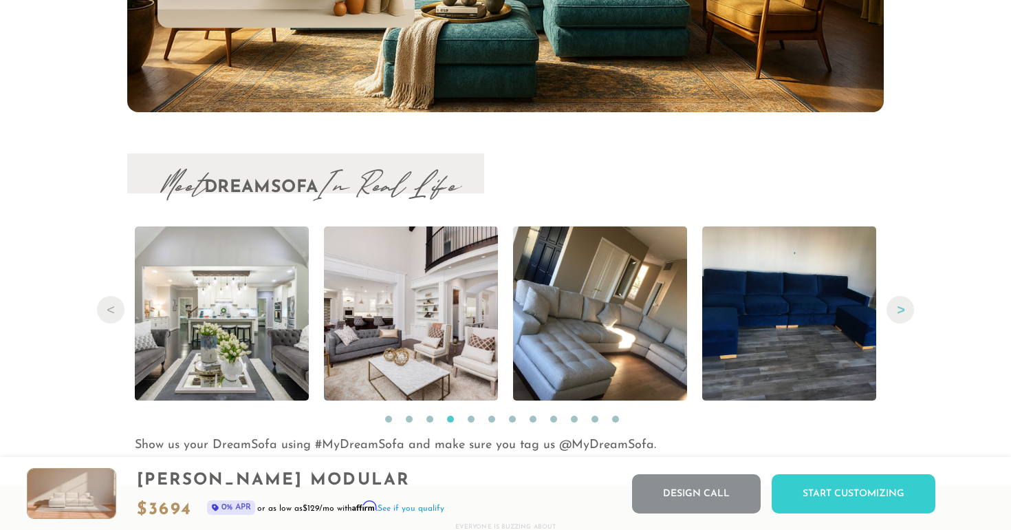
click at [904, 305] on button "Next" at bounding box center [901, 310] width 28 height 28
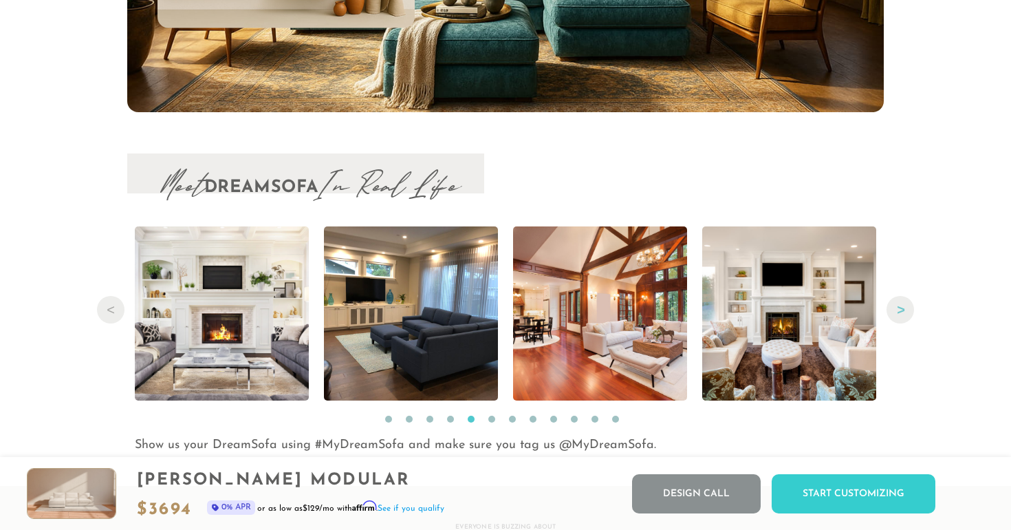
click at [904, 305] on button "Next" at bounding box center [901, 310] width 28 height 28
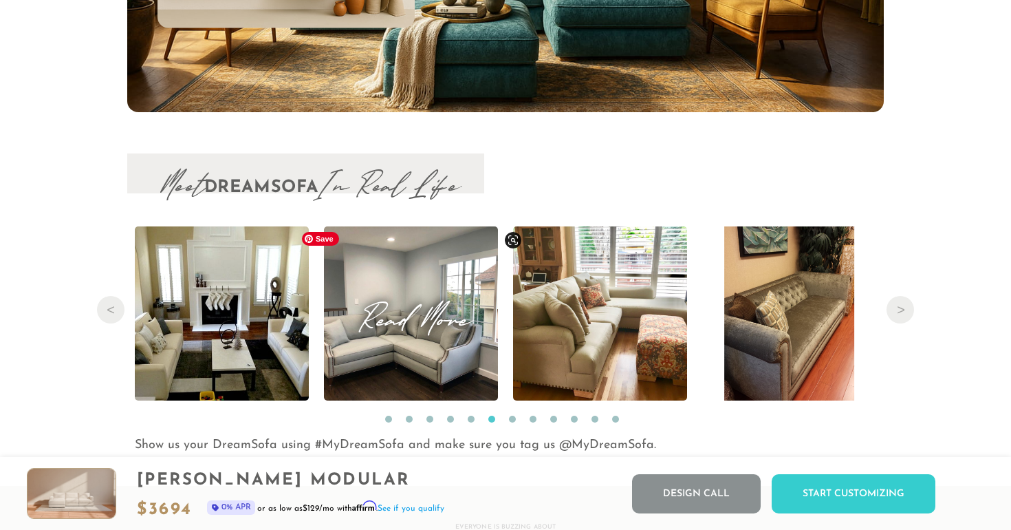
click at [390, 357] on img at bounding box center [411, 313] width 232 height 174
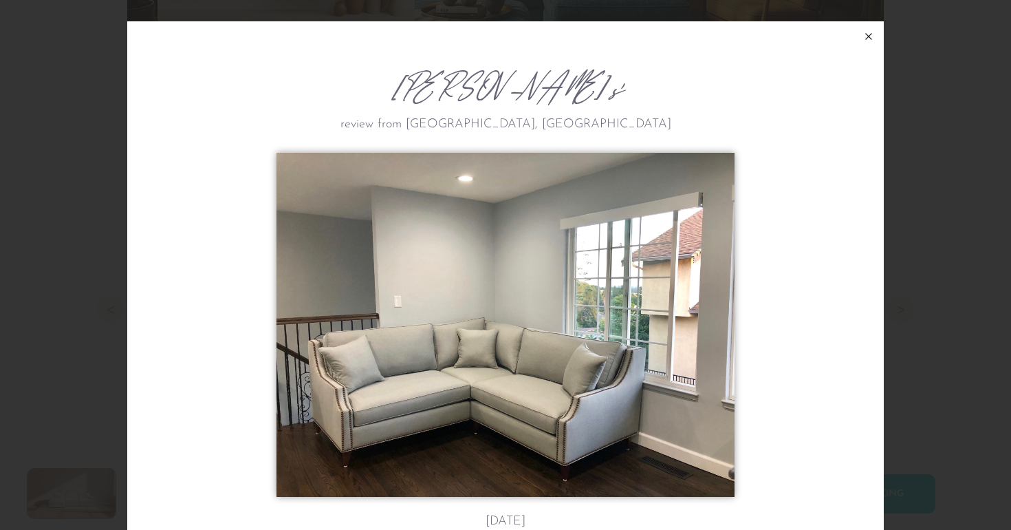
click at [870, 33] on icon at bounding box center [869, 36] width 17 height 17
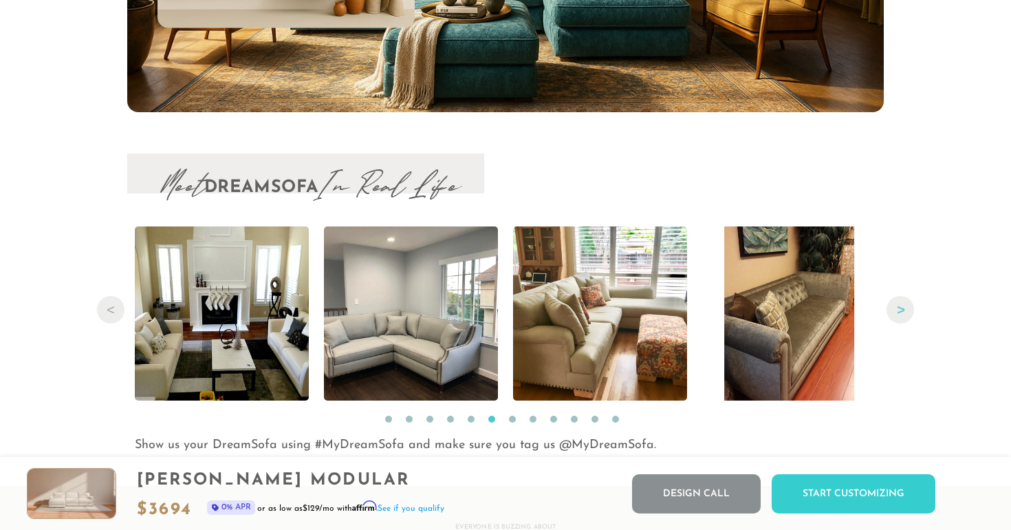
click at [894, 308] on button "Next" at bounding box center [901, 310] width 28 height 28
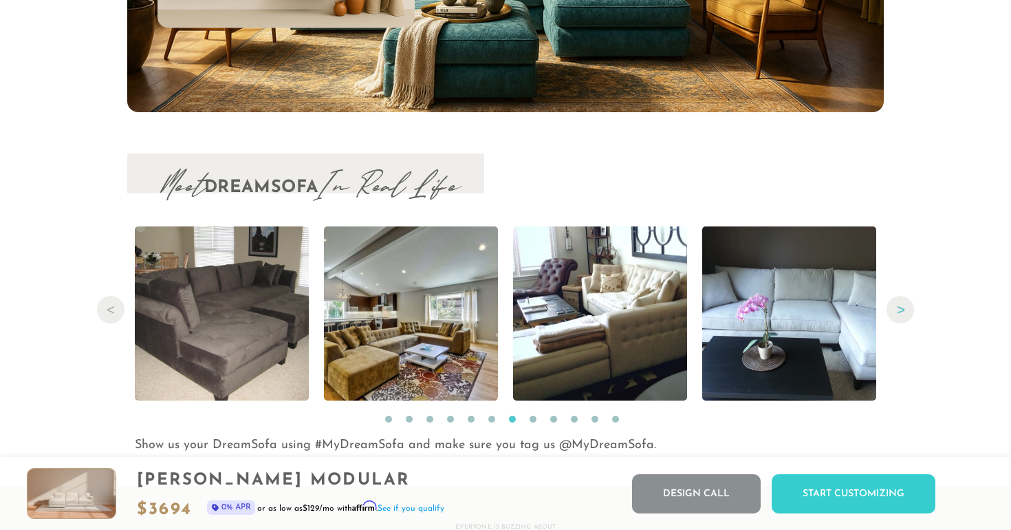
click at [894, 308] on button "Next" at bounding box center [901, 310] width 28 height 28
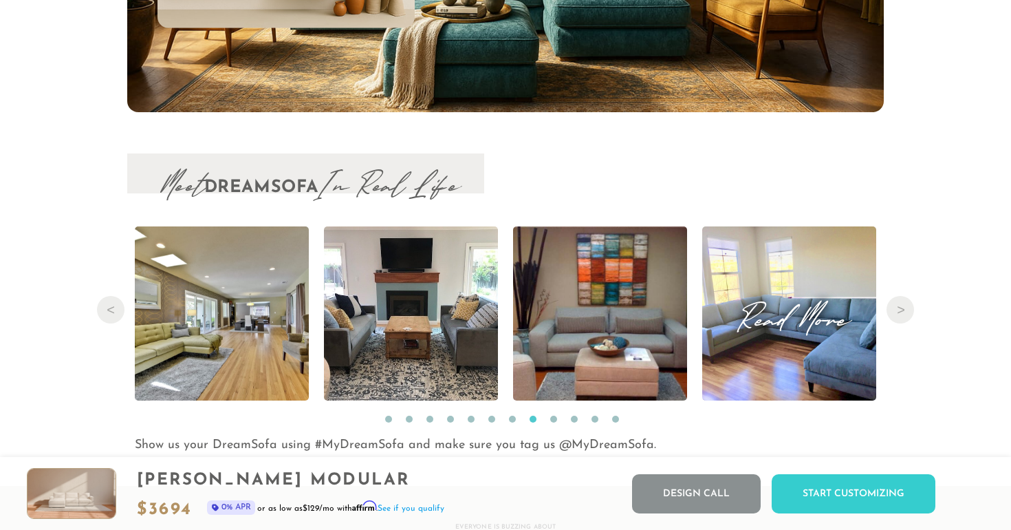
click at [831, 323] on span "Read More" at bounding box center [789, 313] width 174 height 19
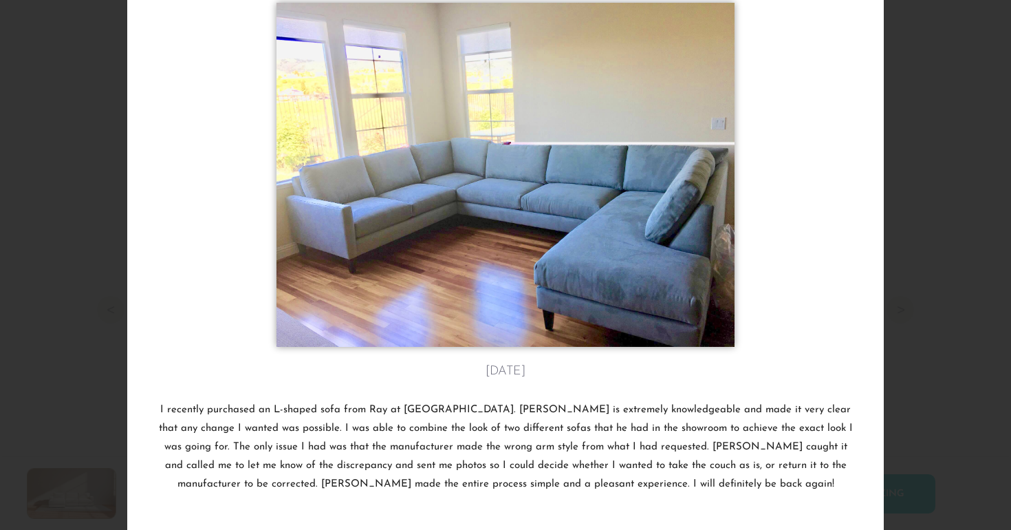
scroll to position [152, 0]
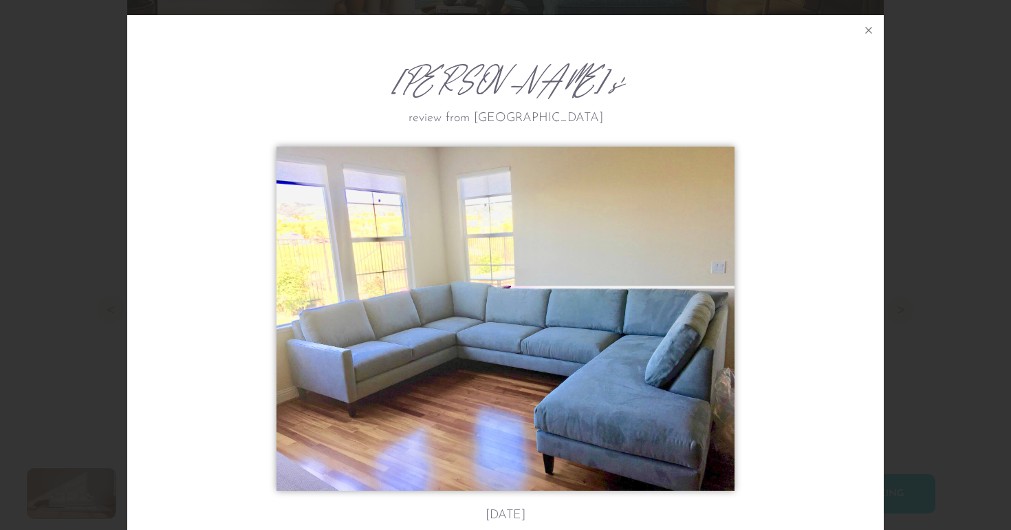
click at [934, 213] on div "Elana K.'s review from Mountain View July 15th I recently purchased an L-shaped…" at bounding box center [505, 265] width 1011 height 530
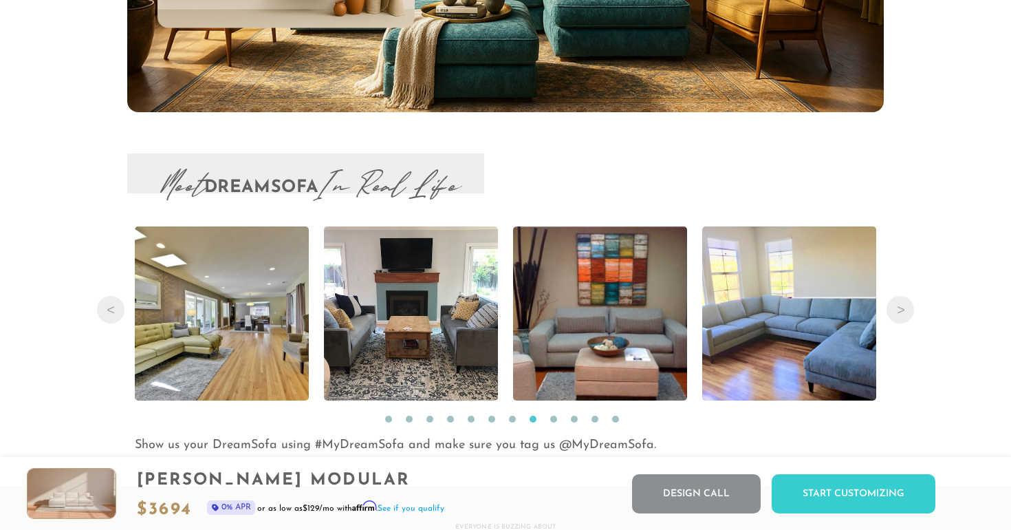
scroll to position [6, 0]
click at [899, 309] on button "Next" at bounding box center [901, 310] width 28 height 28
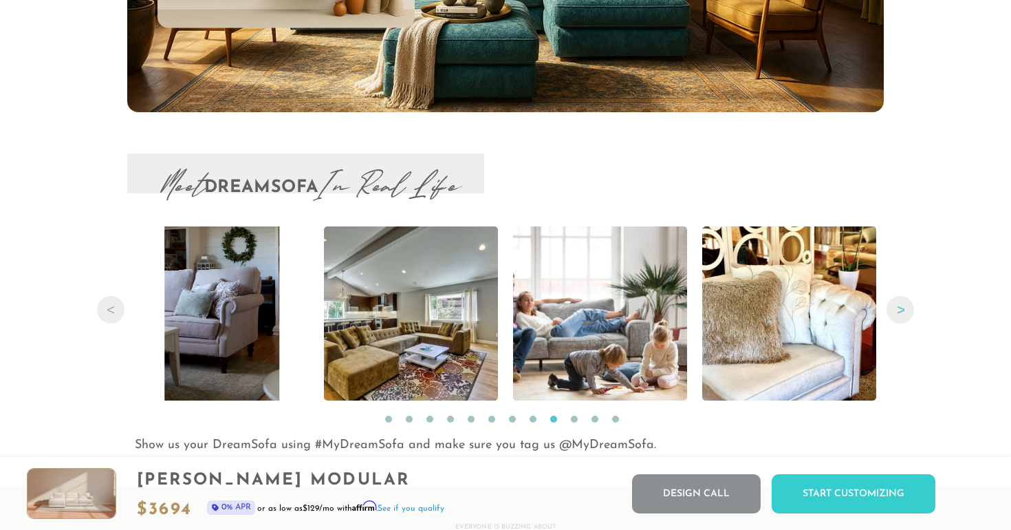
click at [899, 309] on button "Next" at bounding box center [901, 310] width 28 height 28
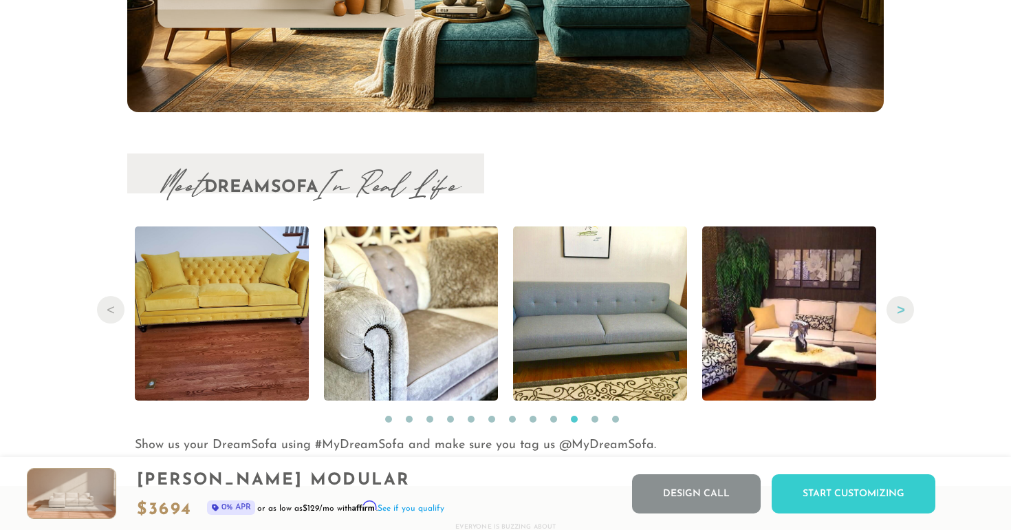
click at [899, 309] on button "Next" at bounding box center [901, 310] width 28 height 28
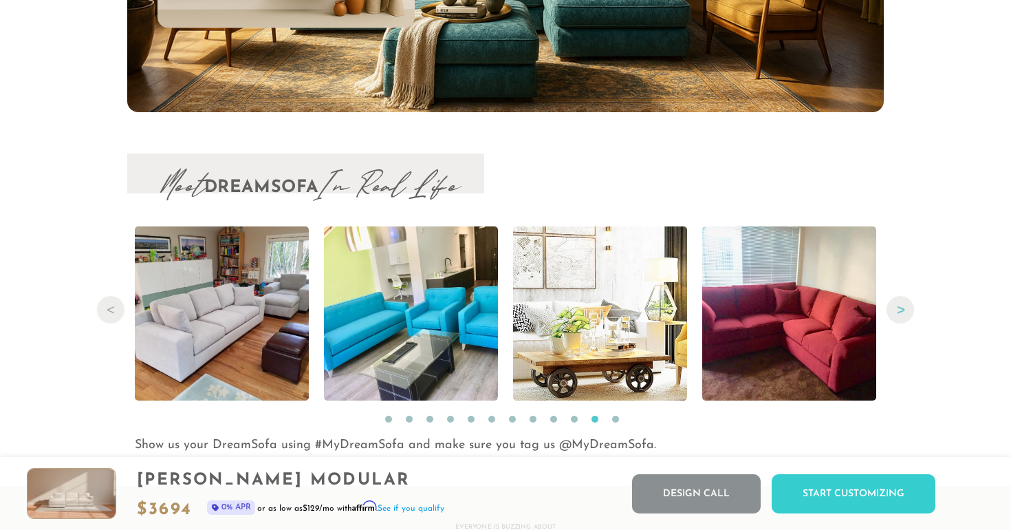
click at [899, 309] on button "Next" at bounding box center [901, 310] width 28 height 28
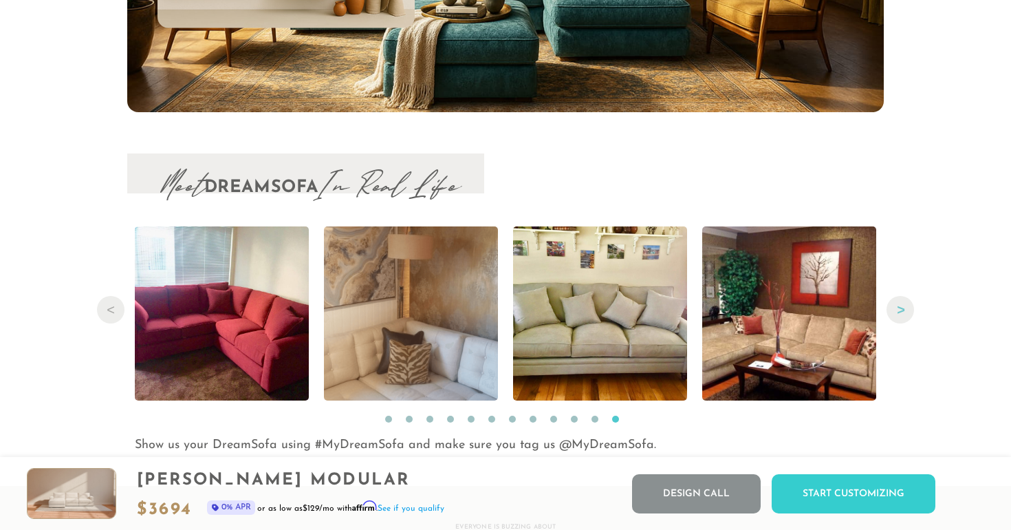
click at [899, 309] on button "Next" at bounding box center [901, 310] width 28 height 28
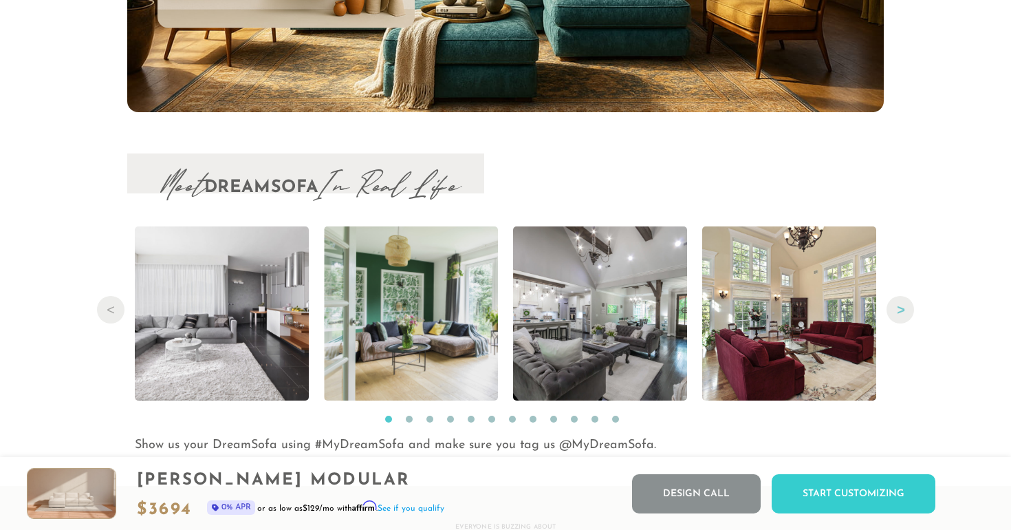
click at [899, 309] on button "Next" at bounding box center [901, 310] width 28 height 28
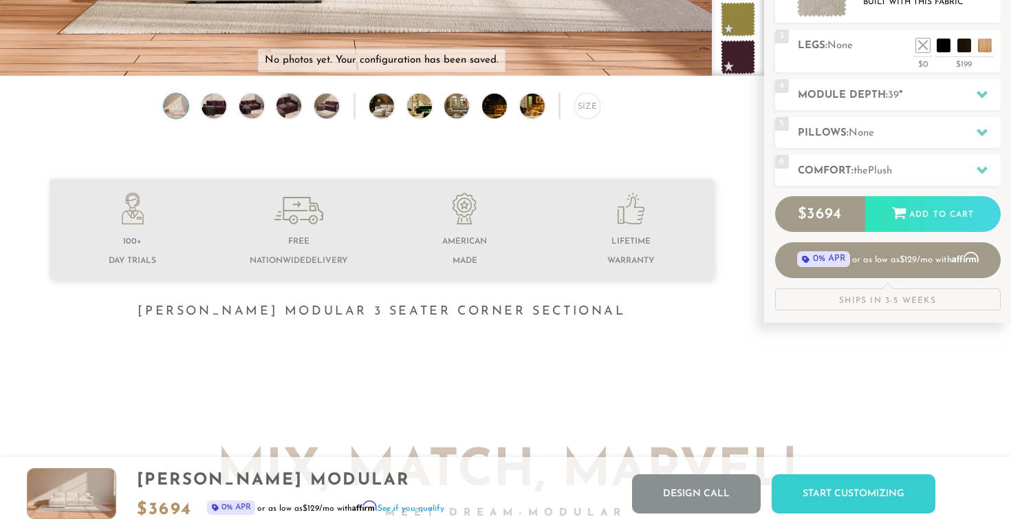
scroll to position [0, 0]
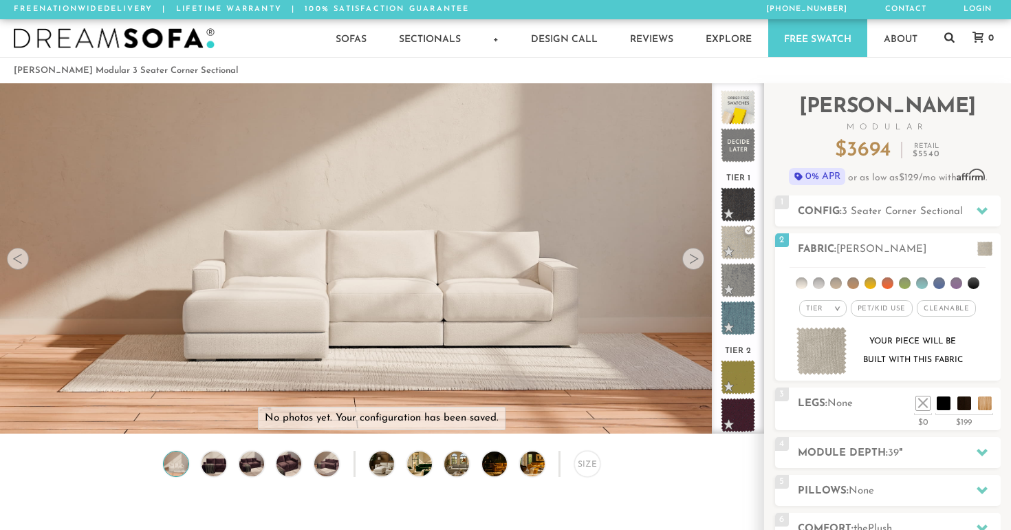
click at [953, 37] on icon at bounding box center [950, 37] width 10 height 10
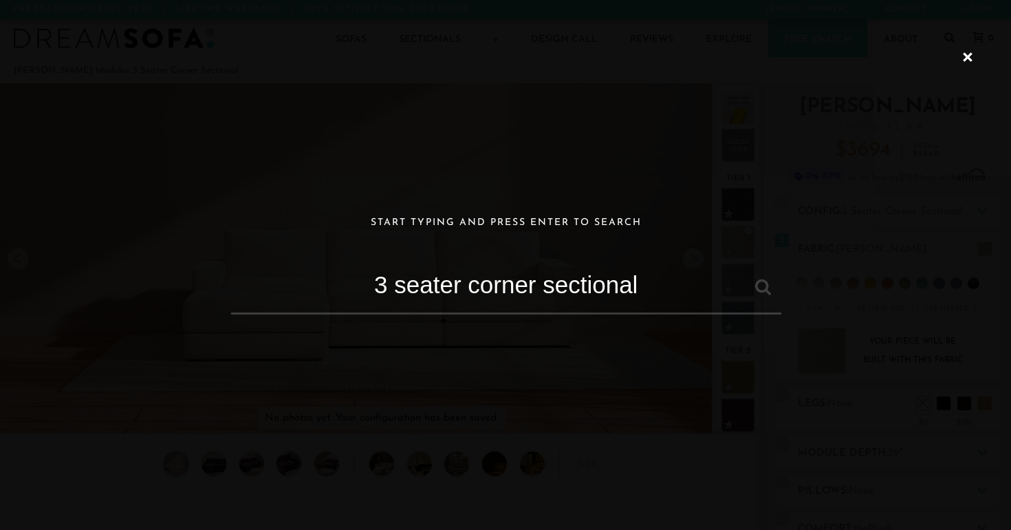
type input "3 seater corner sectional"
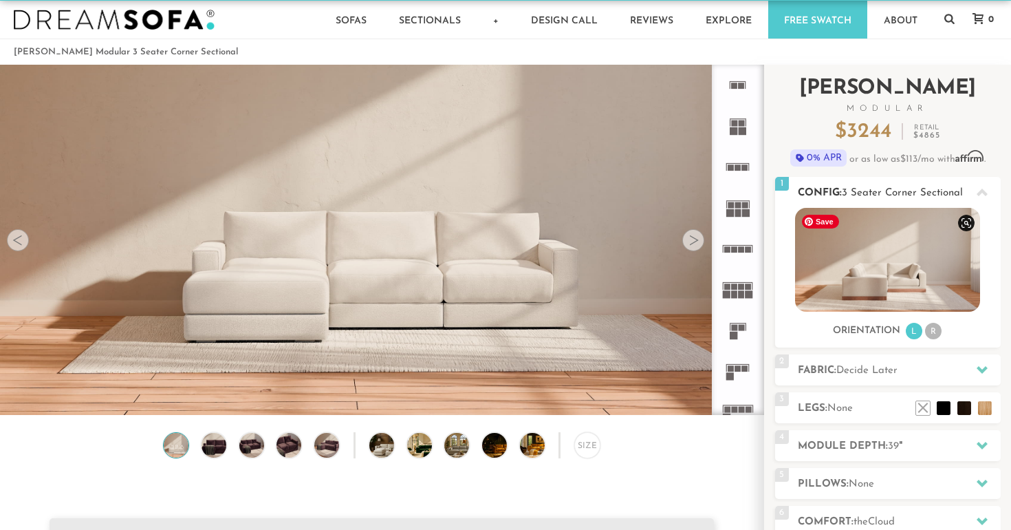
scroll to position [18, 0]
